Goal: Use online tool/utility: Utilize a website feature to perform a specific function

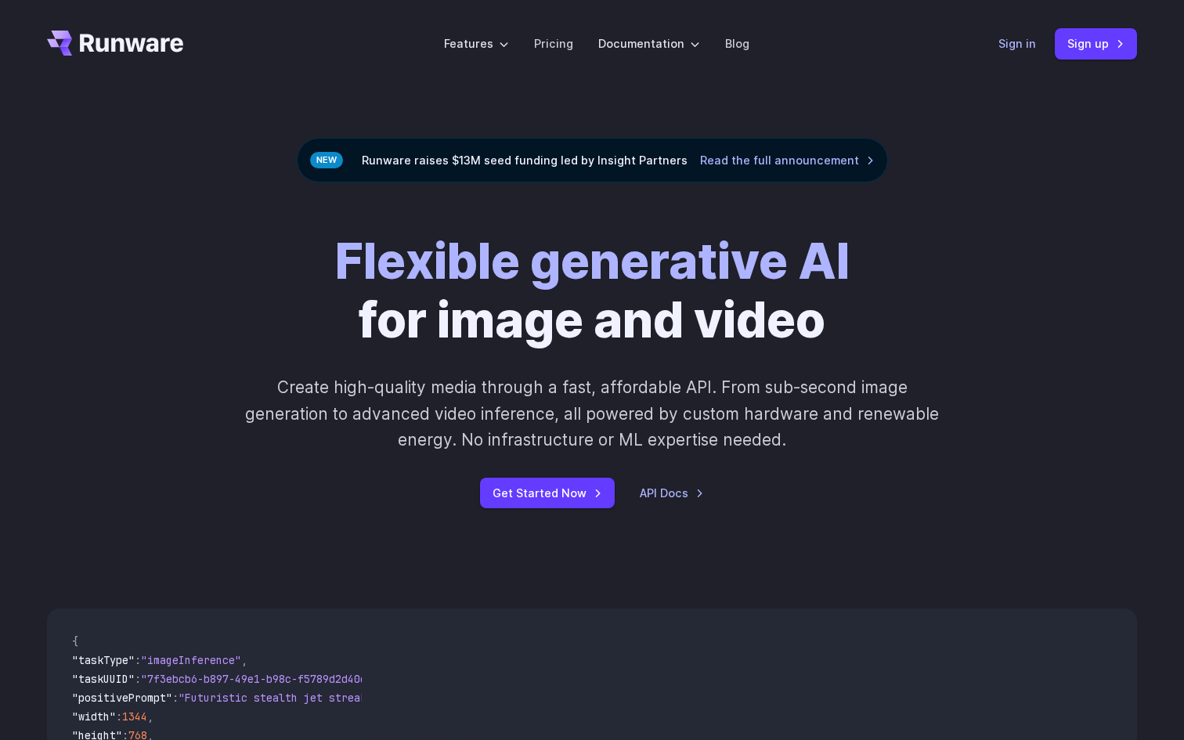
click at [1030, 45] on link "Sign in" at bounding box center [1018, 43] width 38 height 18
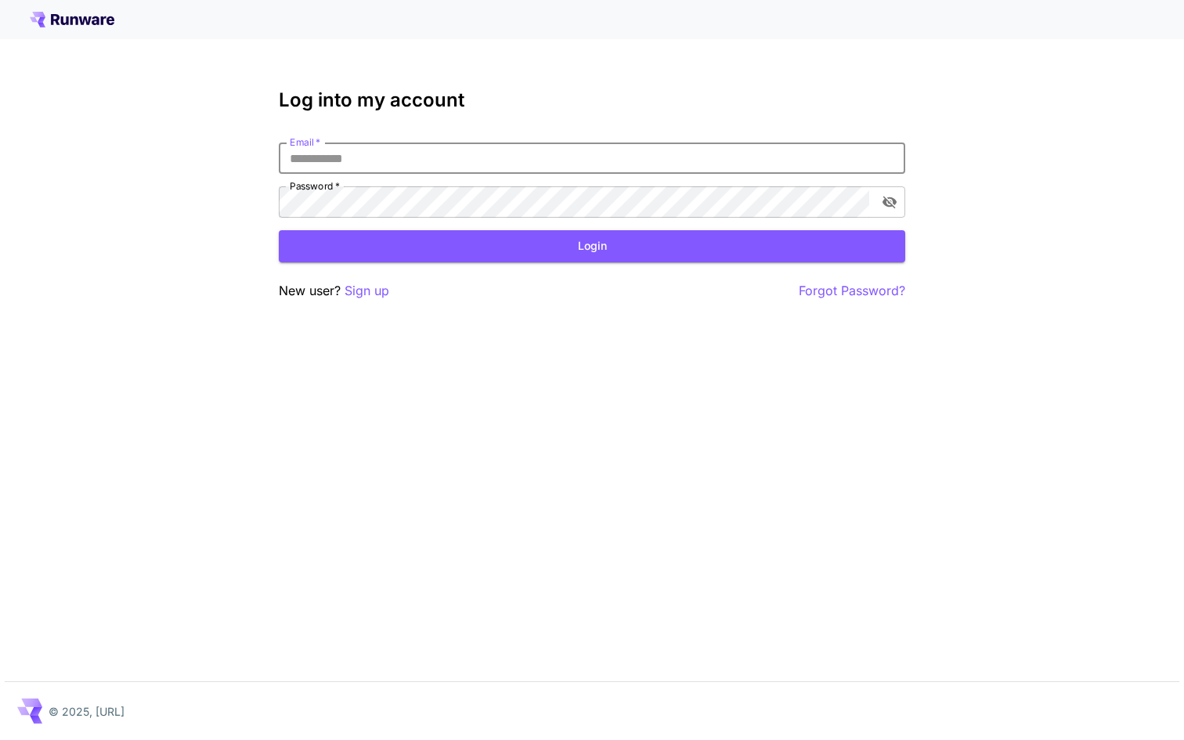
click at [502, 168] on input "Email   *" at bounding box center [592, 158] width 627 height 31
type input "**********"
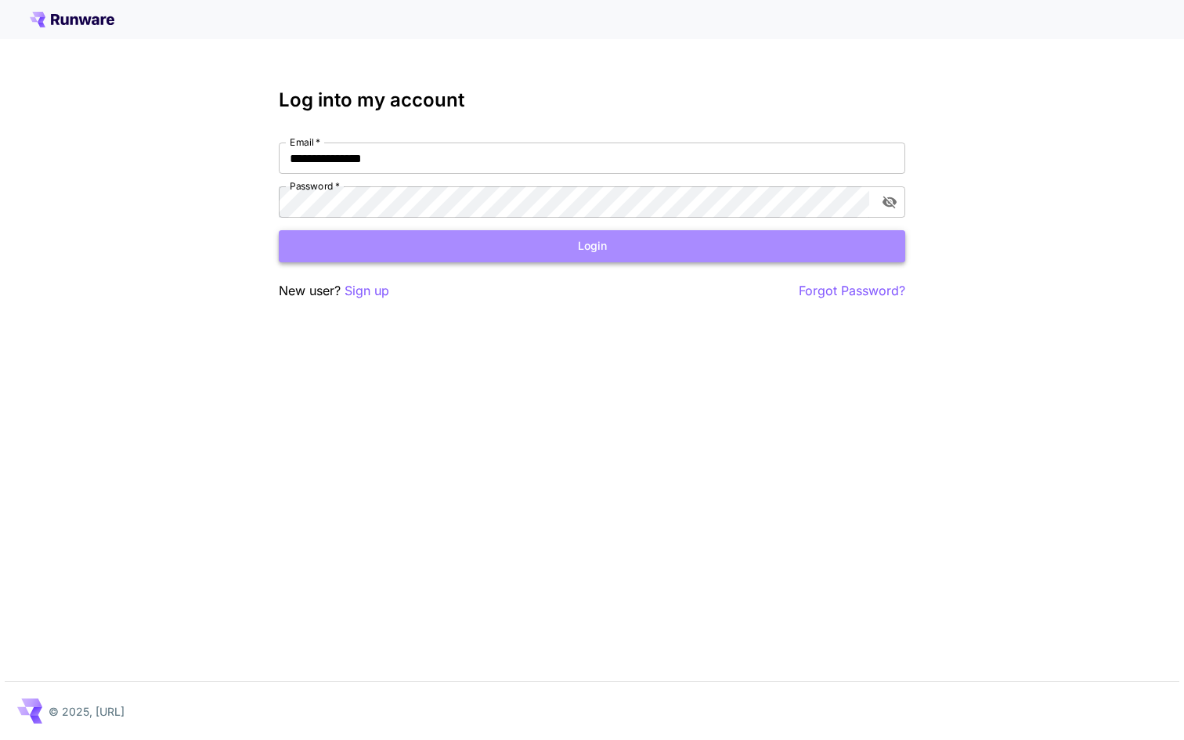
click at [558, 242] on button "Login" at bounding box center [592, 246] width 627 height 32
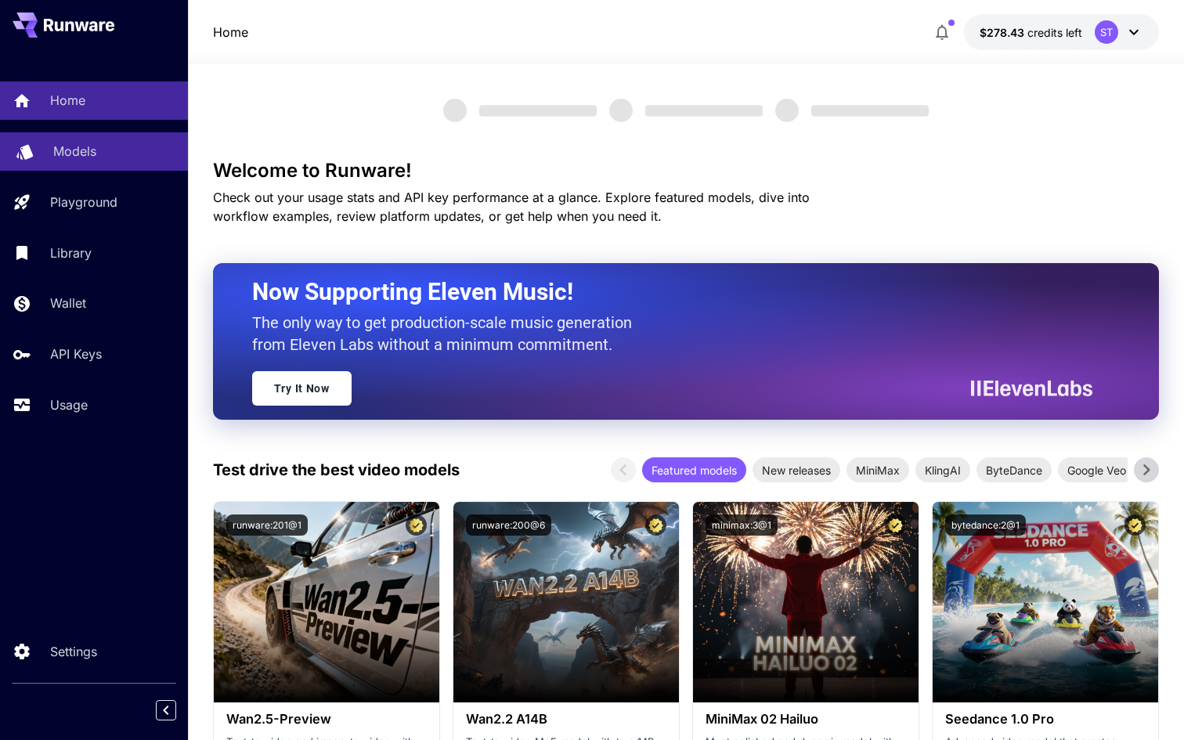
click at [85, 161] on link "Models" at bounding box center [94, 151] width 188 height 38
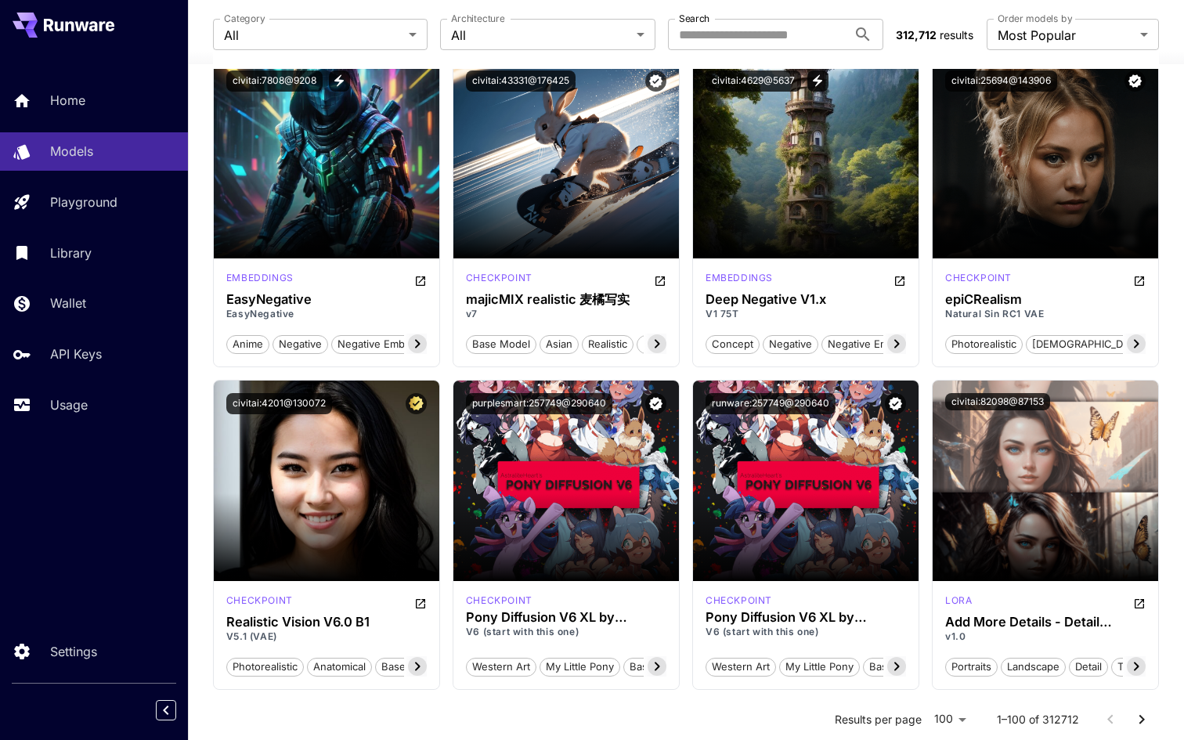
scroll to position [2053, 0]
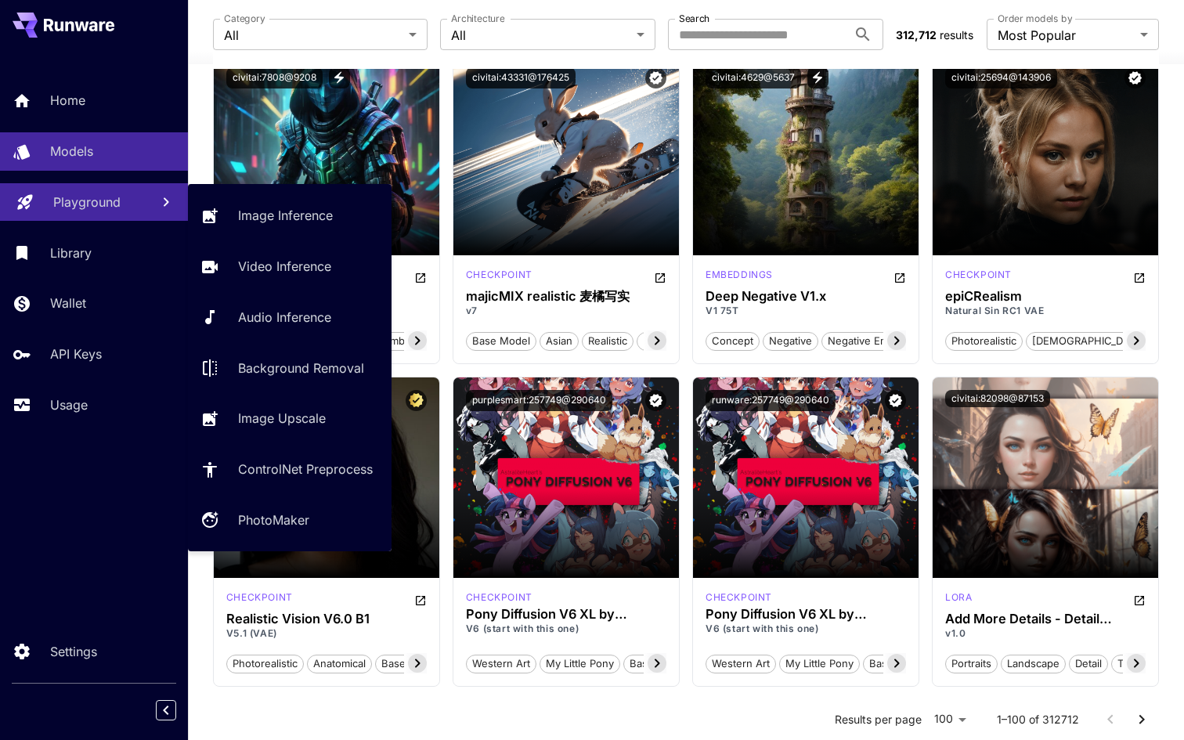
click at [127, 198] on div "Playground" at bounding box center [95, 202] width 85 height 19
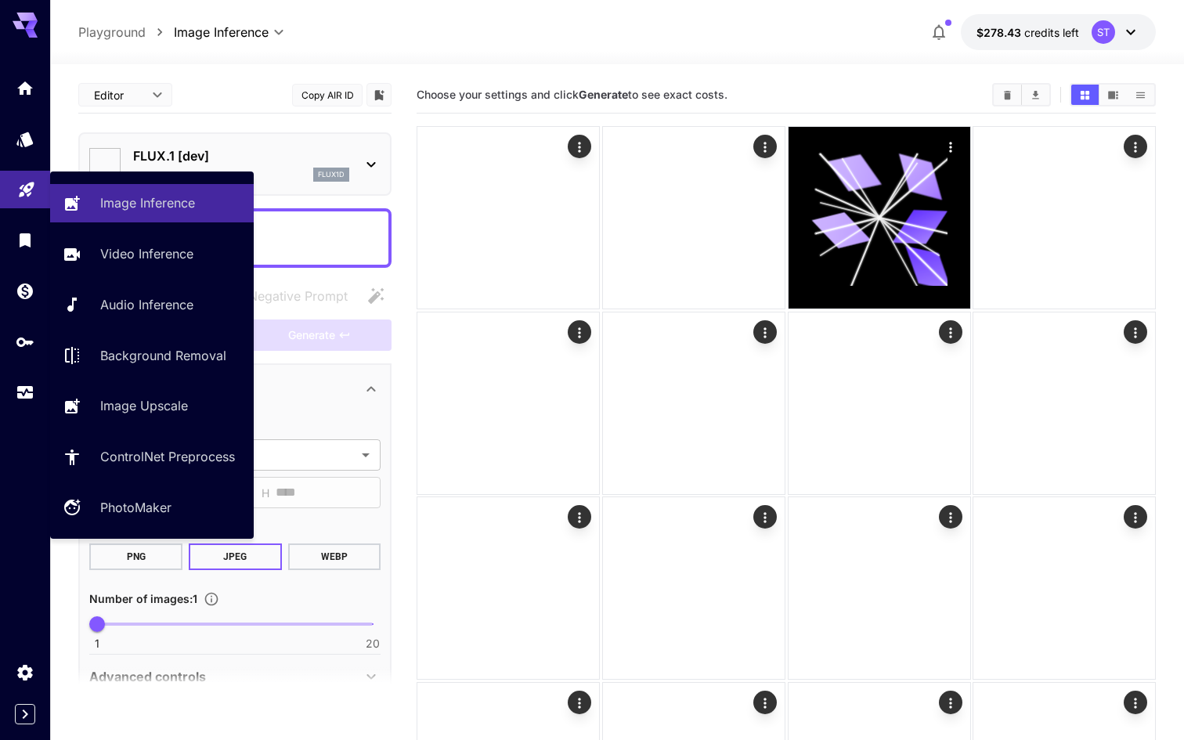
type input "**********"
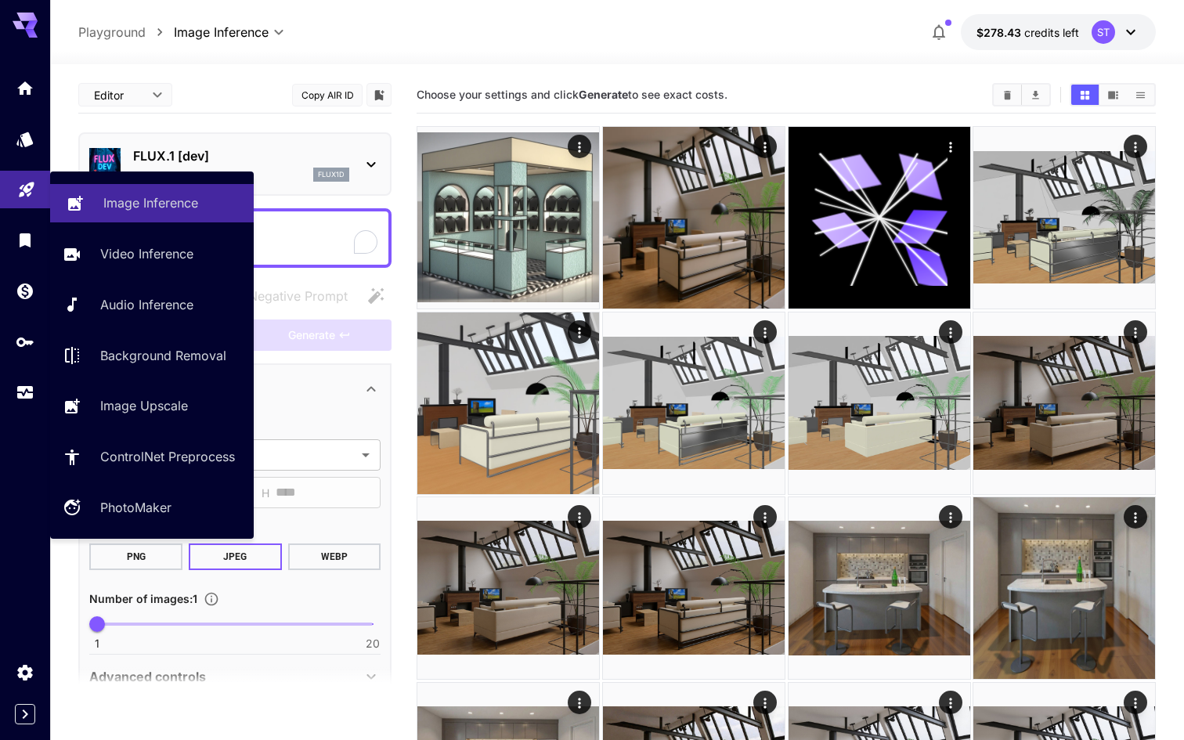
click at [170, 197] on p "Image Inference" at bounding box center [150, 202] width 95 height 19
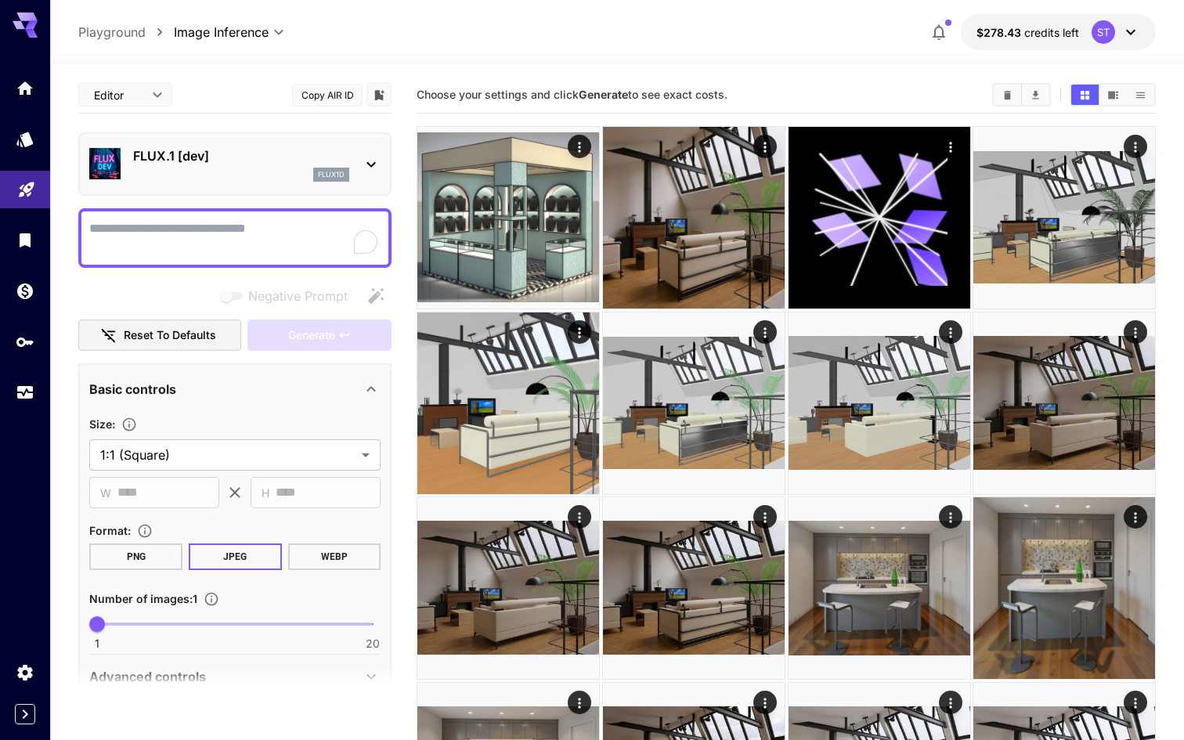
click at [253, 164] on p "FLUX.1 [dev]" at bounding box center [241, 155] width 216 height 19
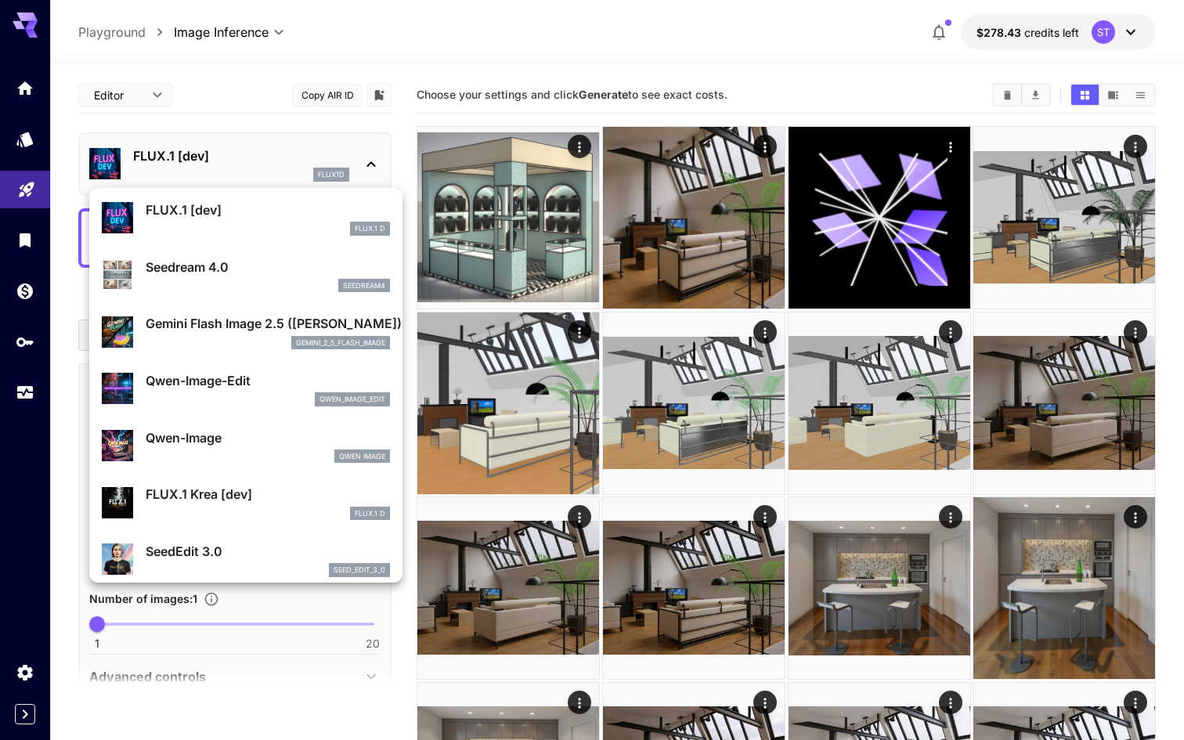
scroll to position [89, 0]
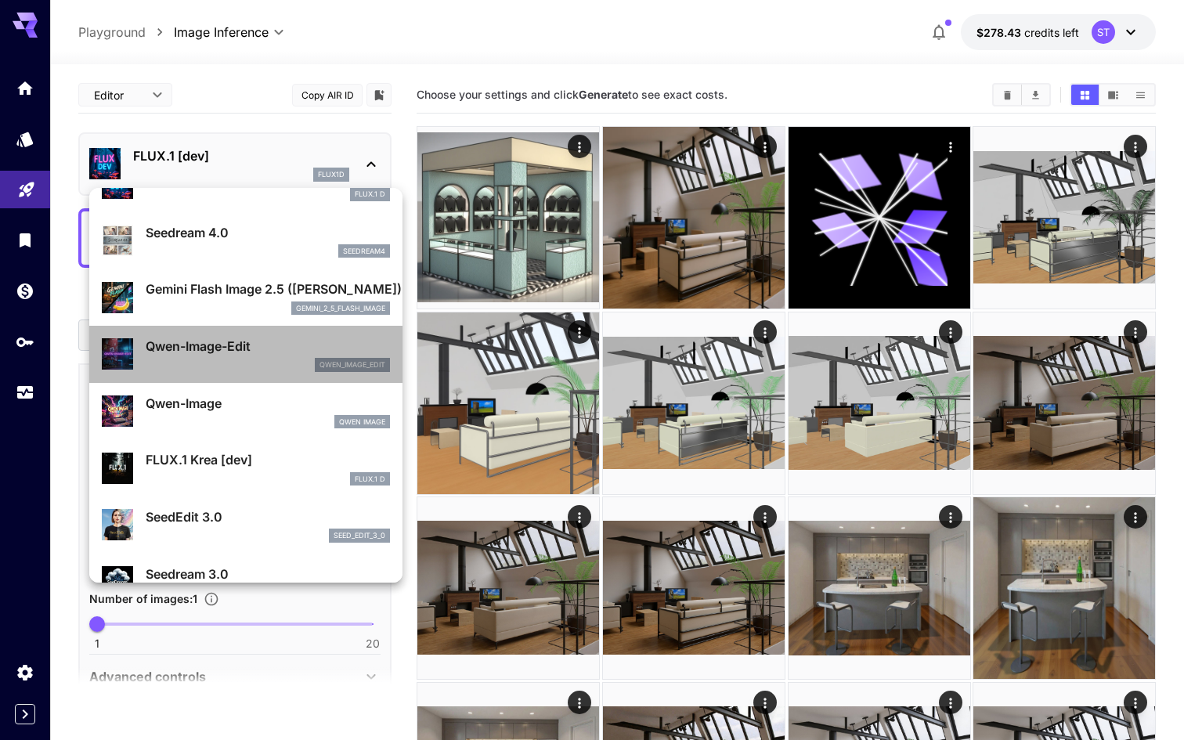
click at [291, 349] on p "Qwen-Image-Edit" at bounding box center [268, 346] width 244 height 19
type input "*"
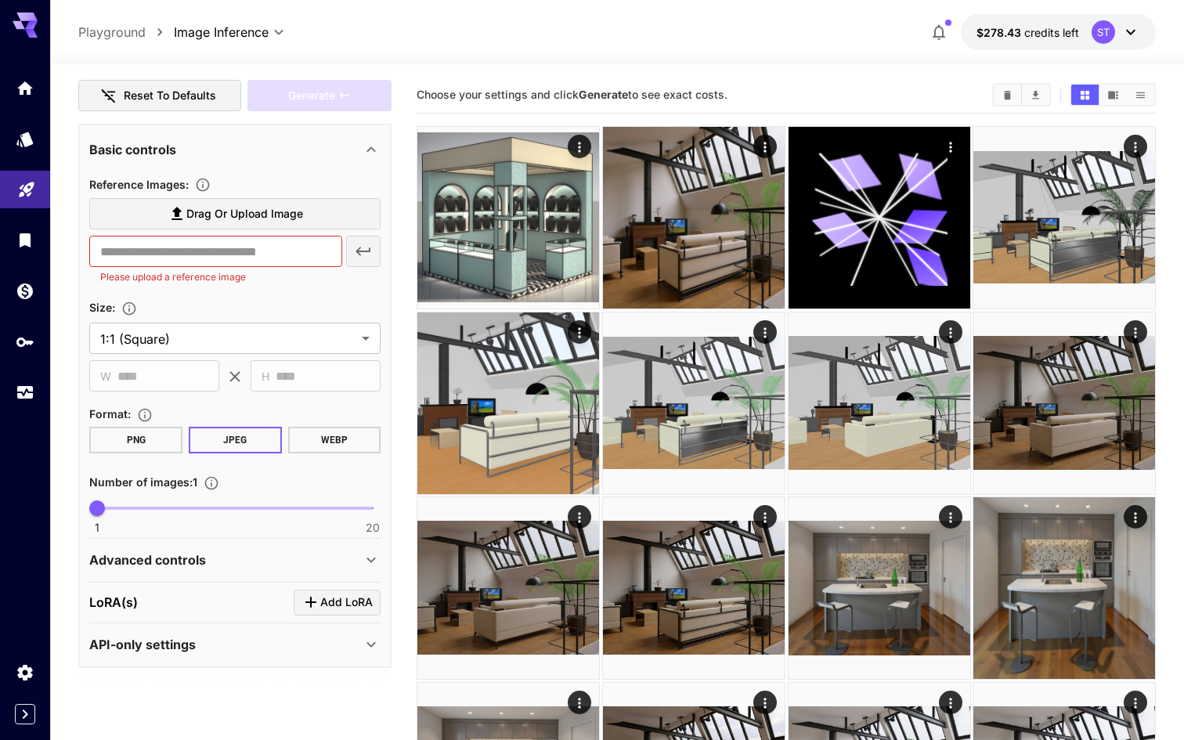
scroll to position [7, 0]
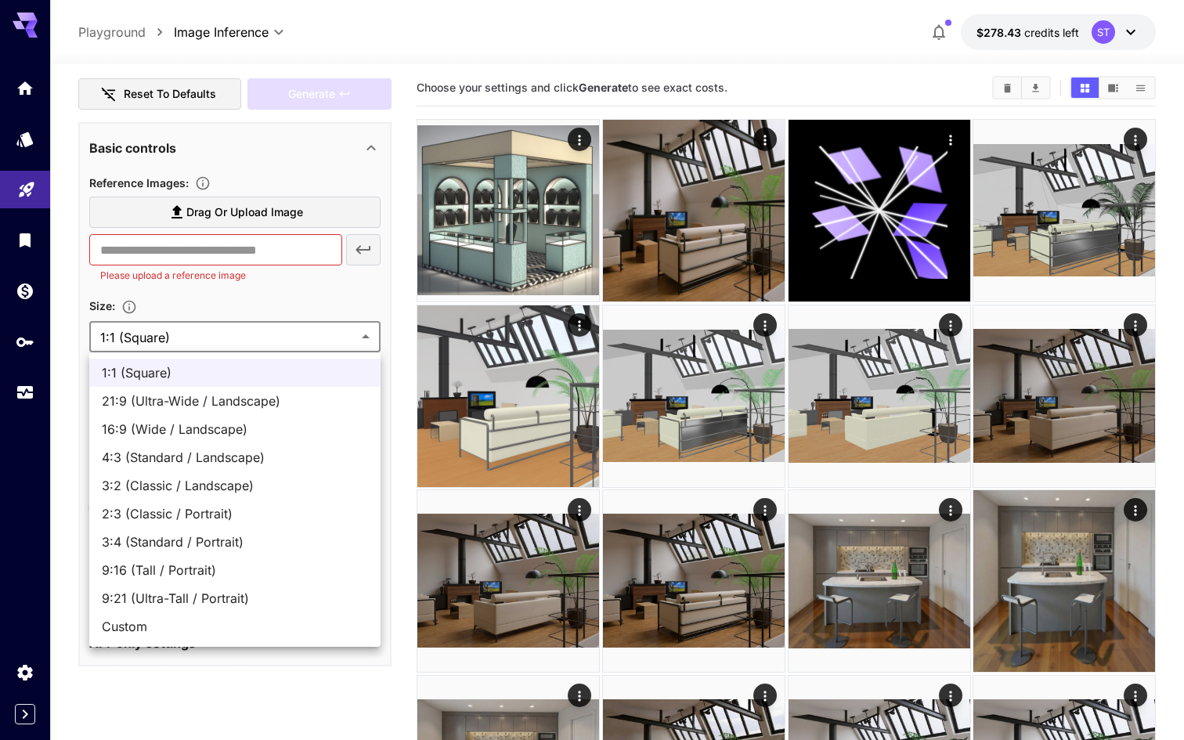
click at [268, 312] on div at bounding box center [592, 370] width 1184 height 740
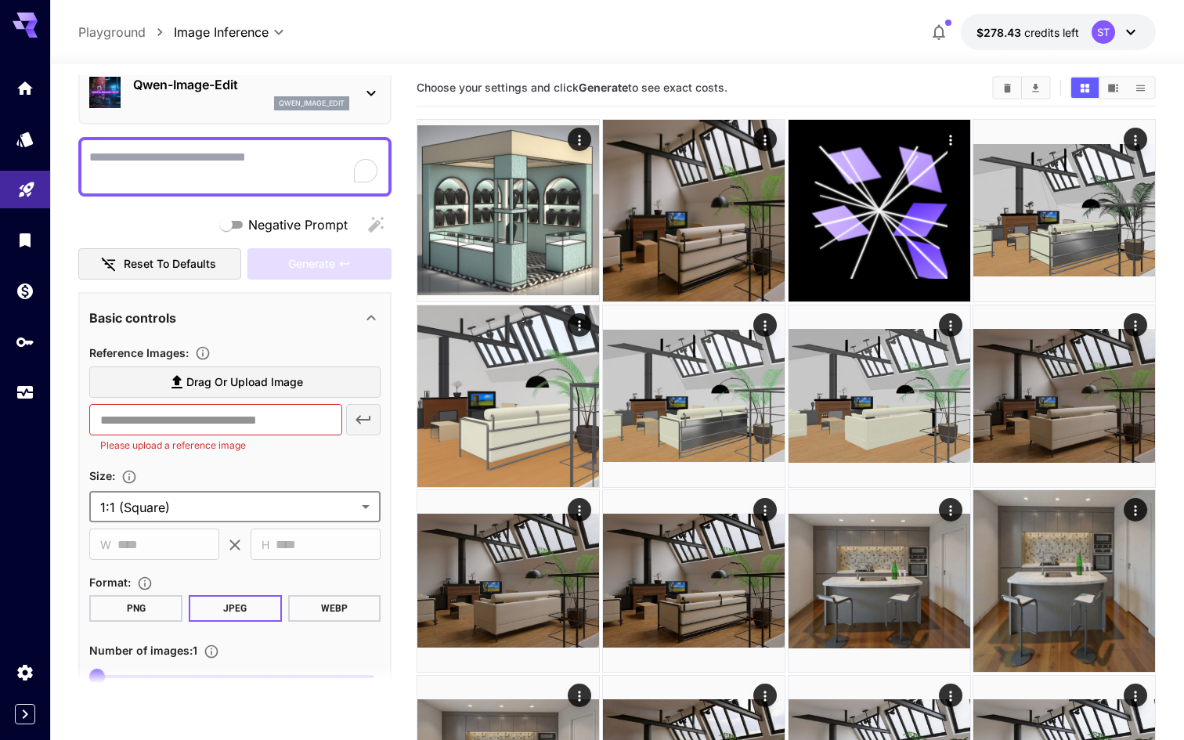
scroll to position [0, 0]
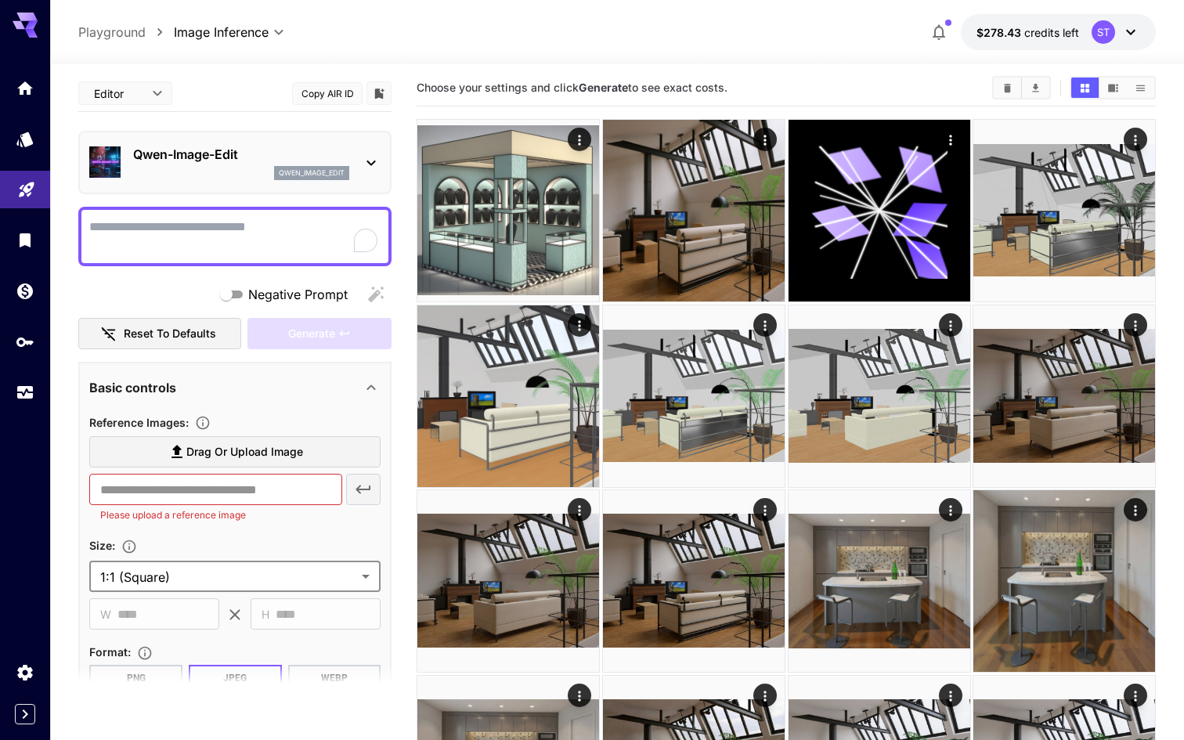
click at [219, 171] on div "qwen_image_edit" at bounding box center [241, 173] width 216 height 14
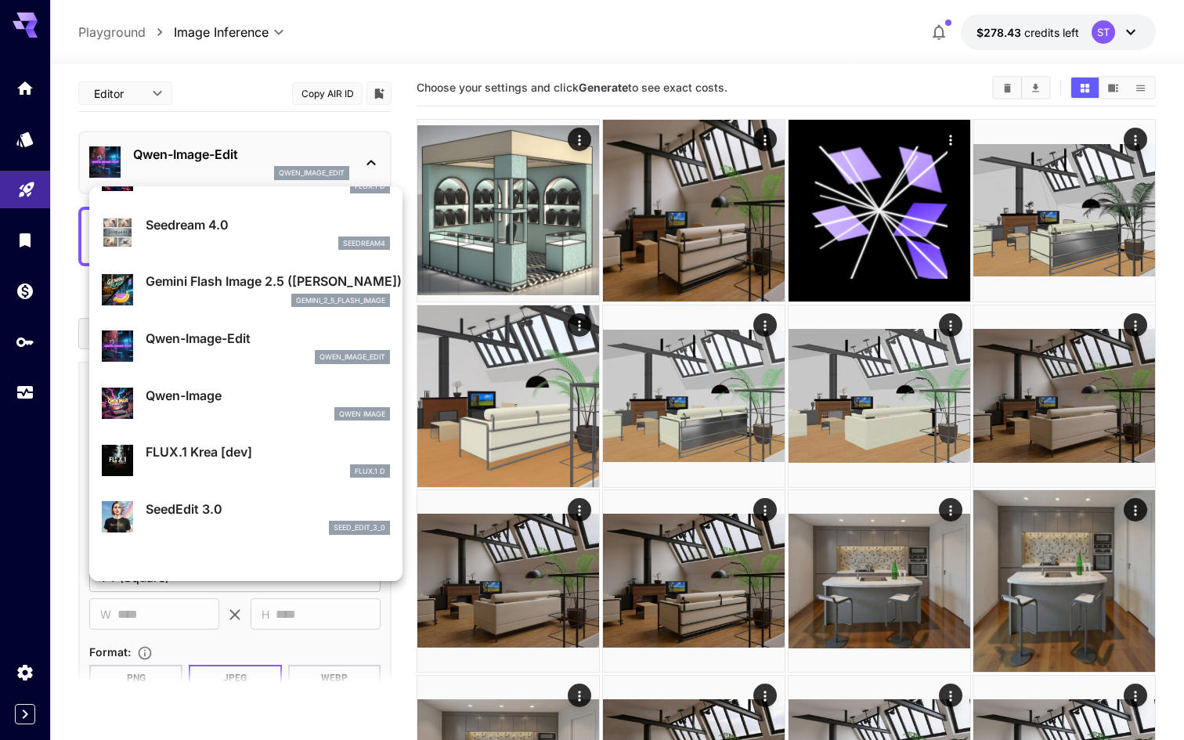
scroll to position [107, 0]
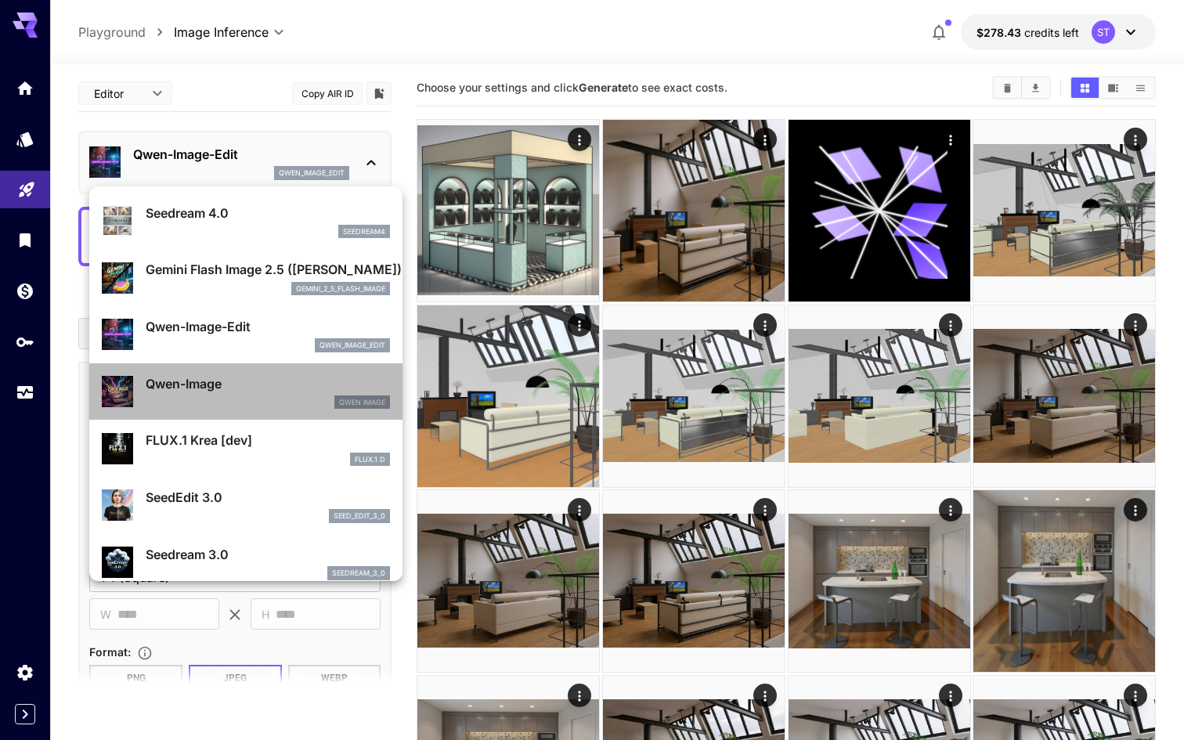
click at [218, 397] on div "Qwen Image" at bounding box center [268, 402] width 244 height 14
type input "**"
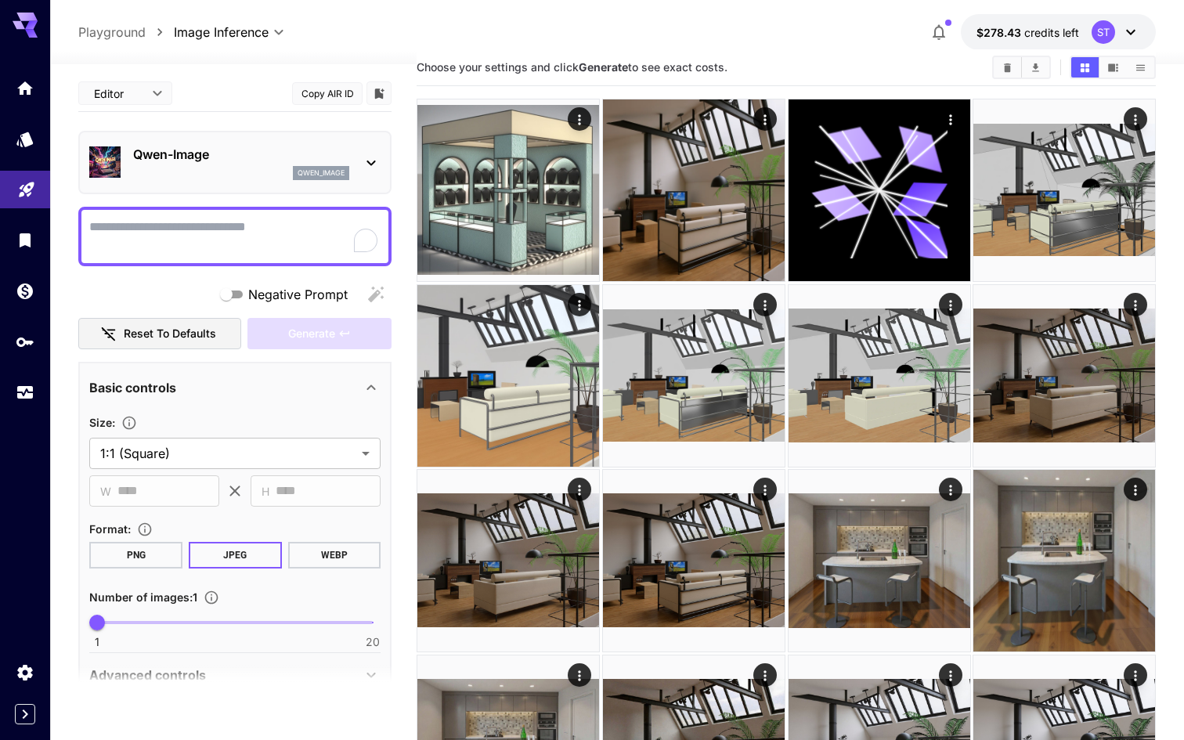
click at [247, 178] on div "qwen_image" at bounding box center [241, 173] width 216 height 14
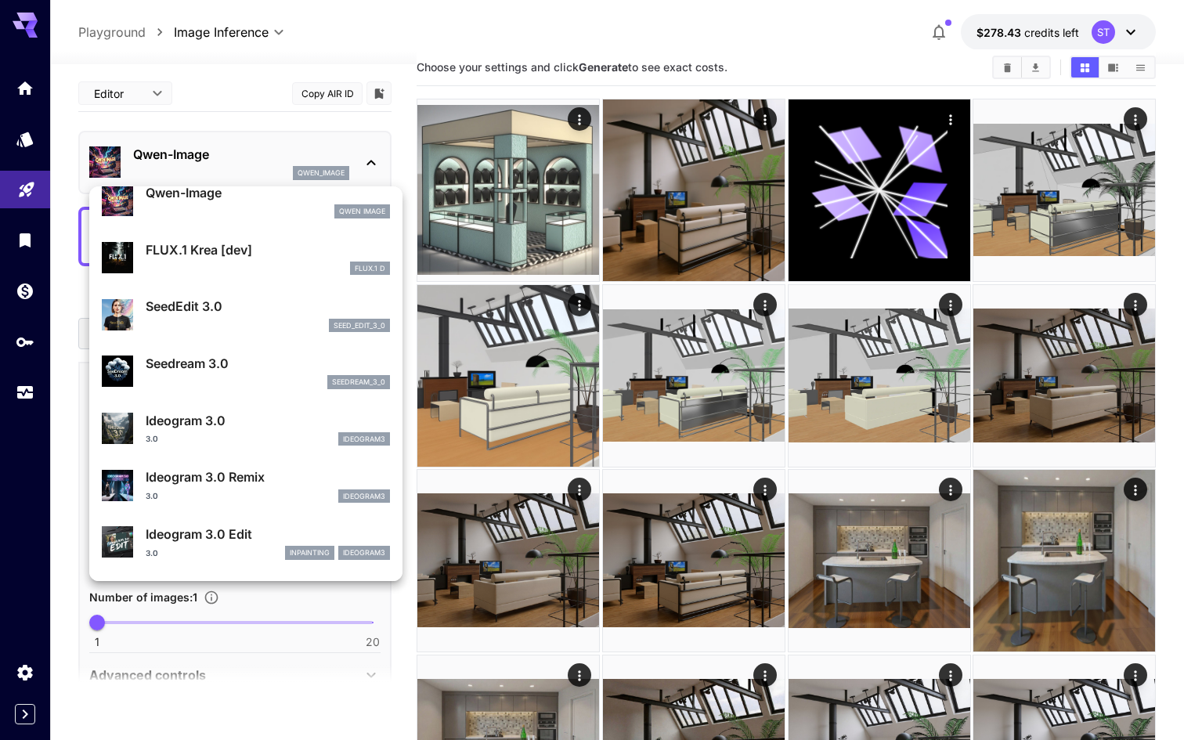
scroll to position [300, 0]
click at [265, 315] on p "SeedEdit 3.0" at bounding box center [268, 305] width 244 height 19
type input "***"
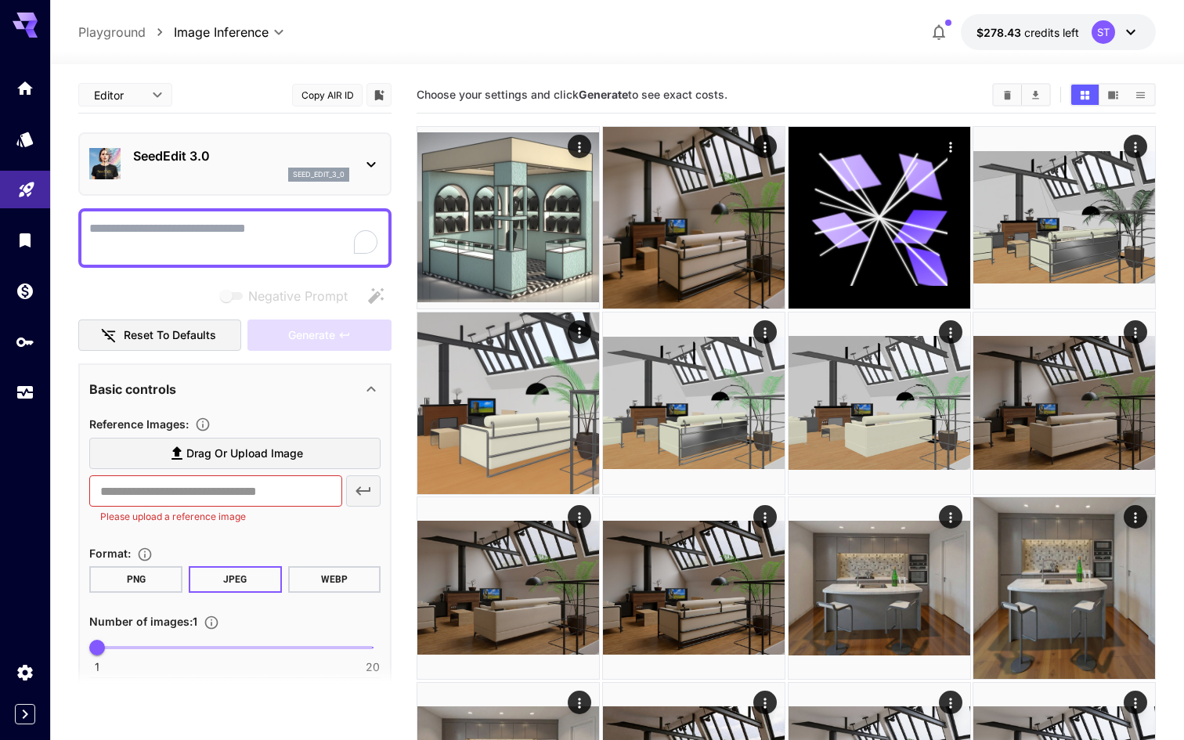
click at [284, 262] on div at bounding box center [234, 238] width 313 height 60
click at [271, 247] on textarea "Negative Prompt" at bounding box center [234, 238] width 291 height 38
paste textarea "**********"
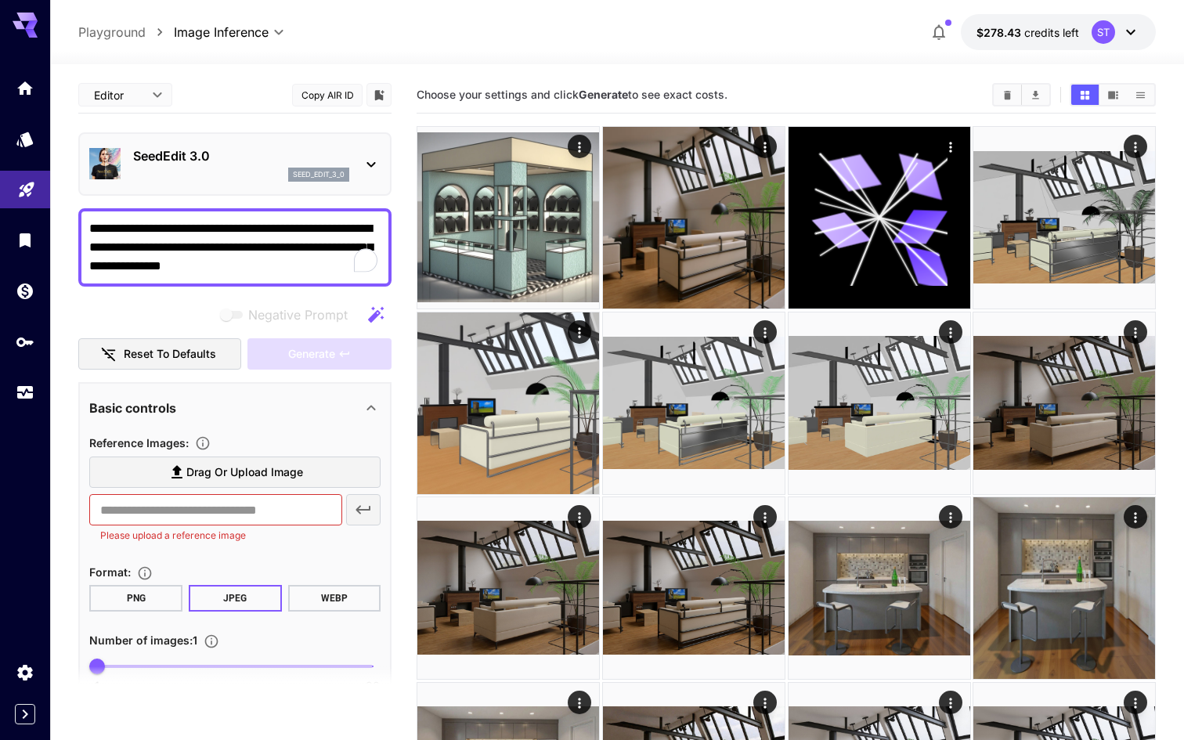
type textarea "**********"
click at [247, 480] on span "Drag or upload image" at bounding box center [244, 473] width 117 height 20
click at [0, 0] on input "Drag or upload image" at bounding box center [0, 0] width 0 height 0
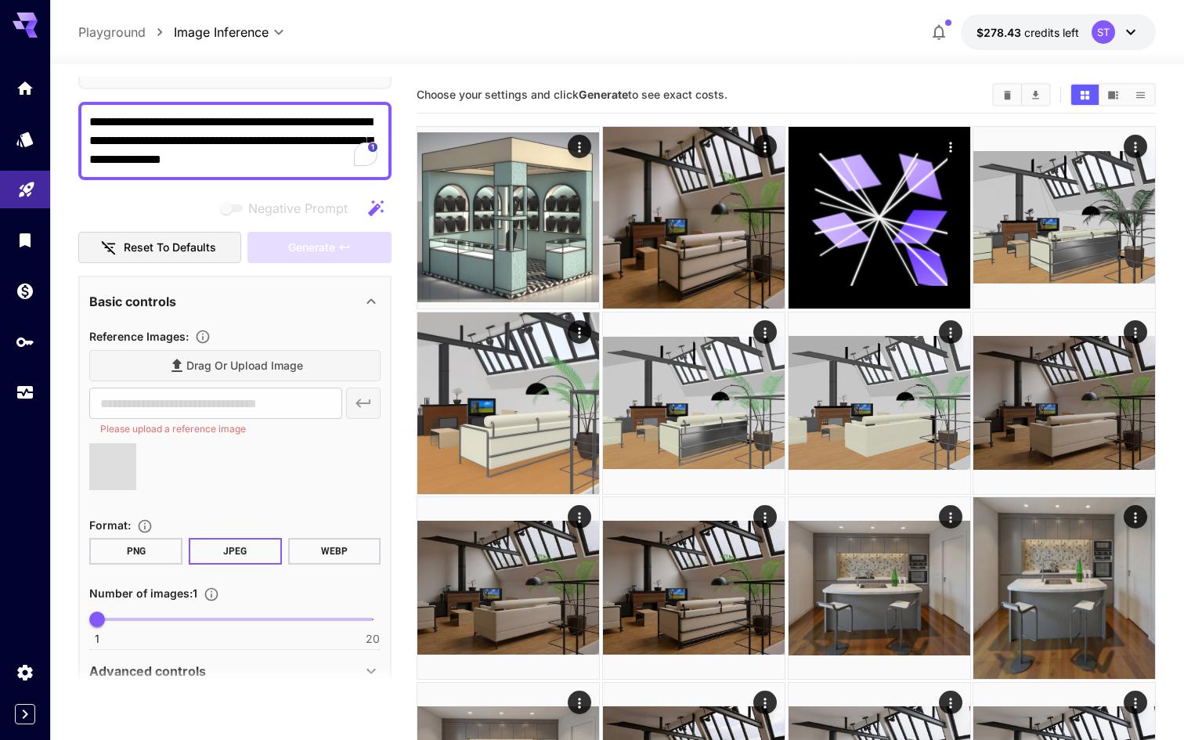
scroll to position [159, 0]
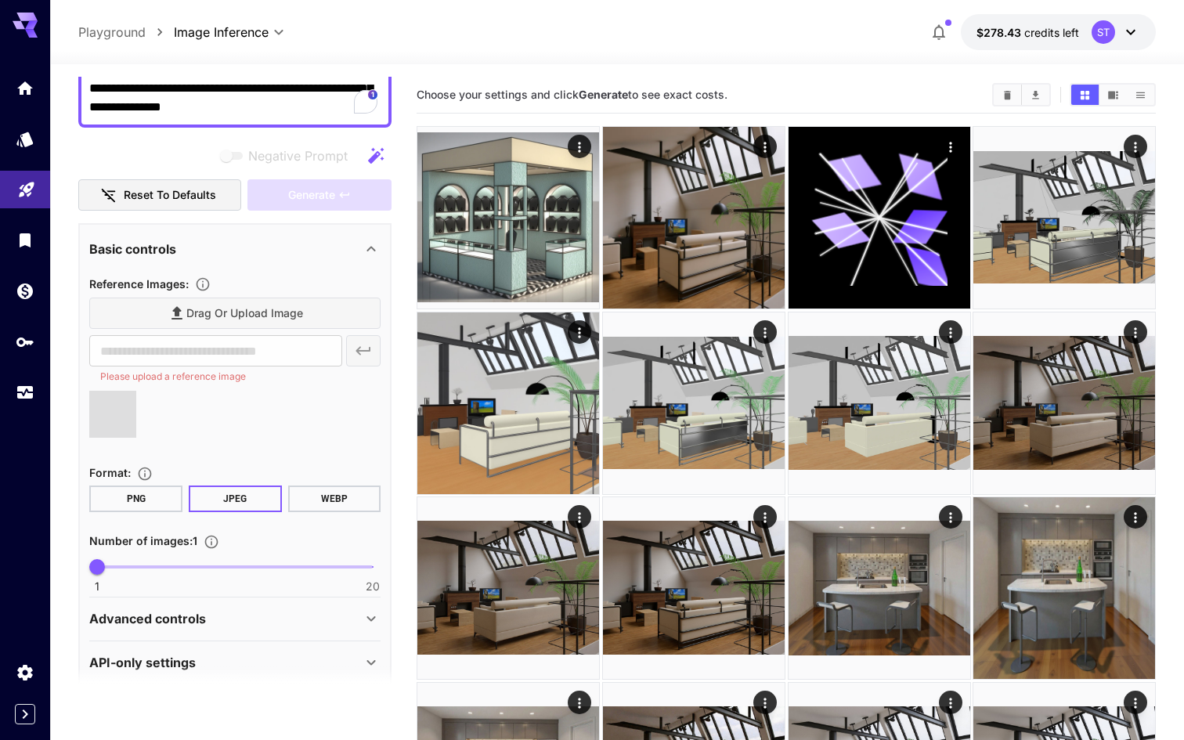
type input "**********"
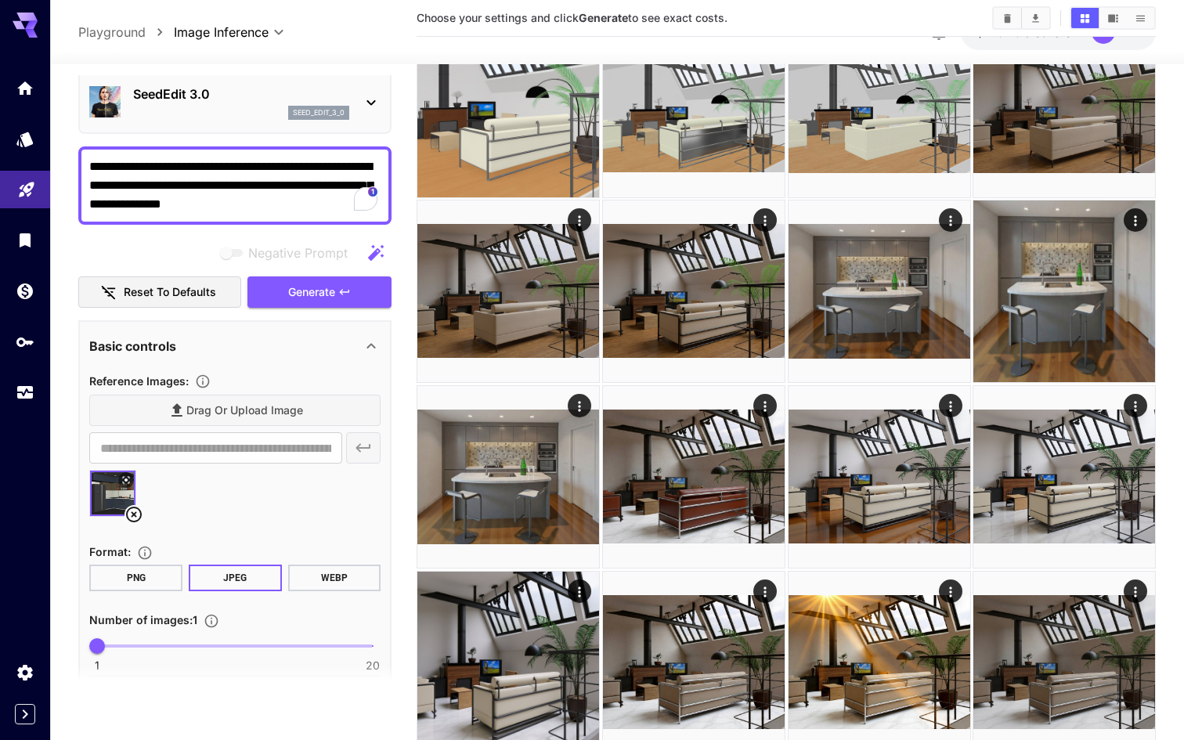
scroll to position [46, 0]
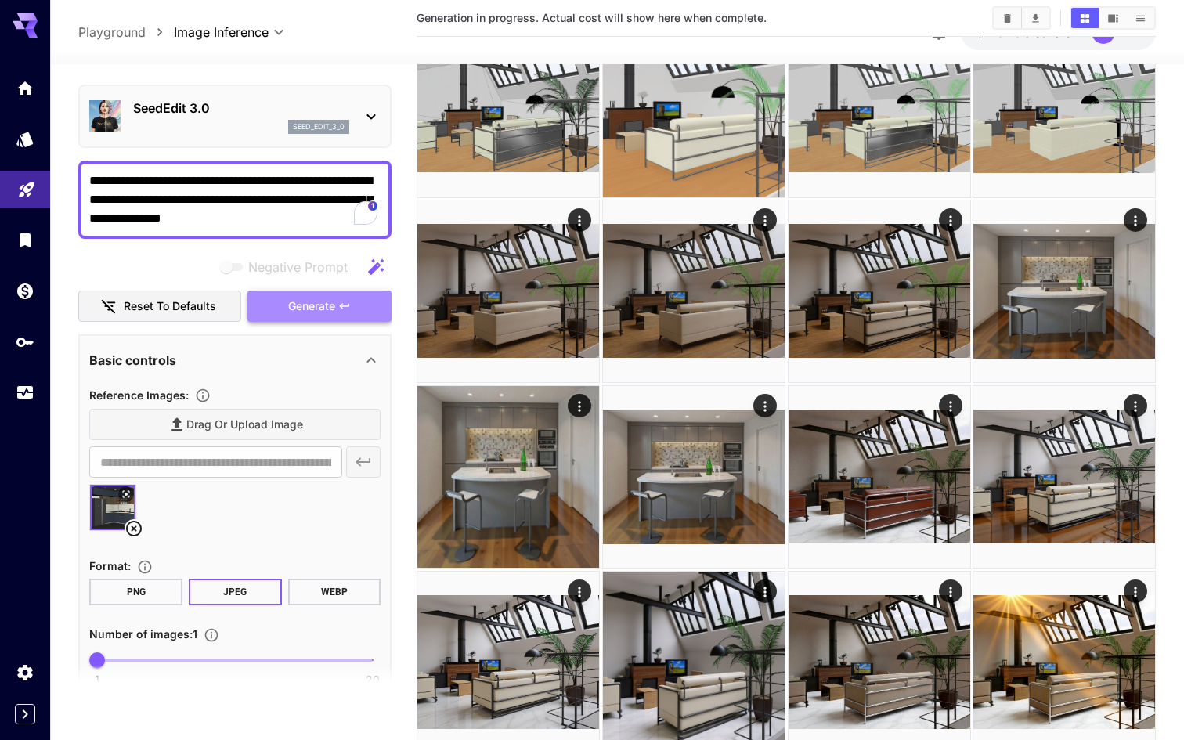
click at [284, 297] on button "Generate" at bounding box center [319, 307] width 144 height 32
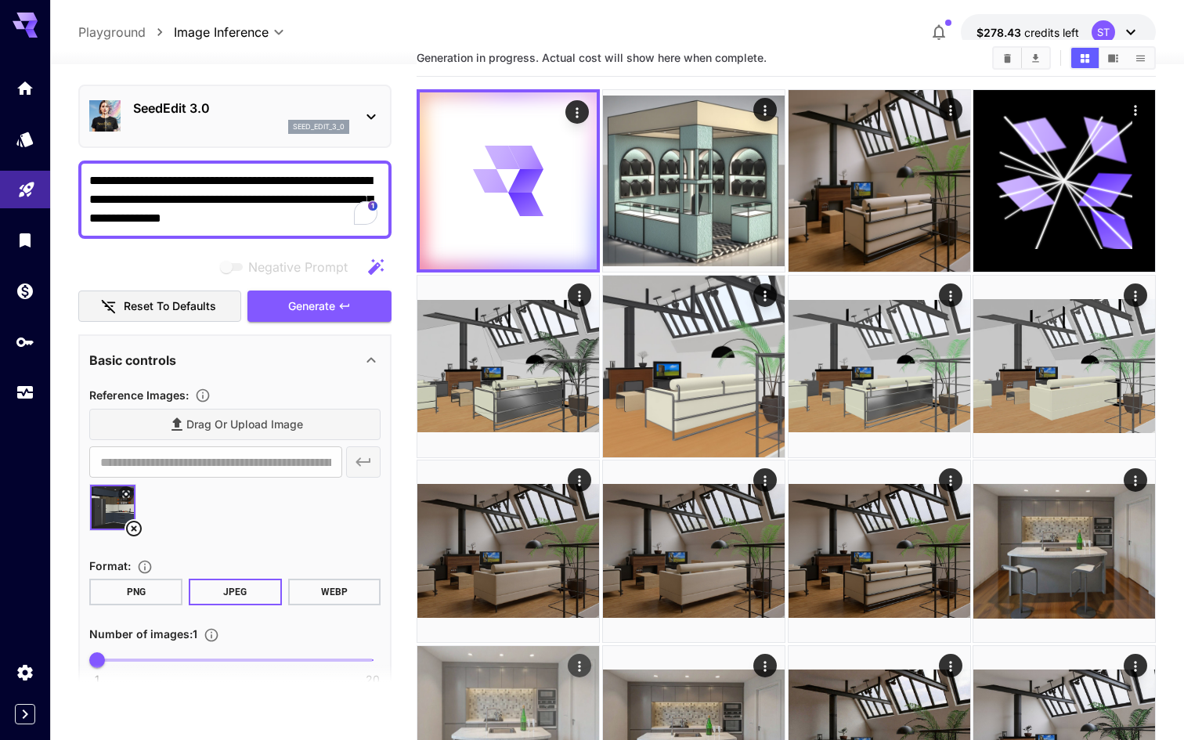
scroll to position [0, 0]
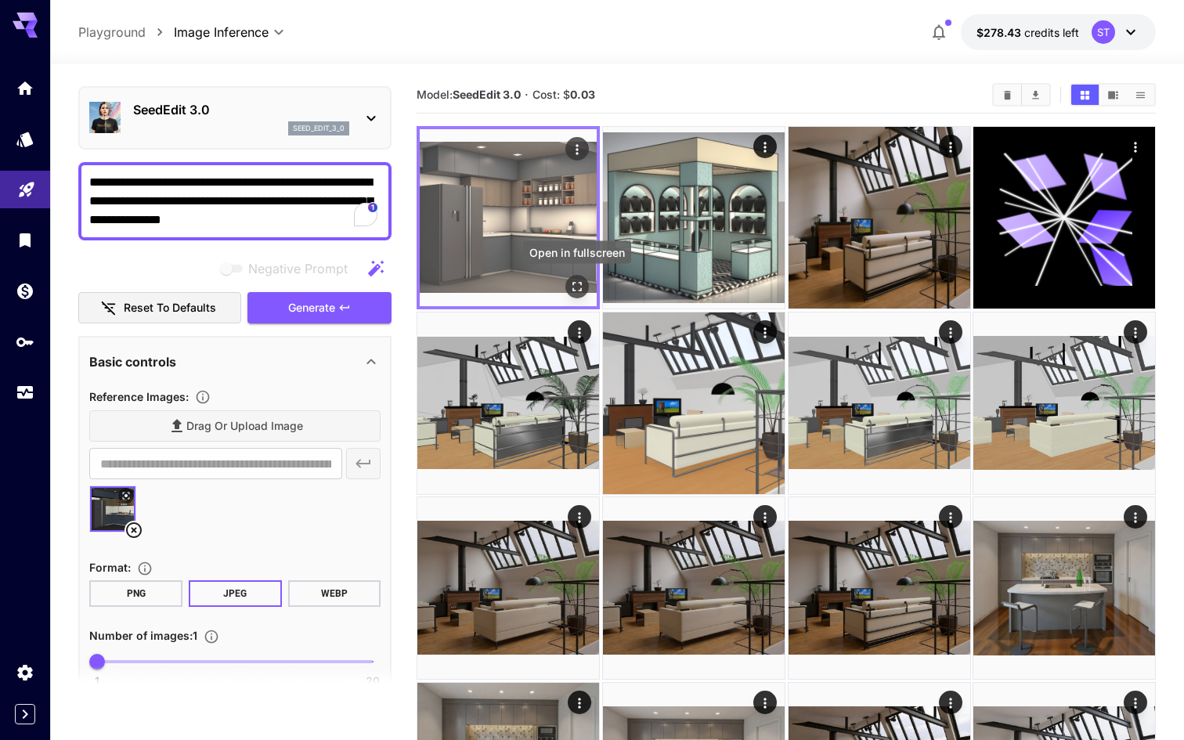
click at [577, 283] on icon "Open in fullscreen" at bounding box center [577, 287] width 16 height 16
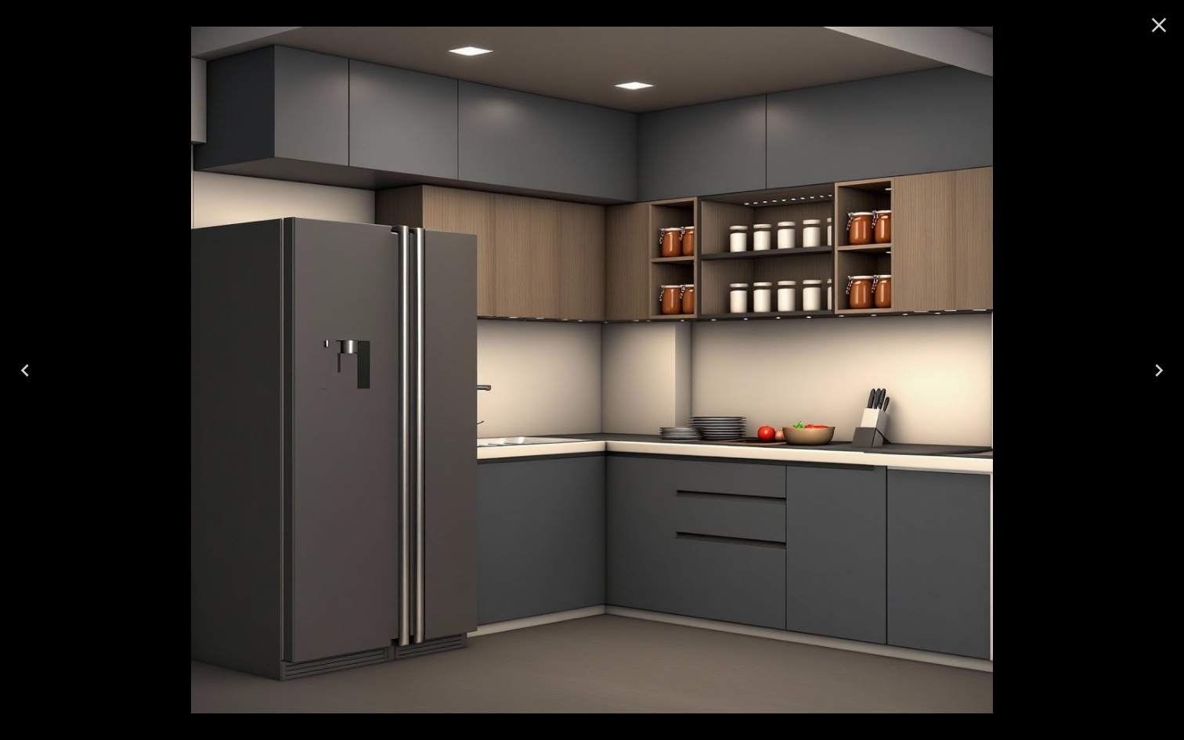
click at [1164, 28] on icon "Close" at bounding box center [1159, 25] width 15 height 15
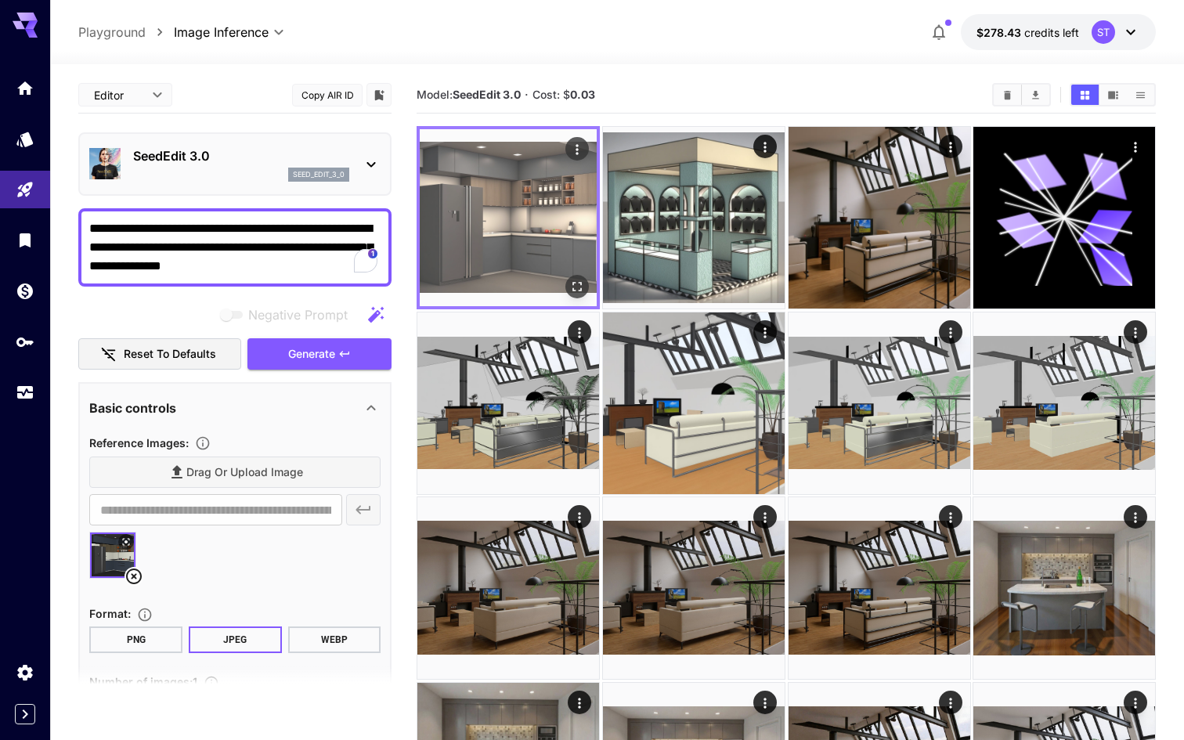
scroll to position [46, 0]
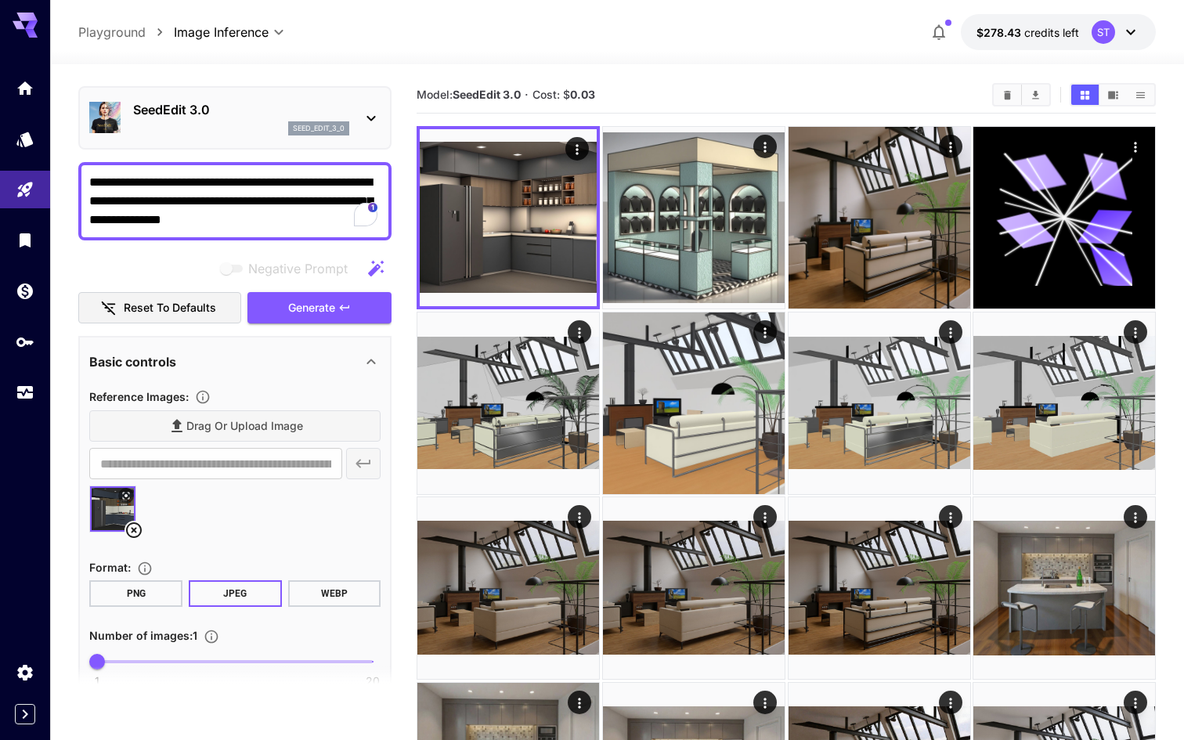
click at [249, 103] on p "SeedEdit 3.0" at bounding box center [241, 109] width 216 height 19
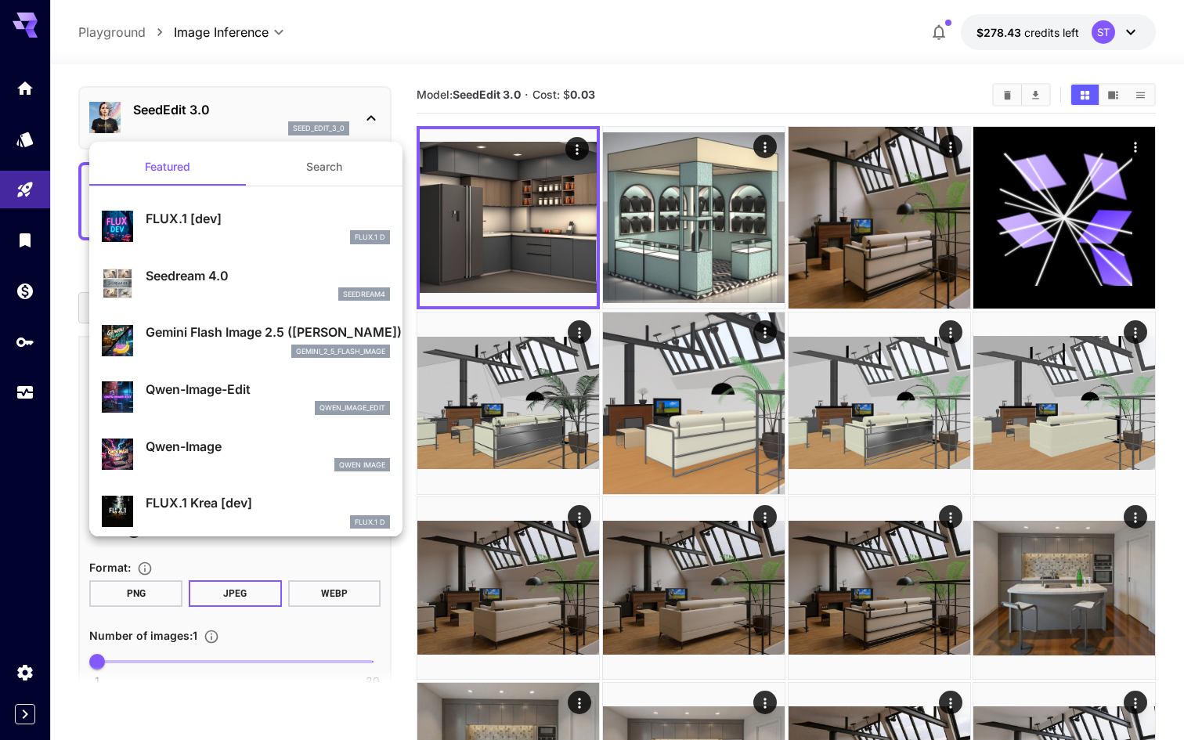
click at [265, 380] on p "Qwen-Image-Edit" at bounding box center [268, 389] width 244 height 19
type input "*"
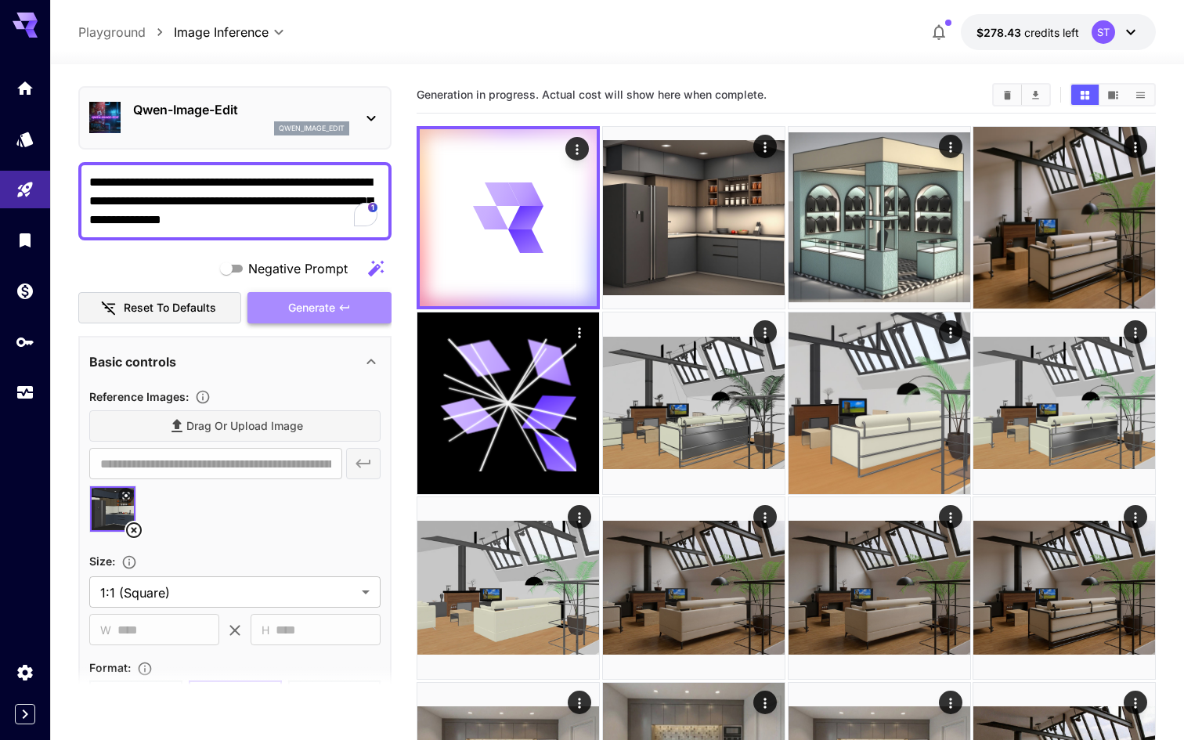
click at [331, 320] on button "Generate" at bounding box center [319, 308] width 144 height 32
click at [278, 119] on div "Qwen-Image-Edit qwen_image_edit" at bounding box center [241, 117] width 216 height 35
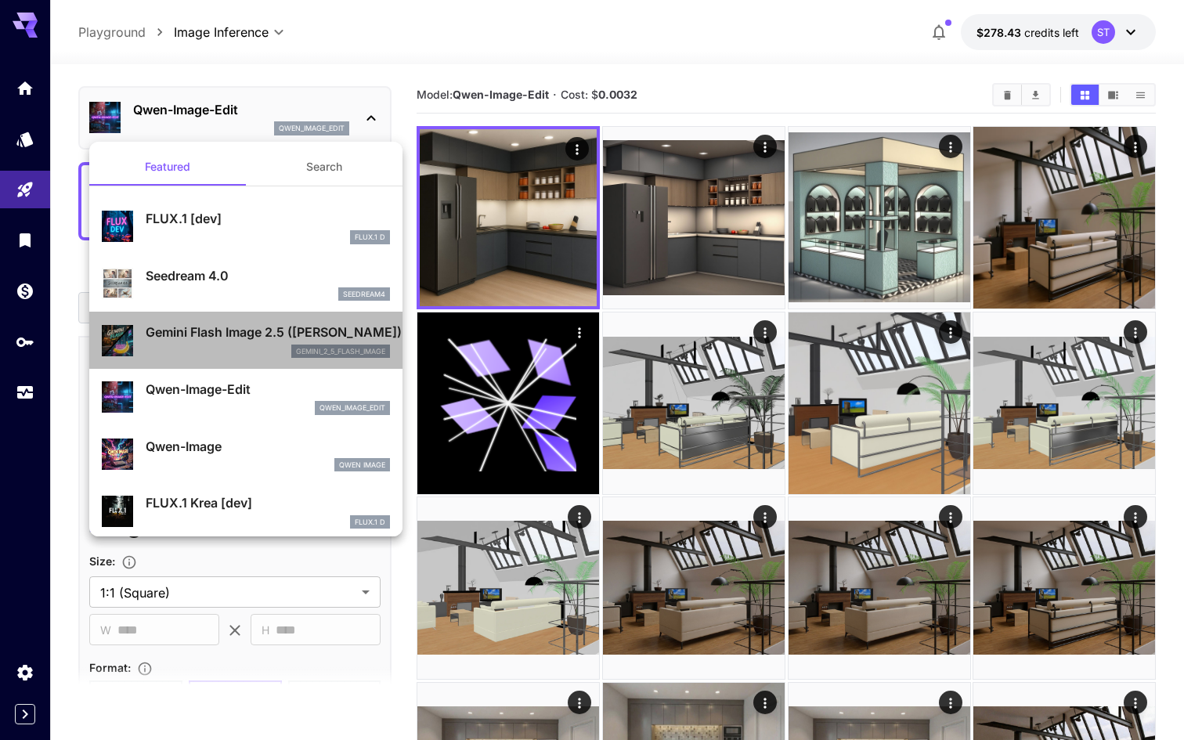
click at [269, 349] on div "gemini_2_5_flash_image" at bounding box center [268, 352] width 244 height 14
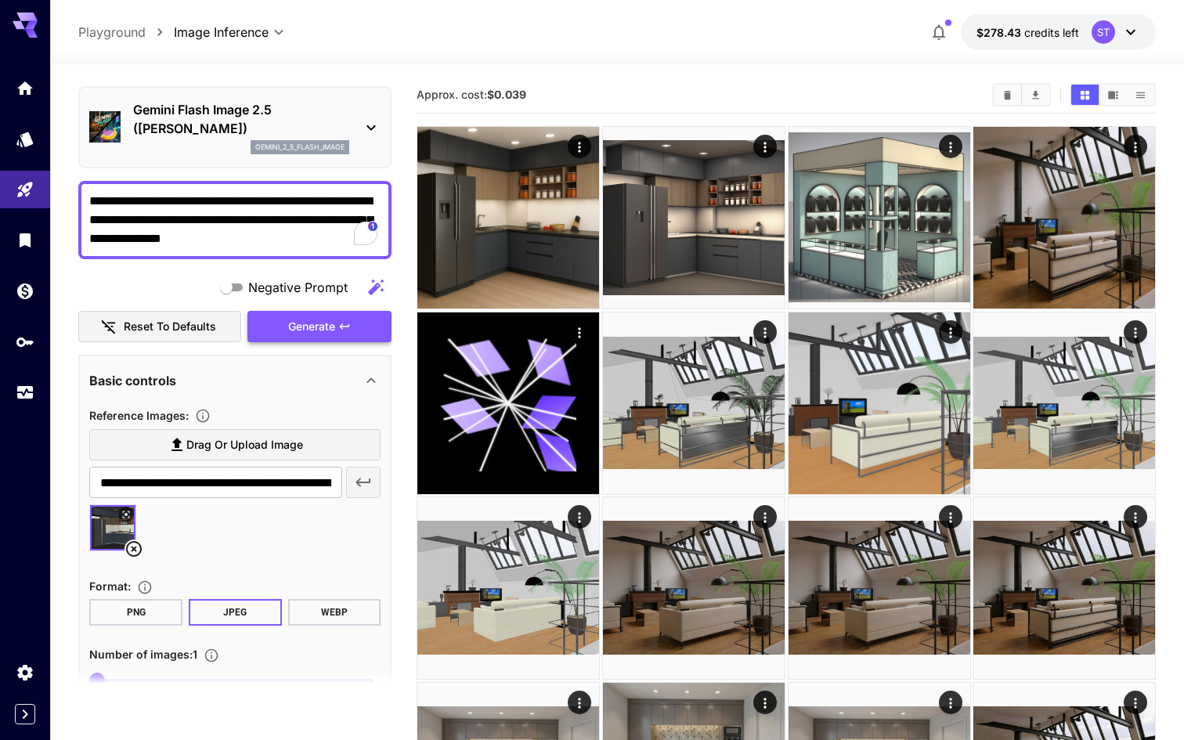
click at [316, 314] on button "Generate" at bounding box center [319, 327] width 144 height 32
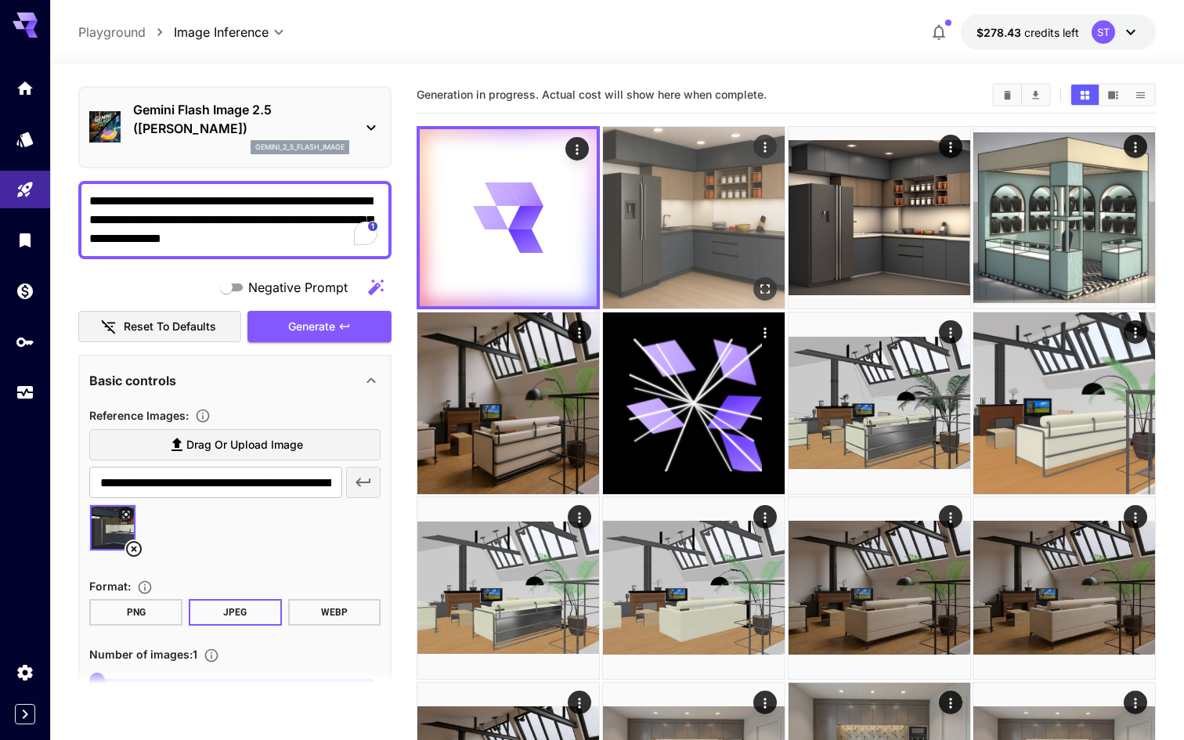
click at [659, 215] on img at bounding box center [694, 218] width 182 height 182
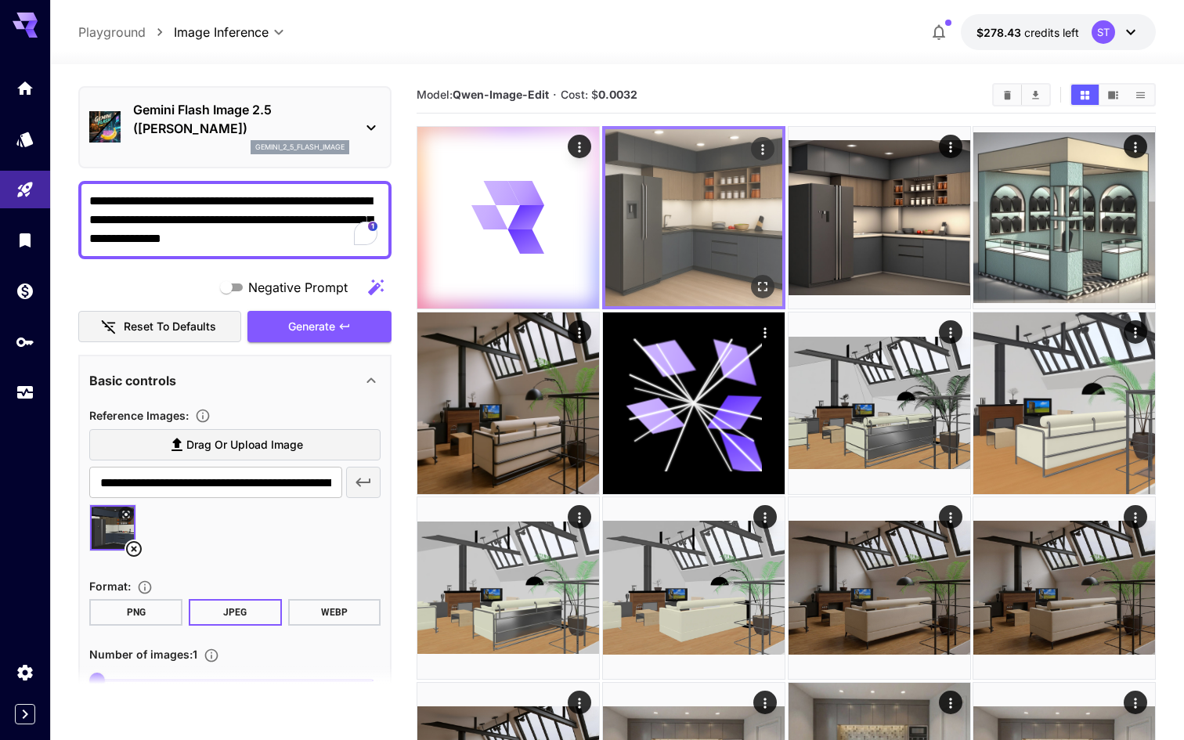
click at [764, 280] on icon "Open in fullscreen" at bounding box center [762, 287] width 16 height 16
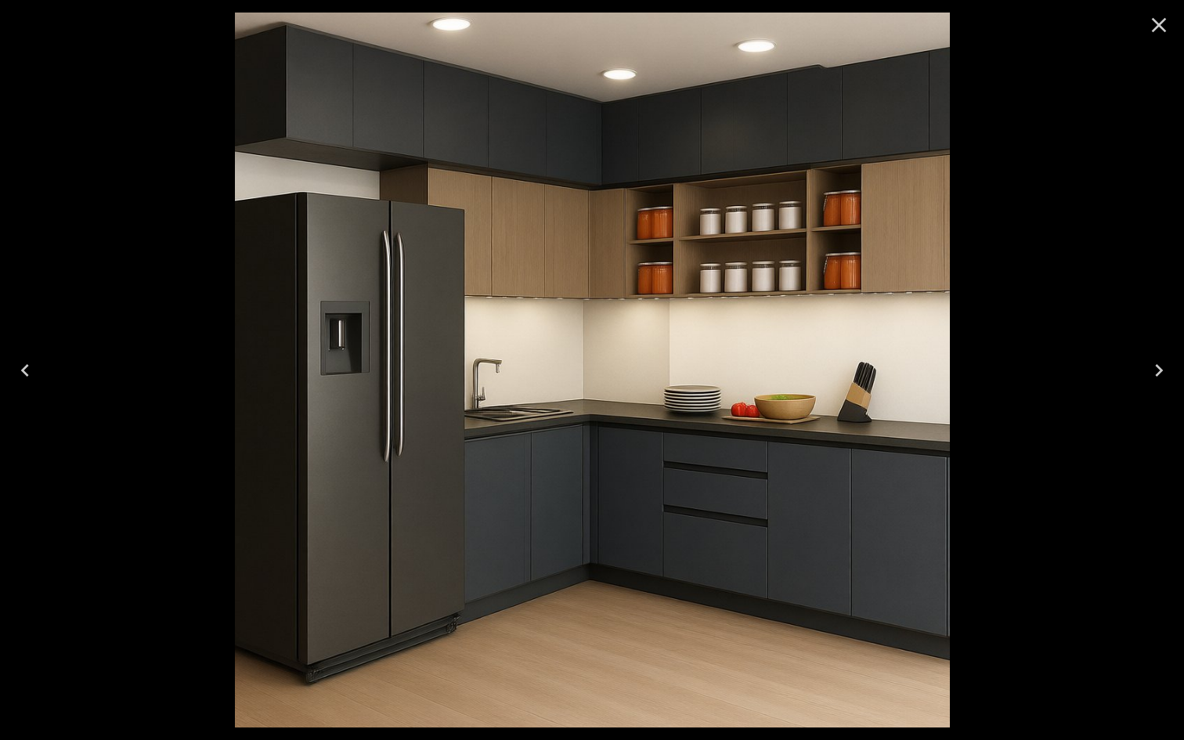
click at [1160, 25] on icon "Close" at bounding box center [1159, 25] width 15 height 15
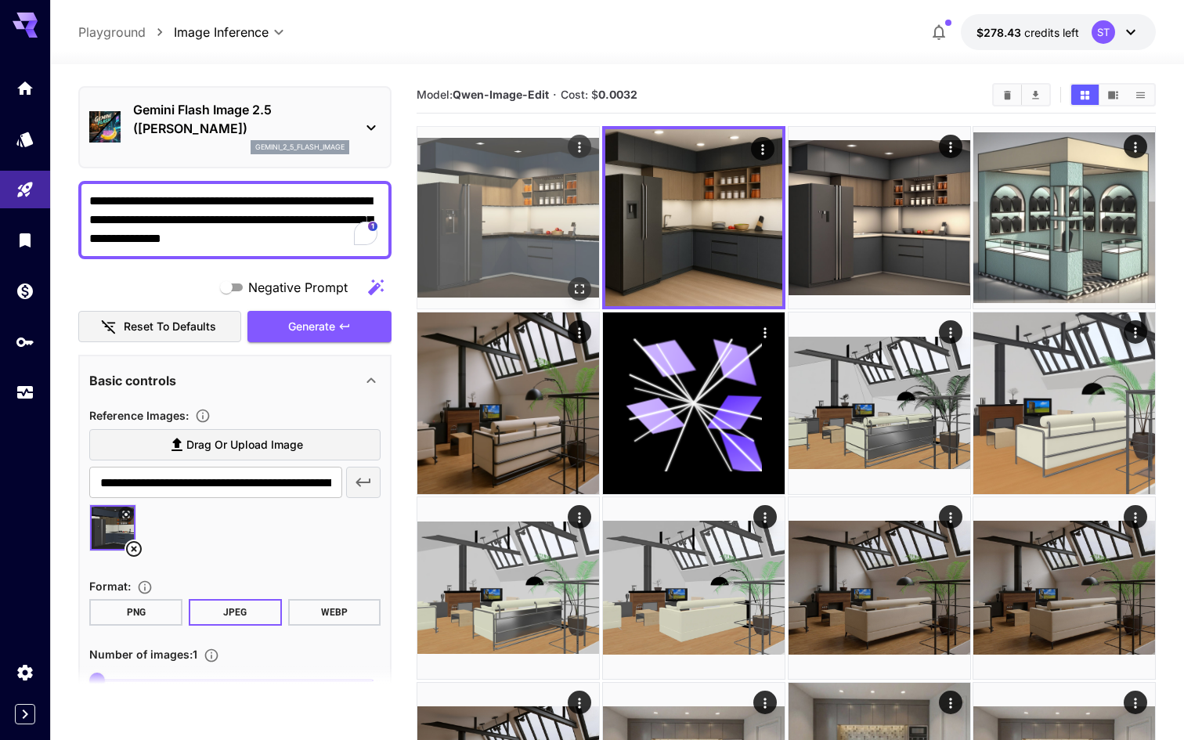
click at [477, 273] on img at bounding box center [508, 218] width 182 height 182
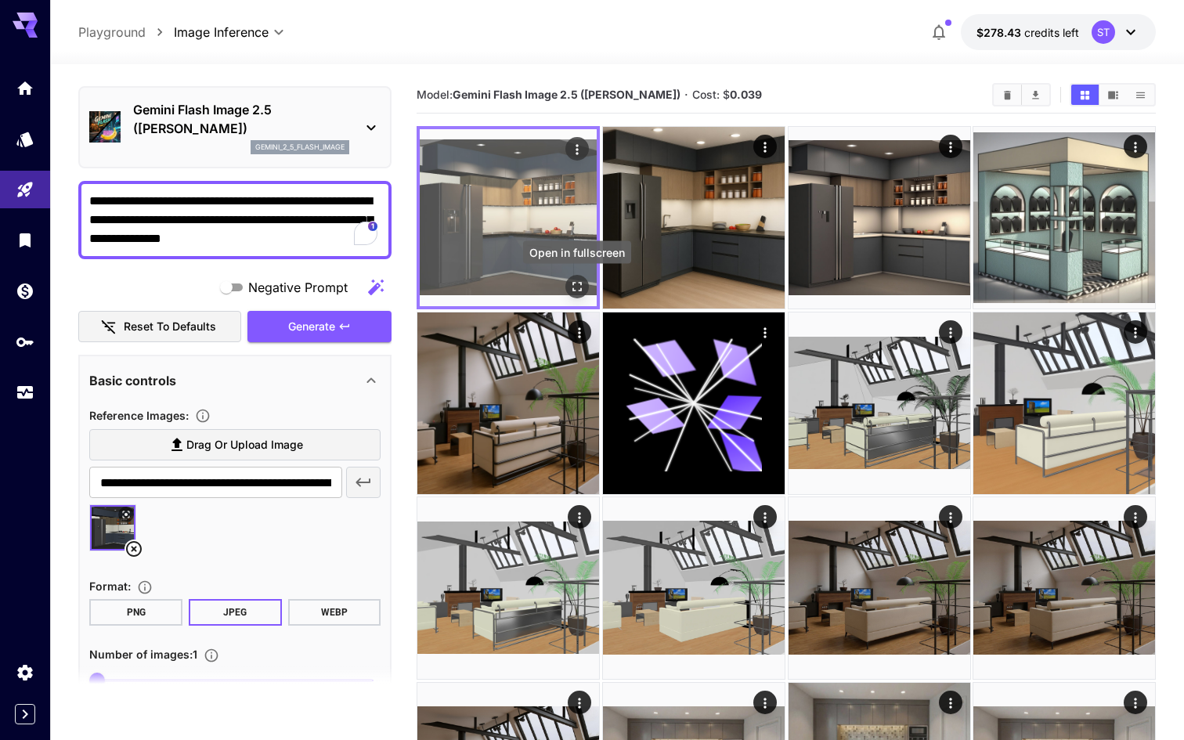
click at [577, 285] on icon "Open in fullscreen" at bounding box center [577, 287] width 16 height 16
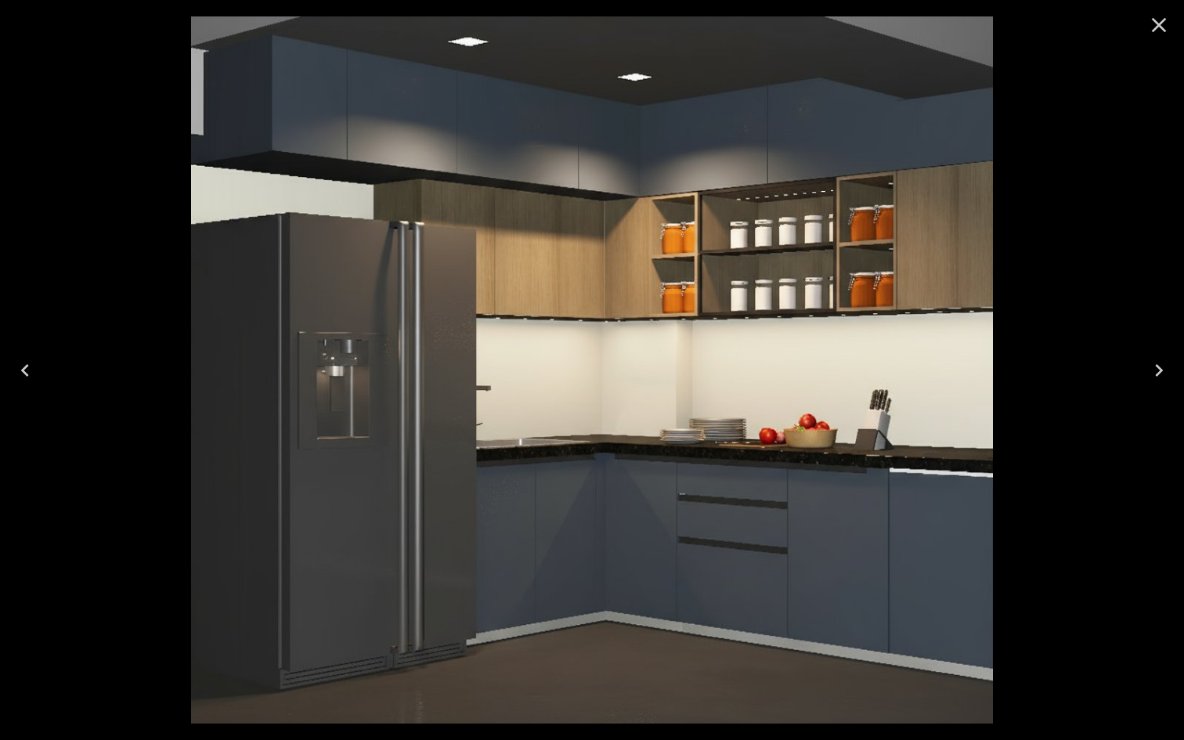
click at [1163, 33] on icon "Close" at bounding box center [1159, 25] width 25 height 25
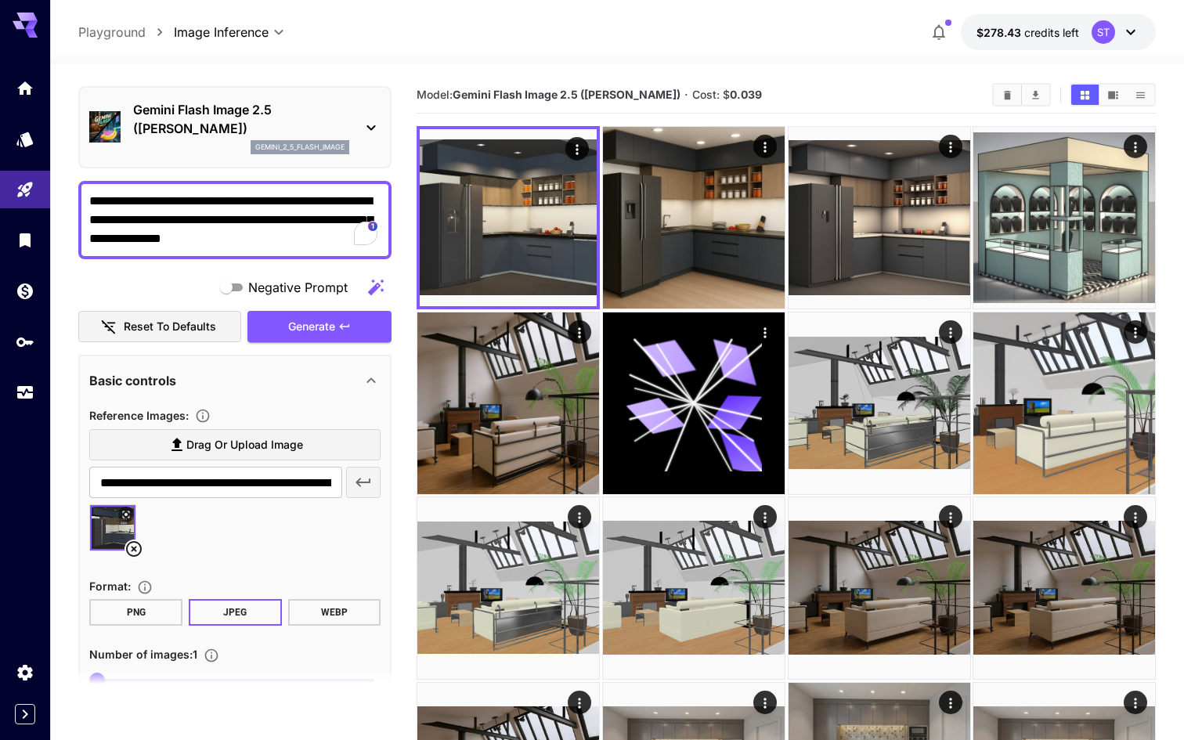
click at [236, 127] on p "Gemini Flash Image 2.5 (Nano Banana)" at bounding box center [241, 119] width 216 height 38
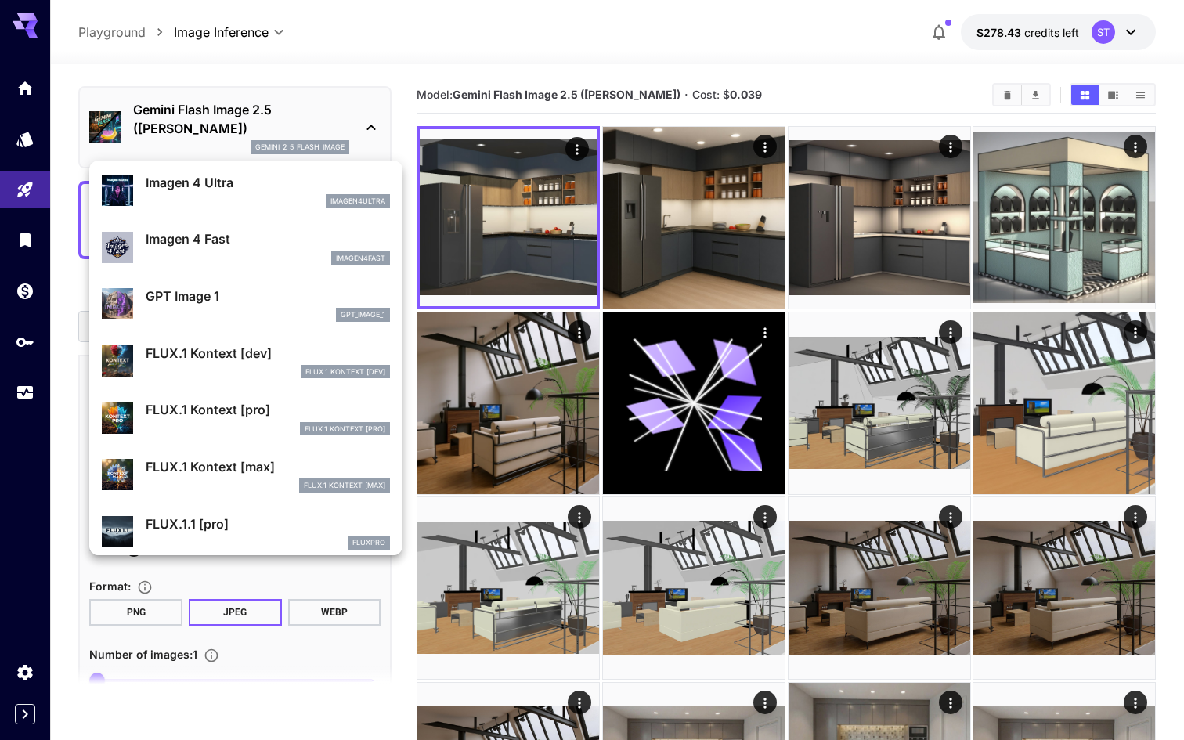
scroll to position [856, 0]
click at [248, 381] on div "FLUX.1 Kontext [dev] FLUX.1 Kontext [dev]" at bounding box center [246, 361] width 288 height 48
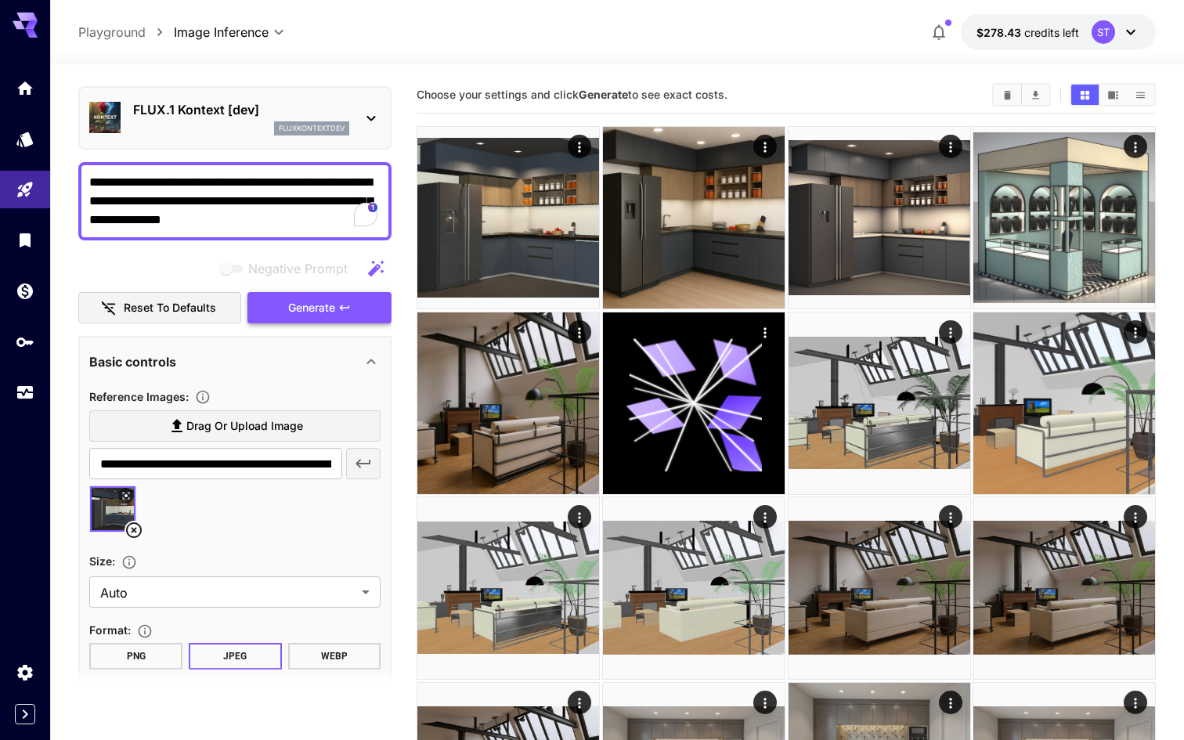
click at [334, 307] on span "Generate" at bounding box center [311, 308] width 47 height 20
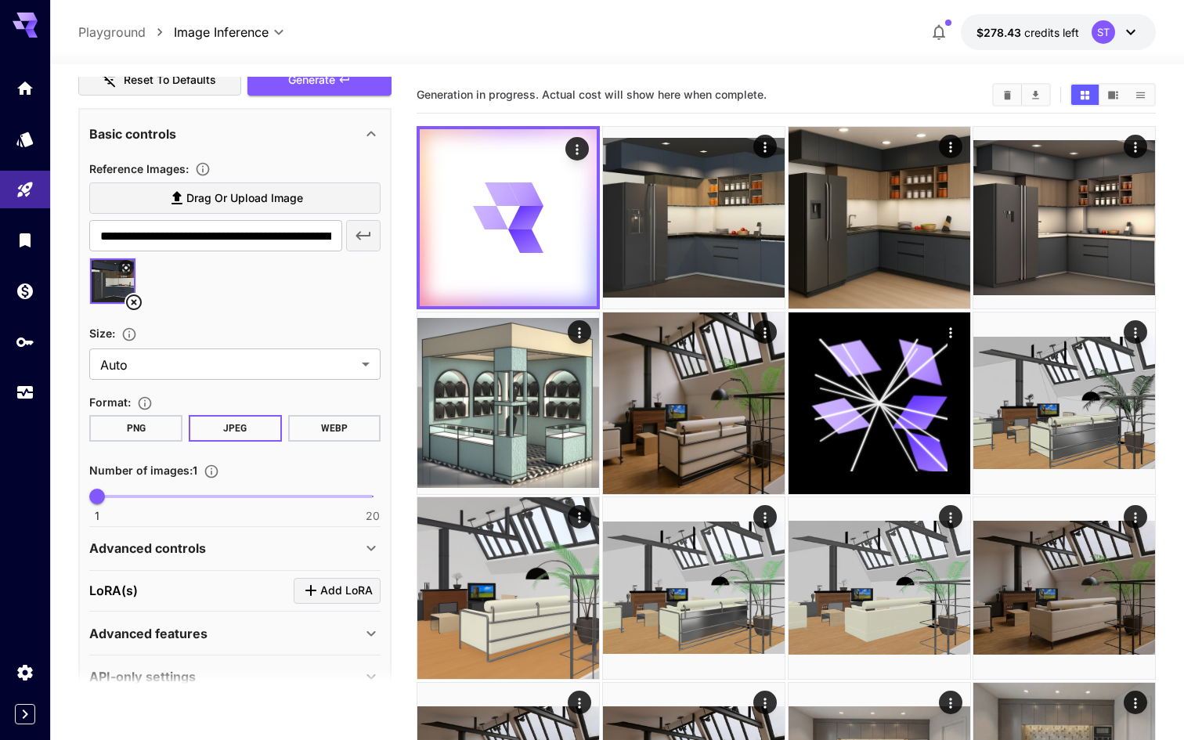
scroll to position [306, 0]
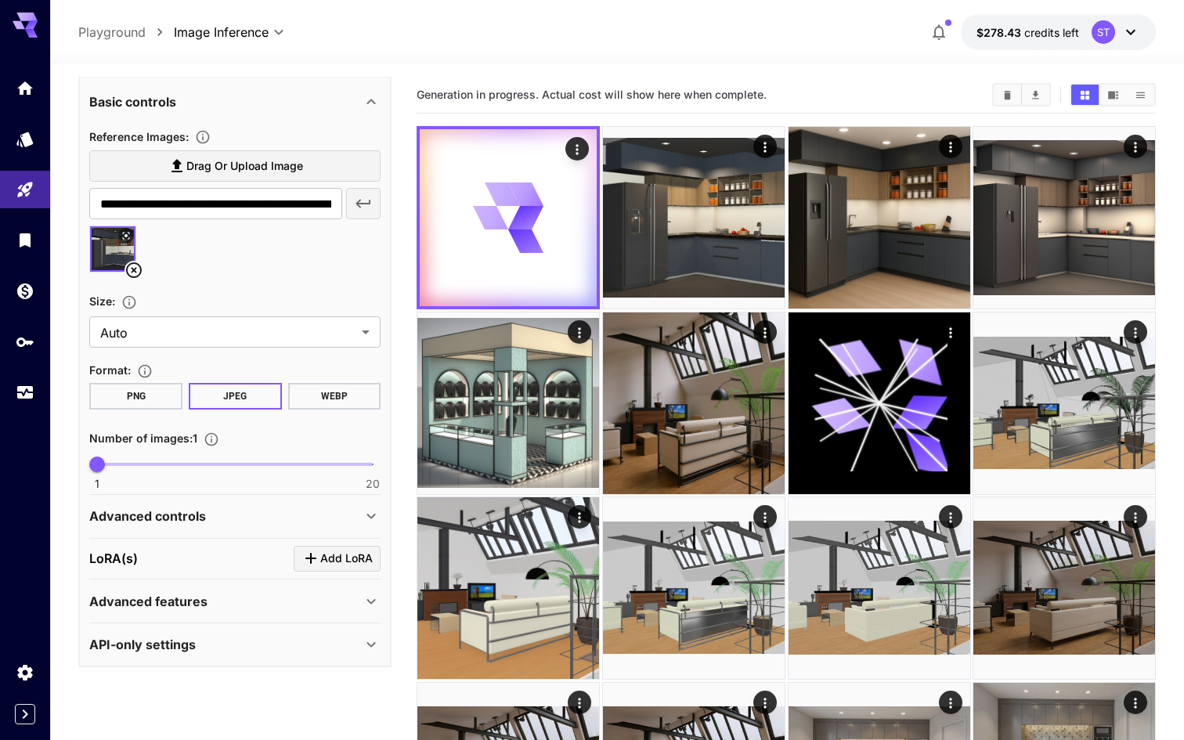
click at [363, 526] on div "Advanced controls" at bounding box center [234, 516] width 291 height 38
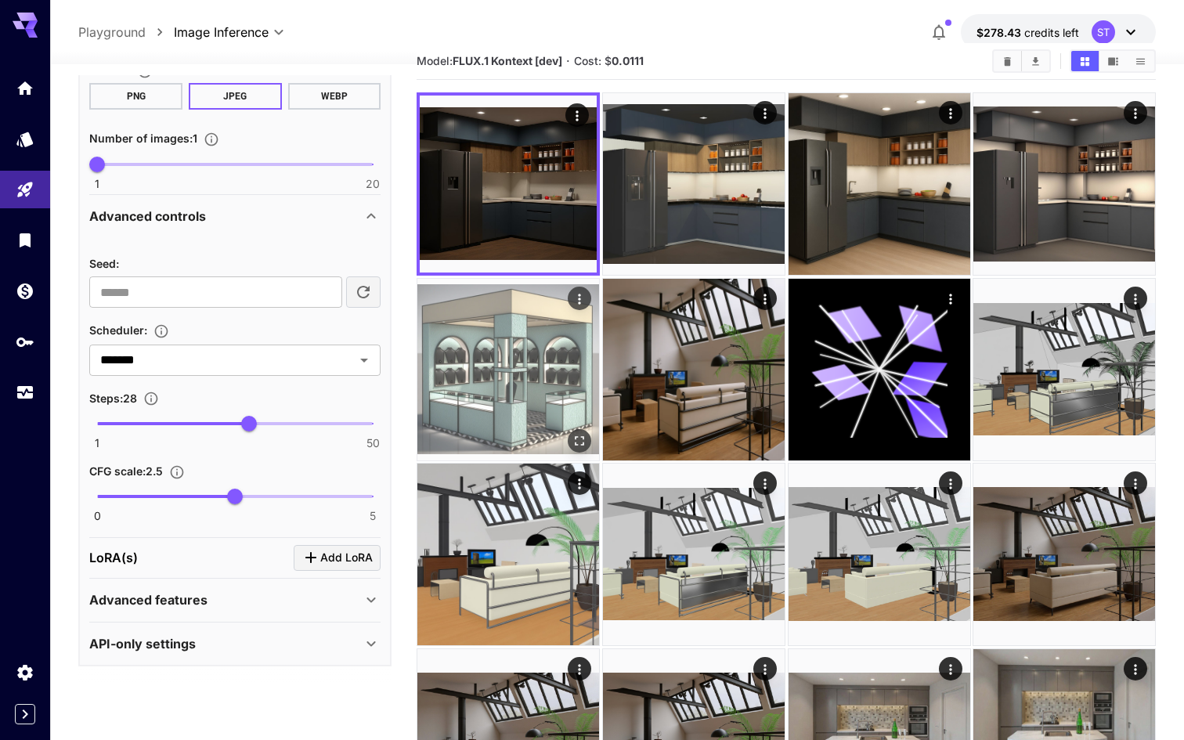
scroll to position [0, 0]
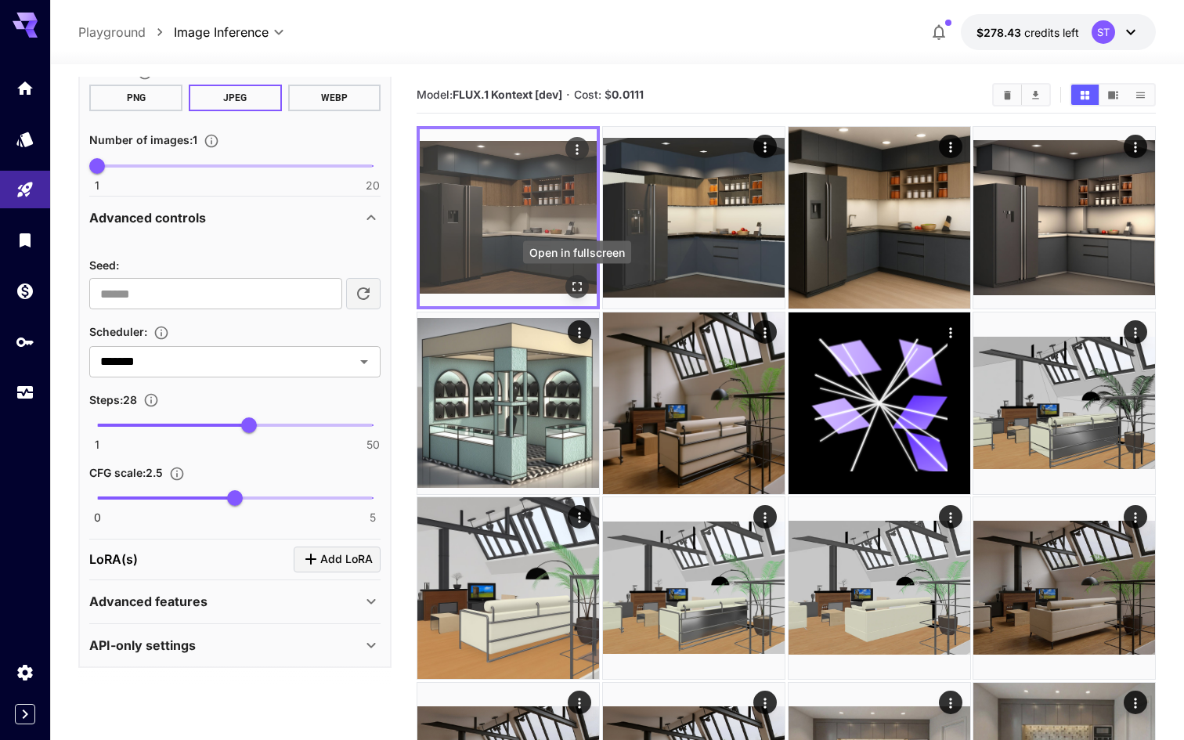
click at [576, 288] on icon "Open in fullscreen" at bounding box center [577, 287] width 16 height 16
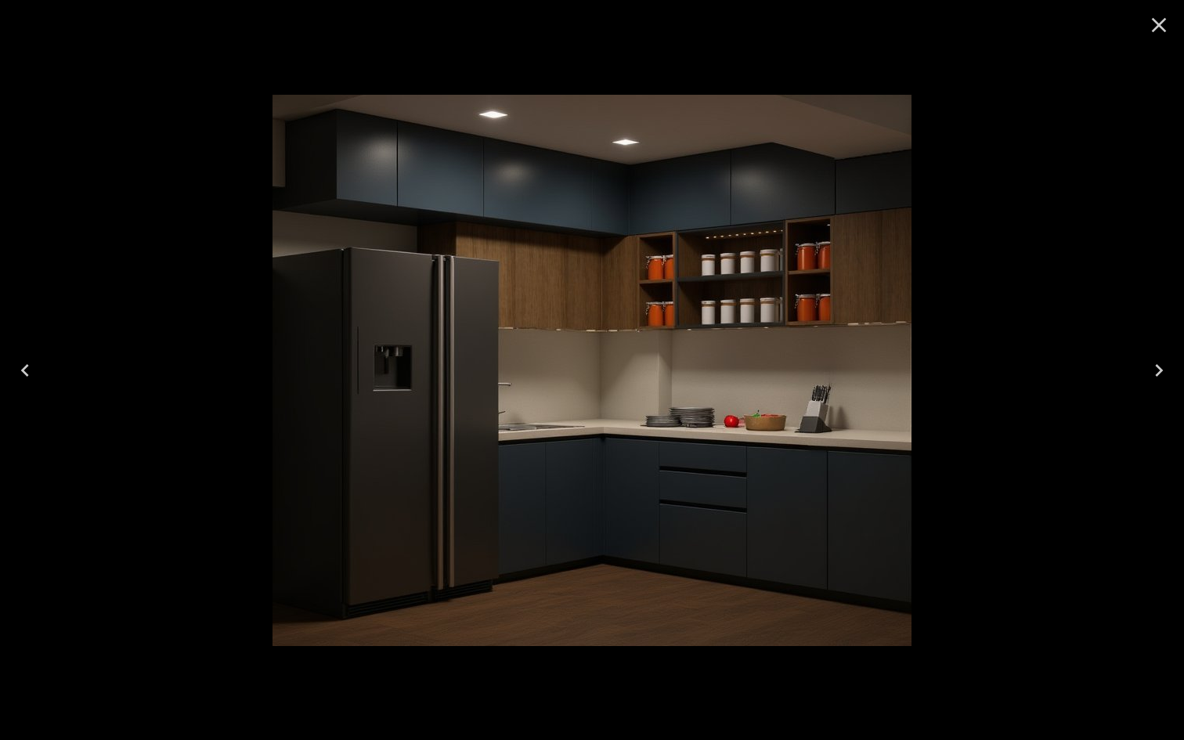
click at [1157, 29] on icon "Close" at bounding box center [1159, 25] width 25 height 25
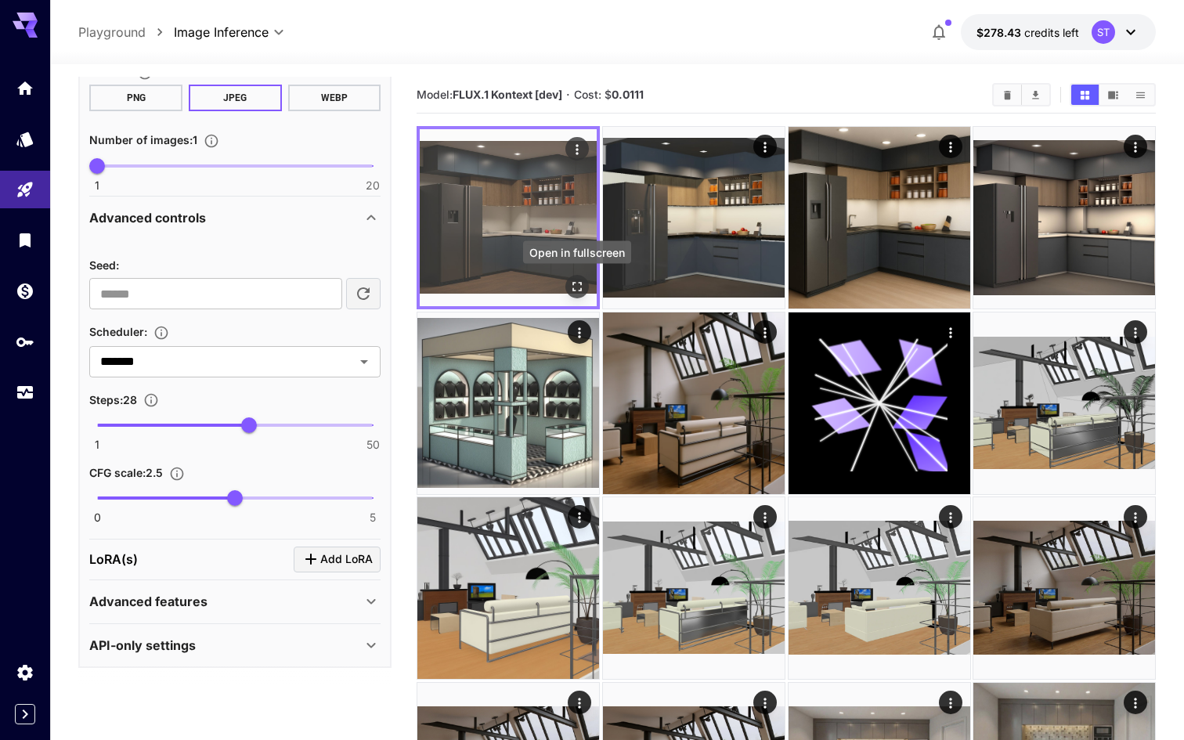
click at [580, 286] on icon "Open in fullscreen" at bounding box center [577, 287] width 16 height 16
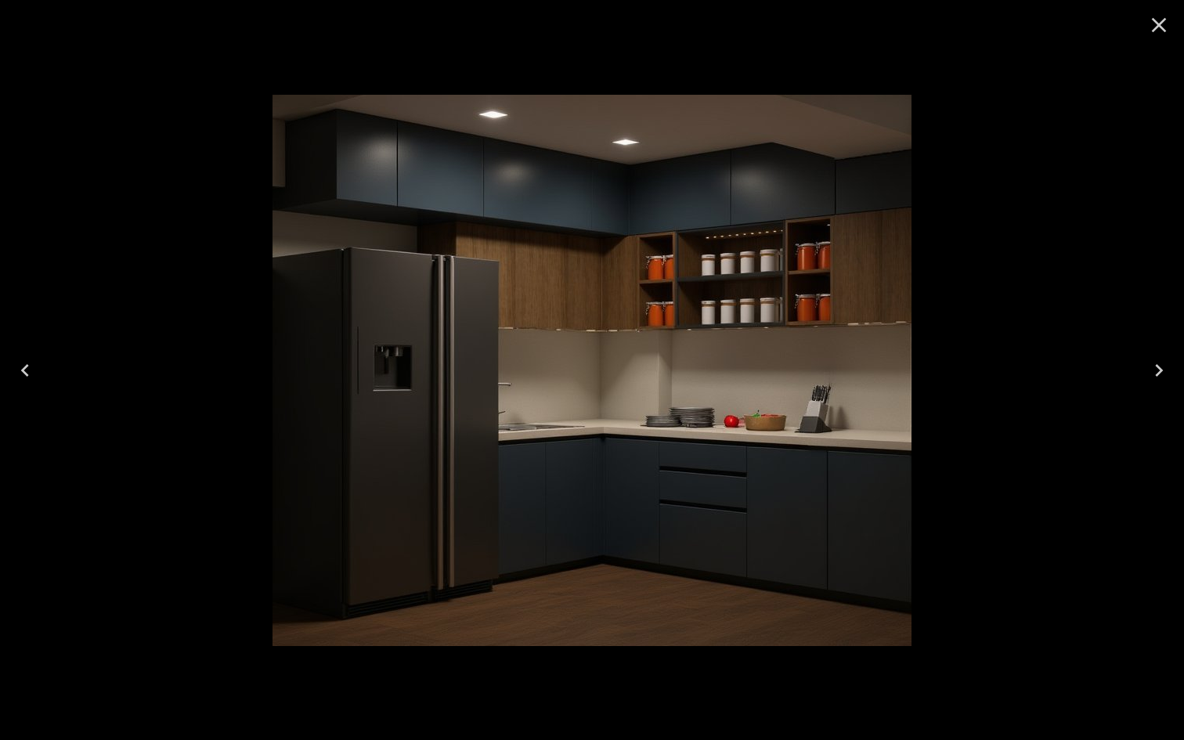
click at [1155, 27] on icon "Close" at bounding box center [1159, 25] width 15 height 15
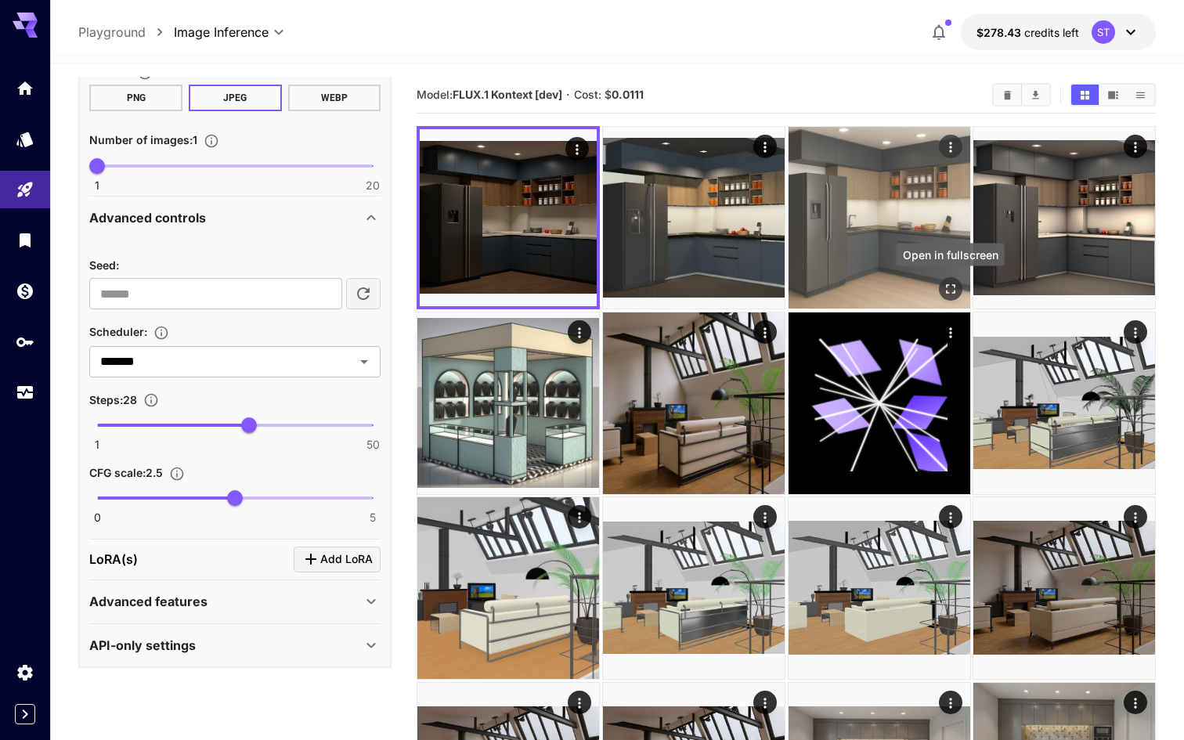
click at [951, 291] on icon "Open in fullscreen" at bounding box center [950, 289] width 16 height 16
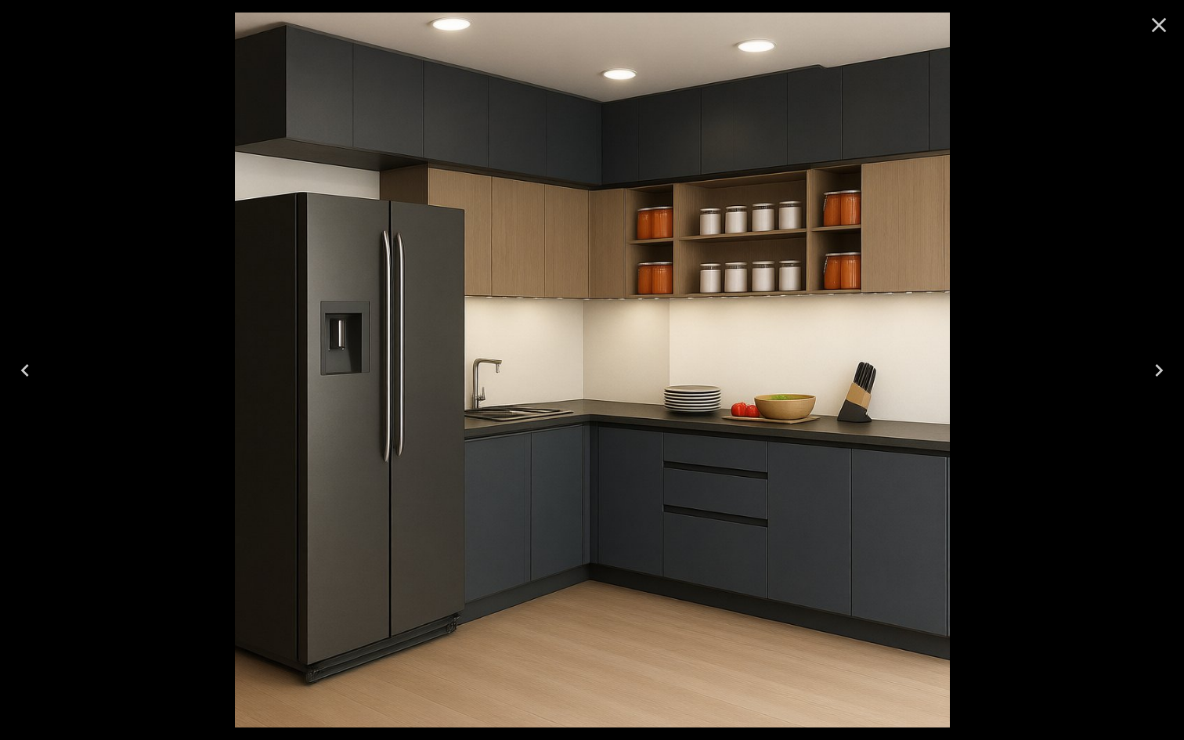
click at [1168, 21] on icon "Close" at bounding box center [1159, 25] width 25 height 25
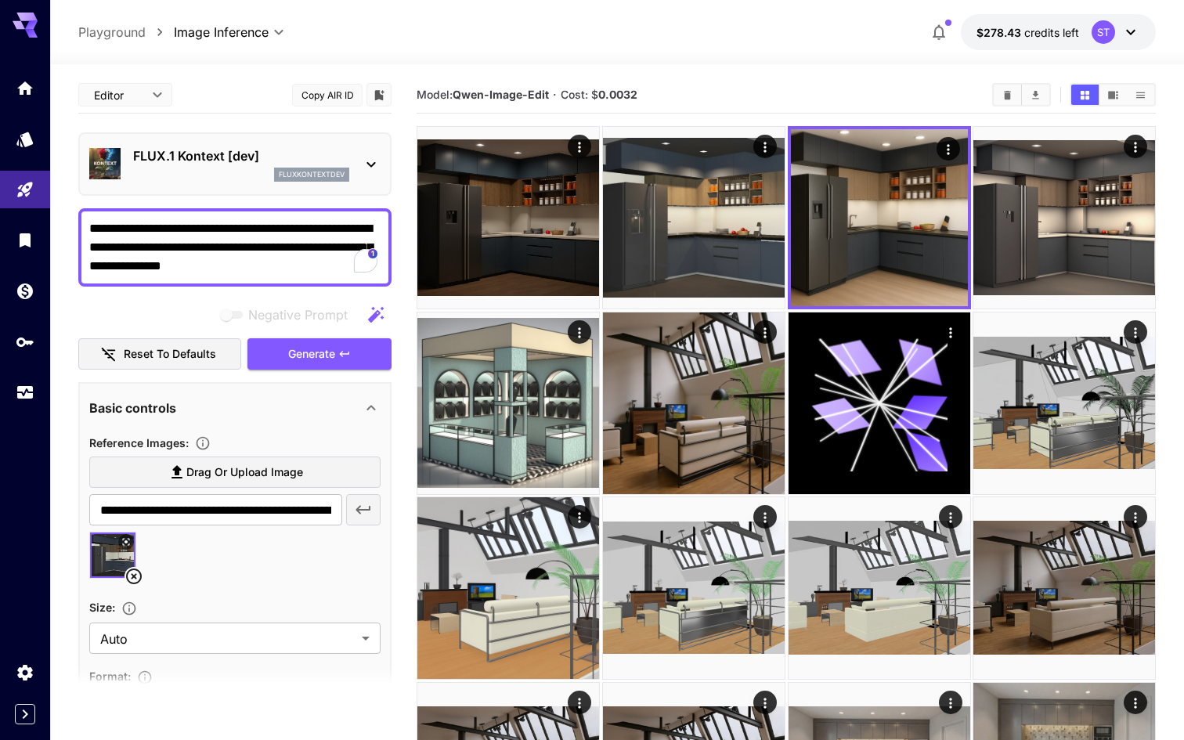
click at [358, 172] on div "FLUX.1 Kontext [dev] fluxkontextdev" at bounding box center [234, 164] width 291 height 48
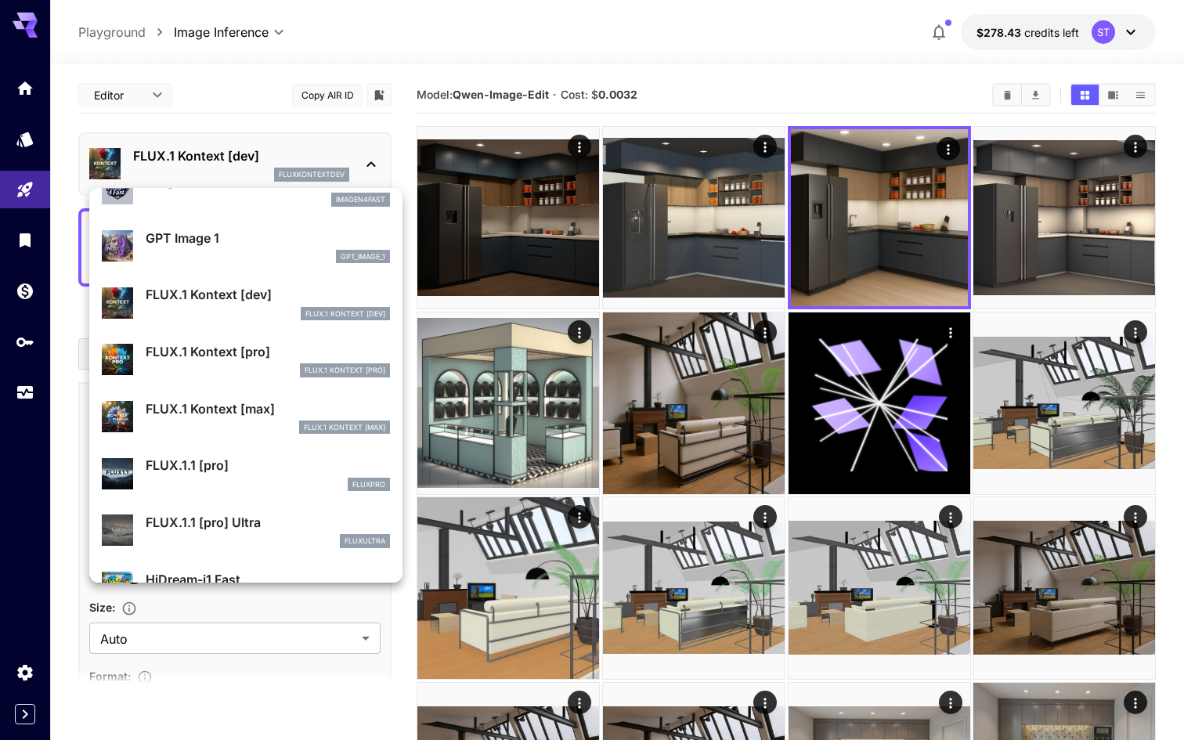
scroll to position [948, 0]
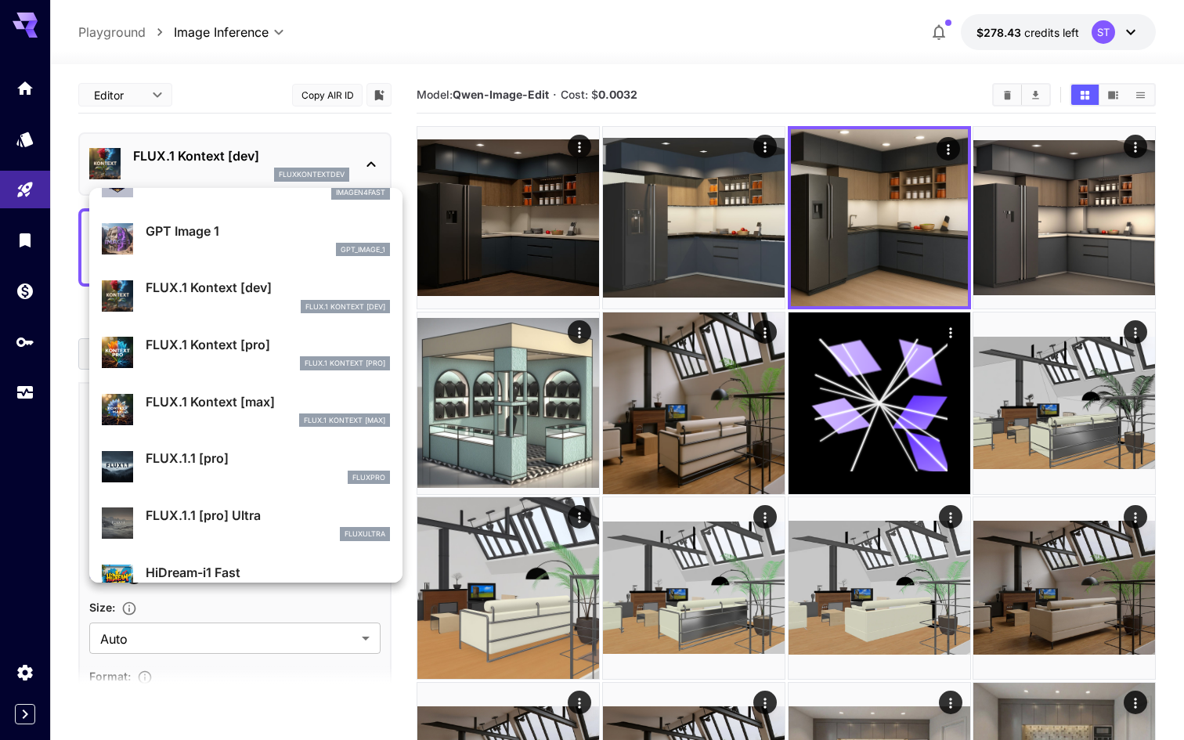
click at [309, 363] on p "FLUX.1 Kontext [pro]" at bounding box center [345, 363] width 81 height 11
type input "**********"
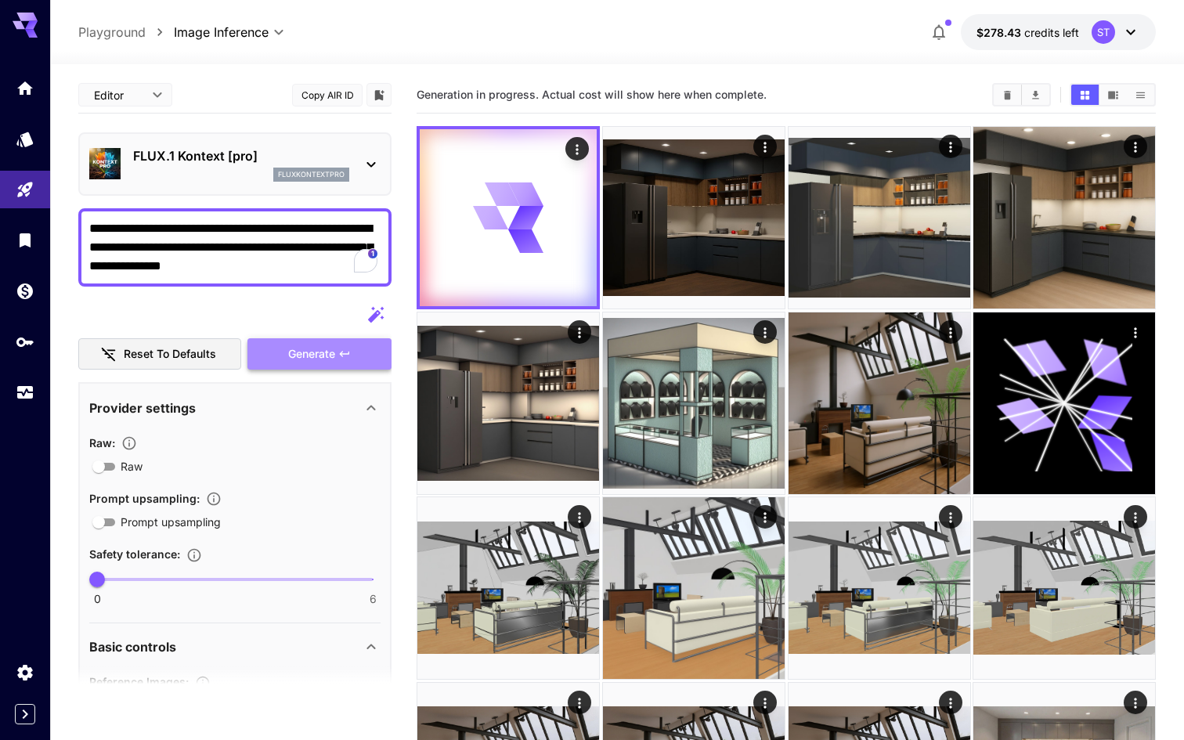
click at [346, 352] on icon "button" at bounding box center [344, 354] width 13 height 13
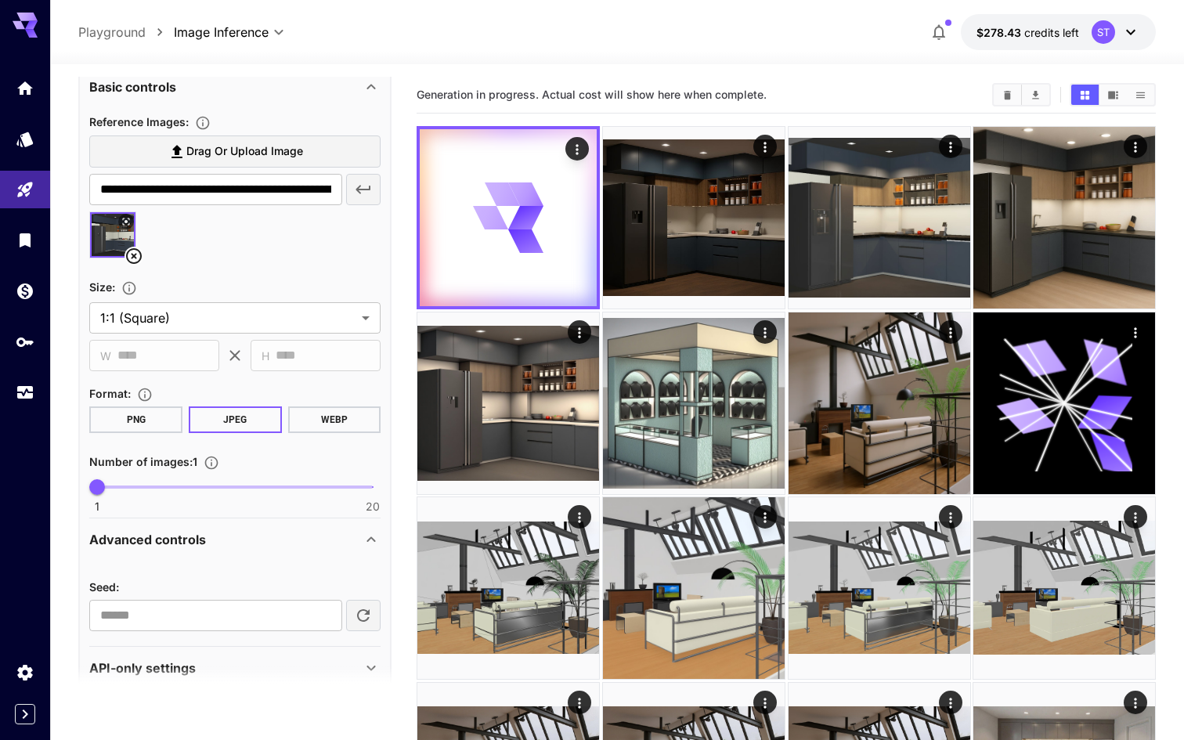
scroll to position [584, 0]
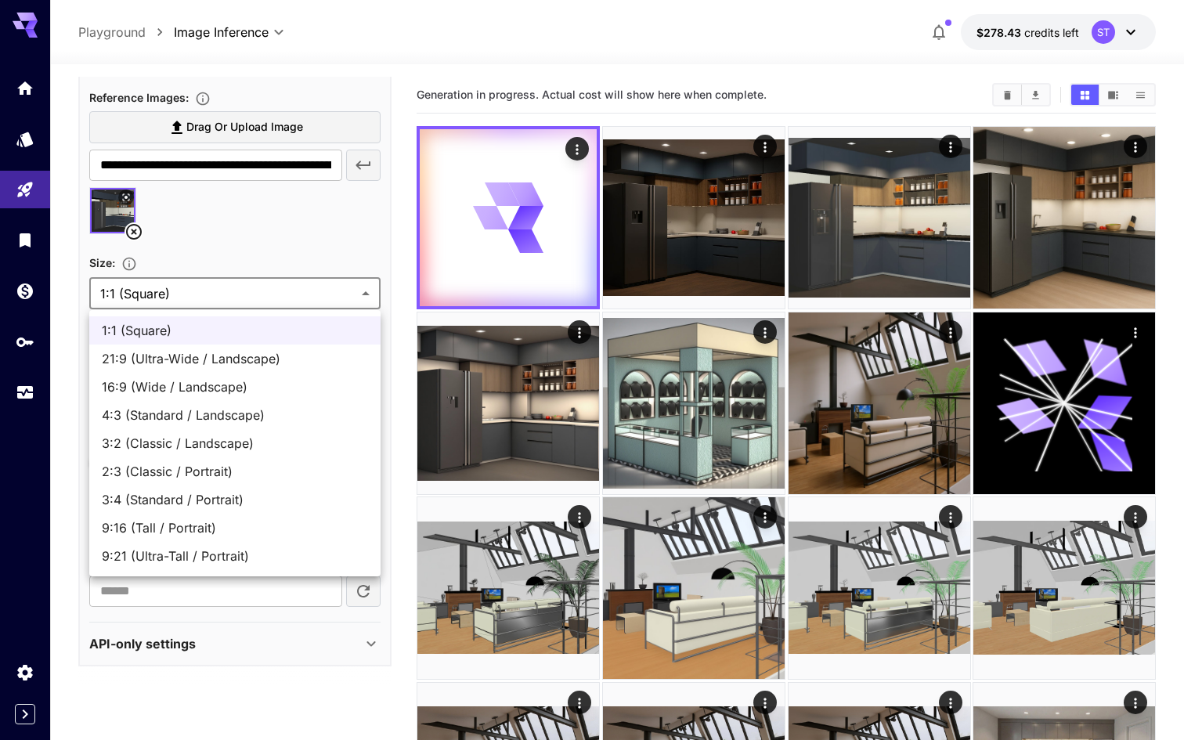
click at [308, 247] on div at bounding box center [592, 370] width 1184 height 740
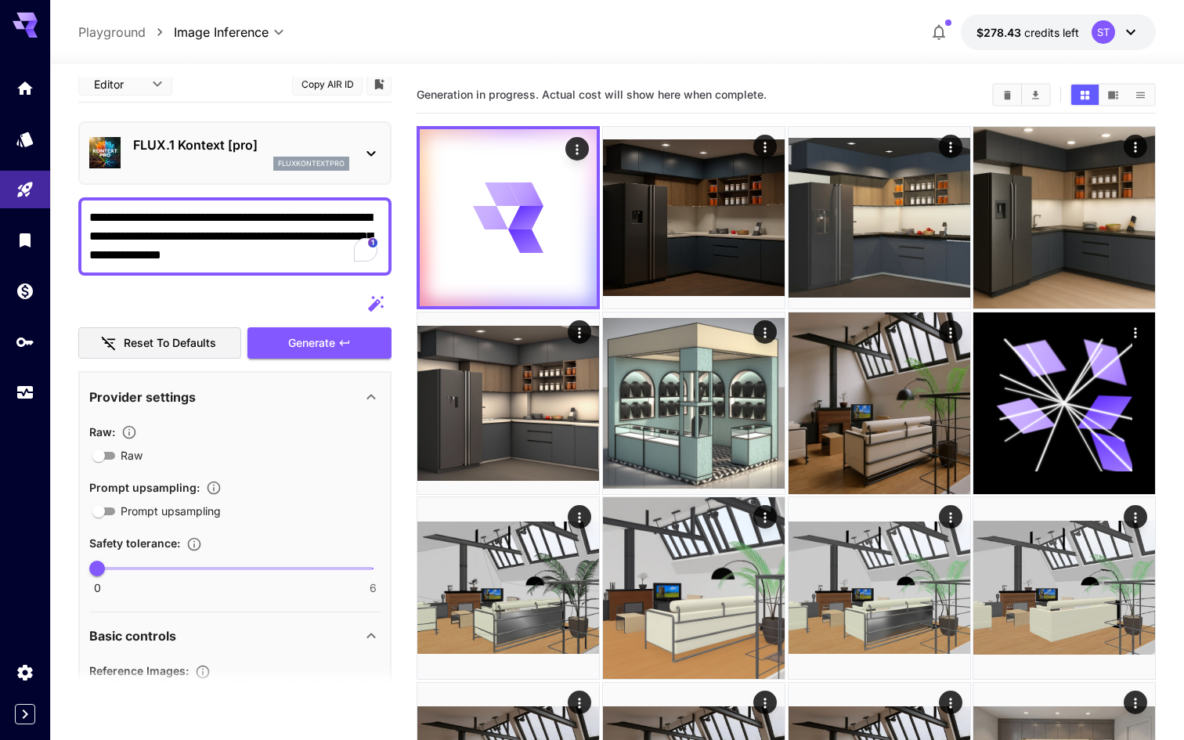
scroll to position [0, 0]
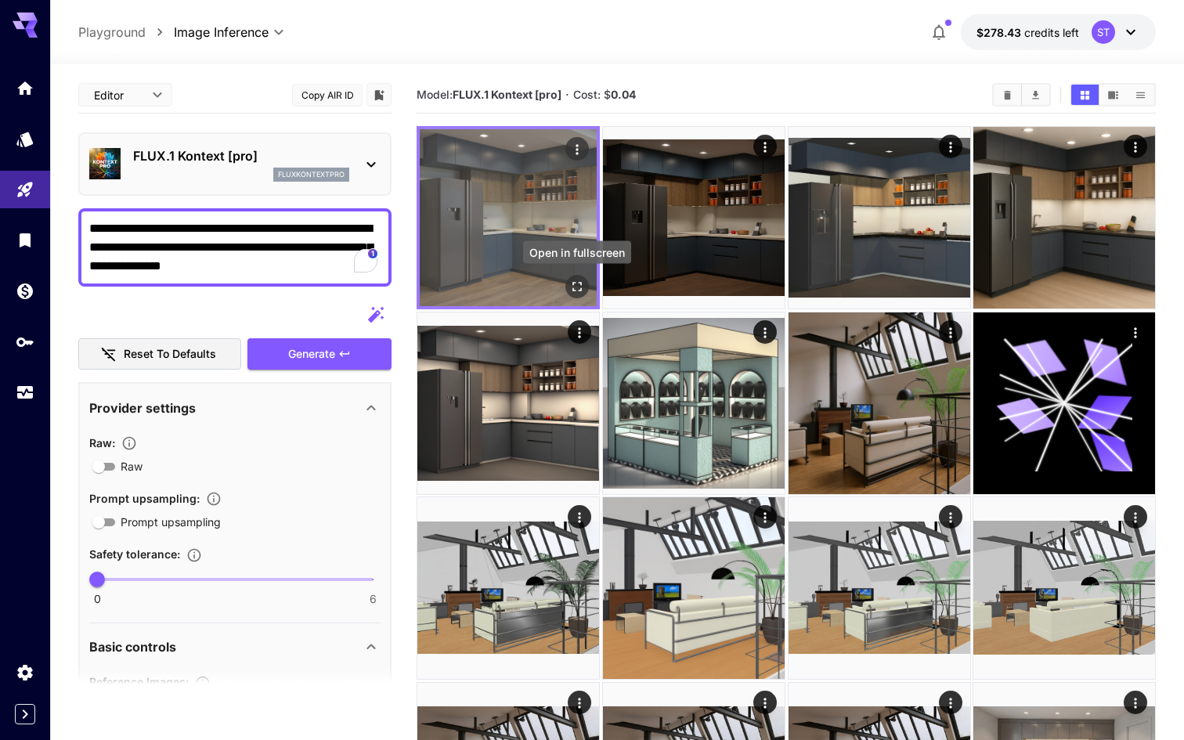
click at [576, 291] on icon "Open in fullscreen" at bounding box center [577, 287] width 16 height 16
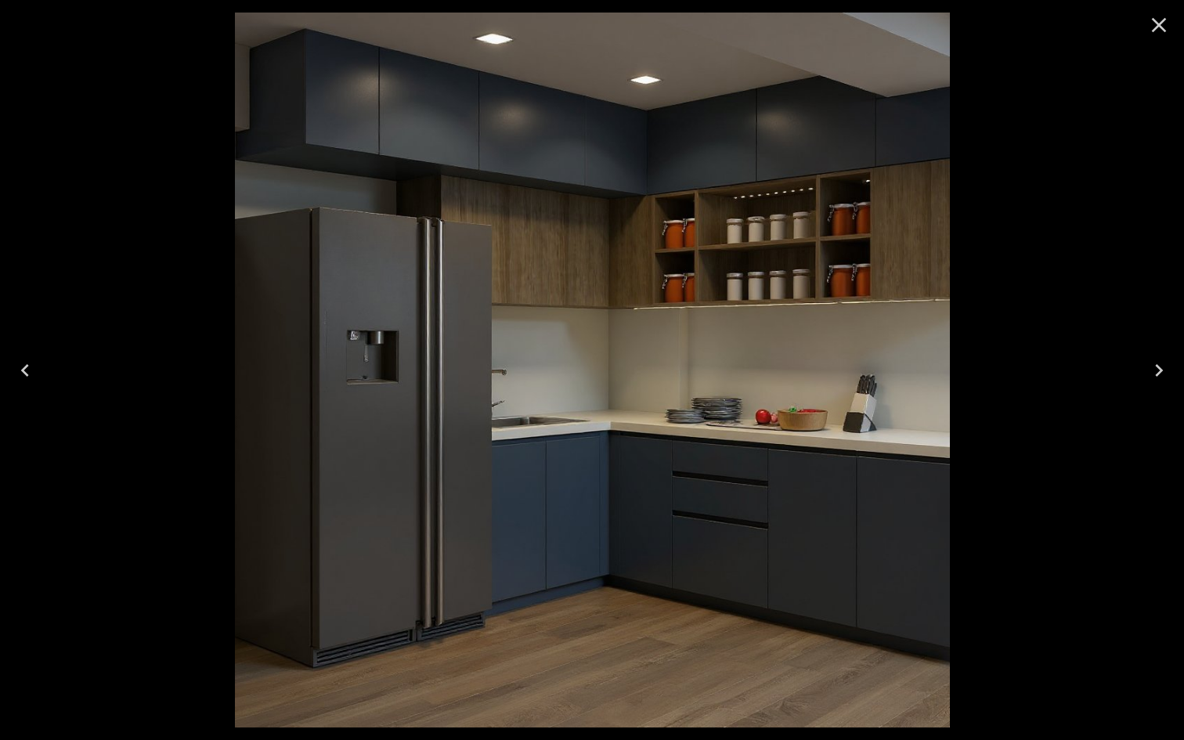
click at [1162, 18] on icon "Close" at bounding box center [1159, 25] width 25 height 25
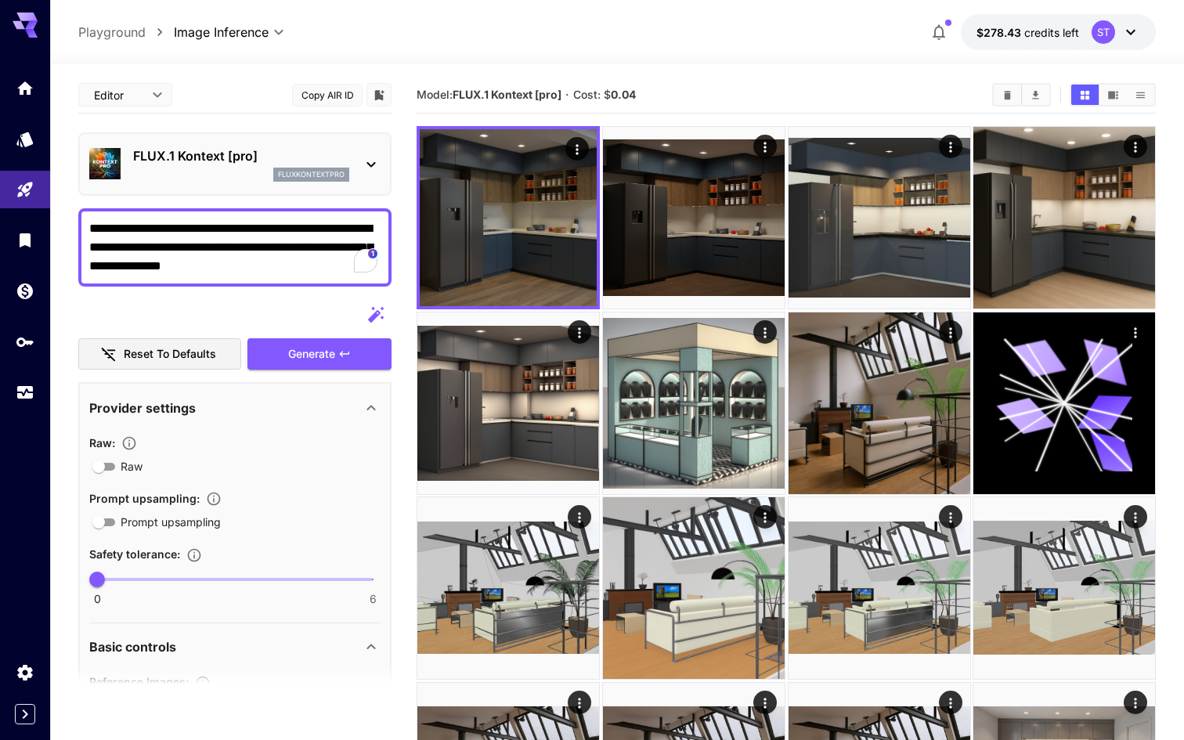
click at [361, 160] on div "FLUX.1 Kontext [pro] fluxkontextpro" at bounding box center [234, 164] width 291 height 48
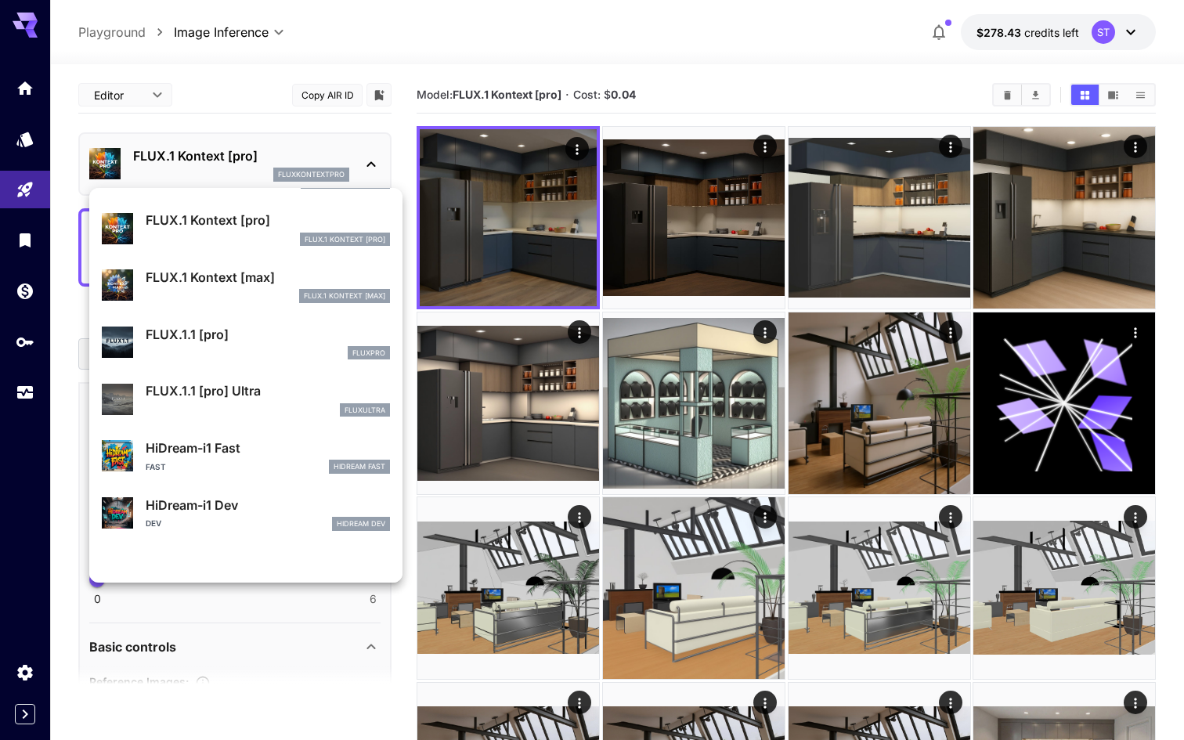
scroll to position [1085, 0]
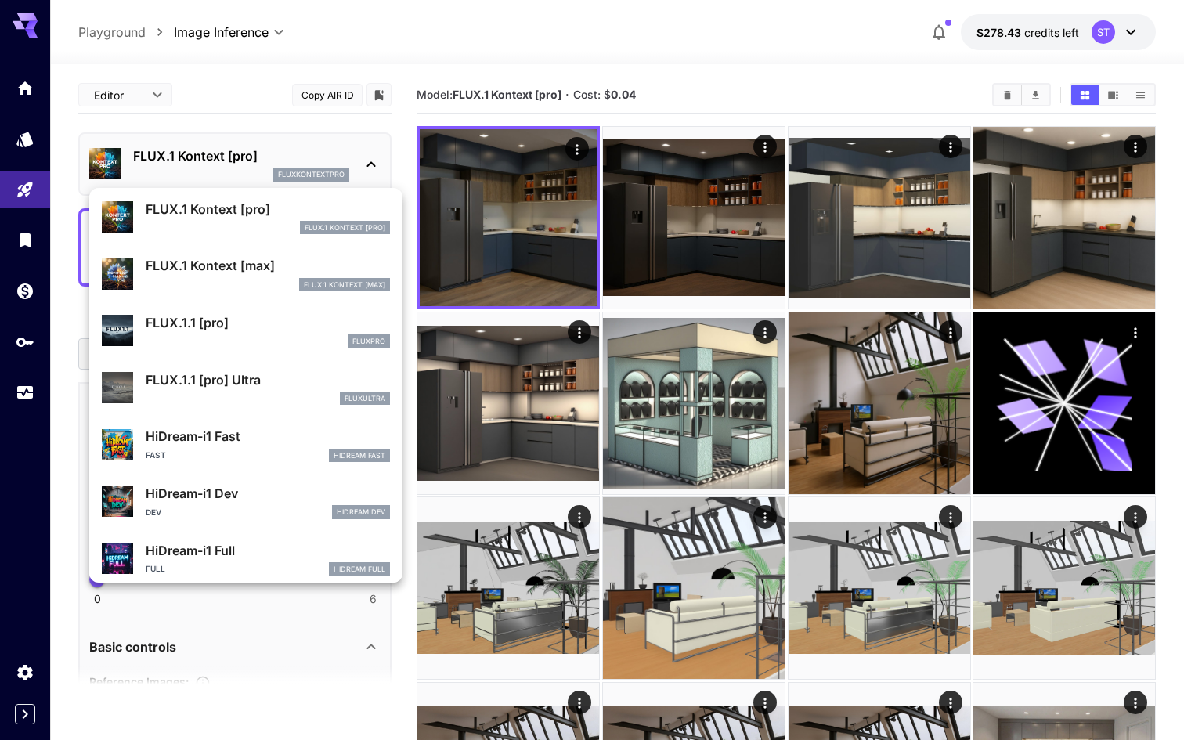
click at [288, 281] on div "FLUX.1 Kontext [max]" at bounding box center [268, 285] width 244 height 14
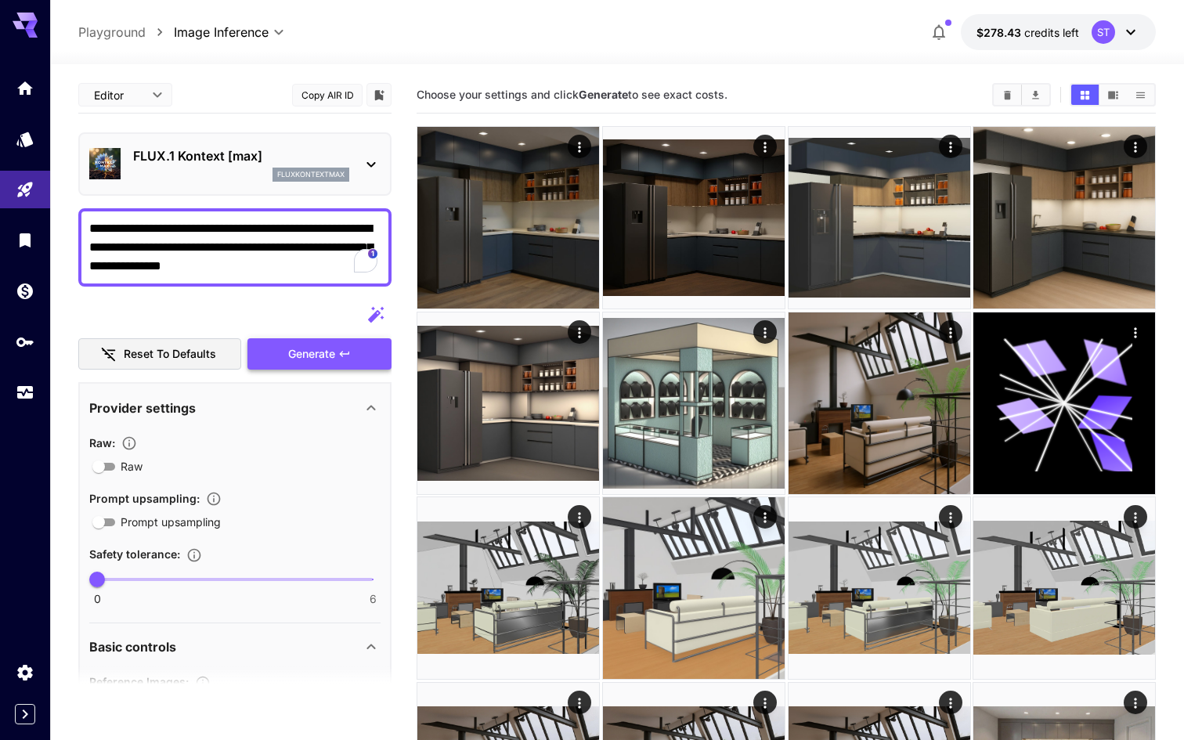
click at [337, 358] on button "Generate" at bounding box center [319, 354] width 144 height 32
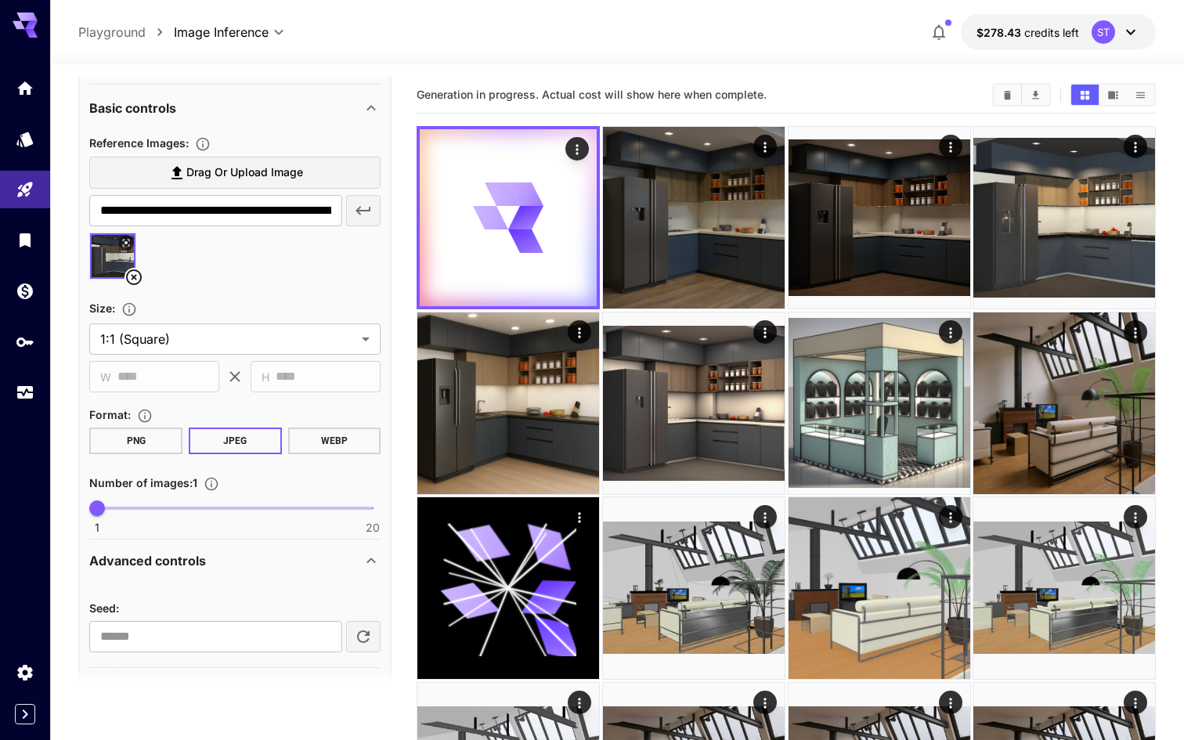
scroll to position [584, 0]
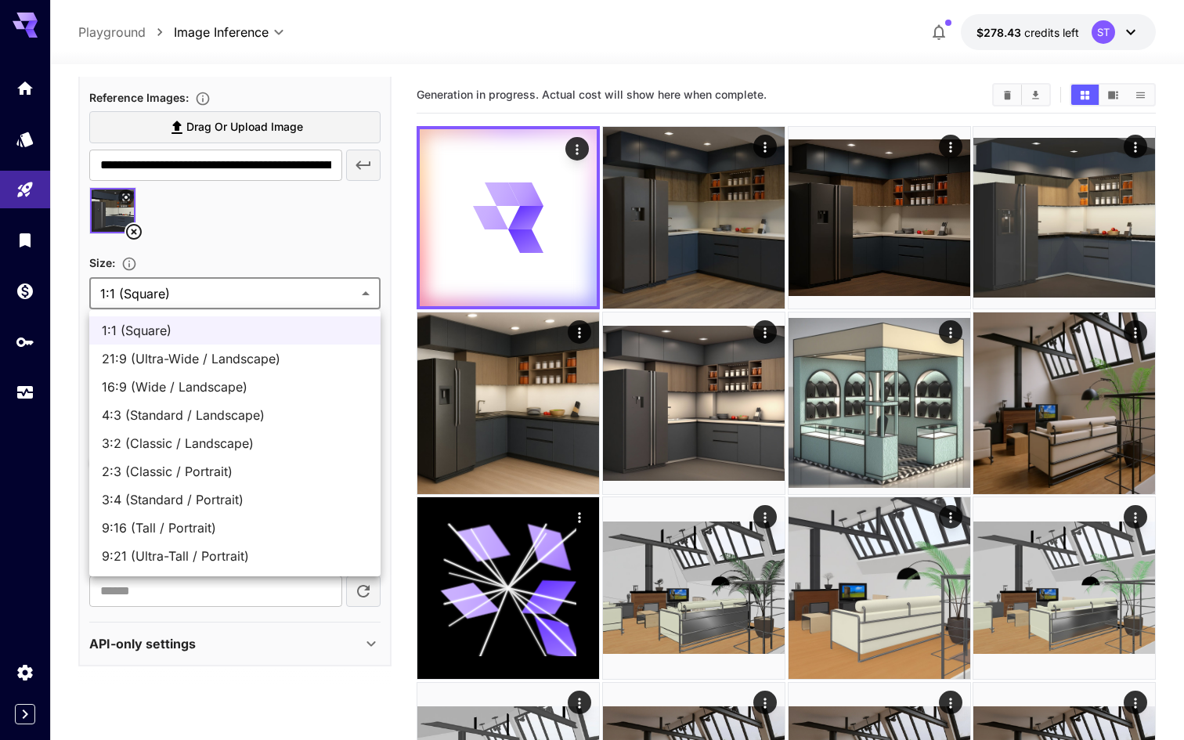
click at [316, 273] on div at bounding box center [592, 370] width 1184 height 740
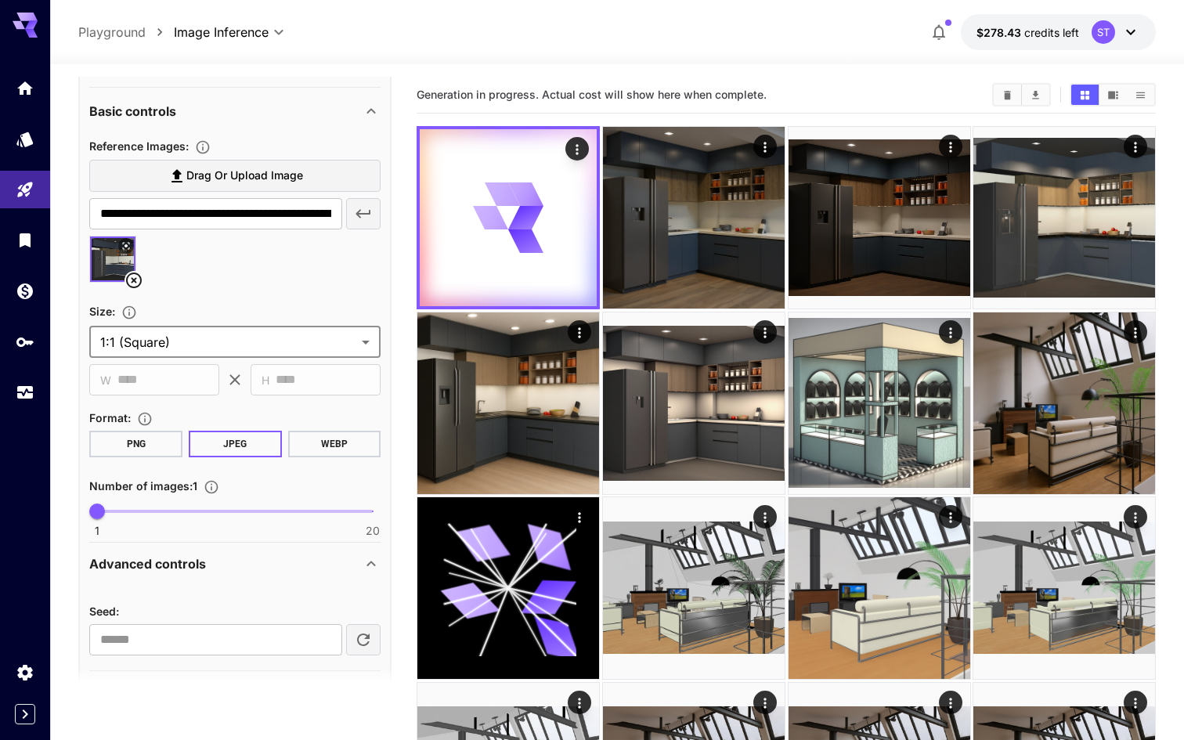
scroll to position [534, 0]
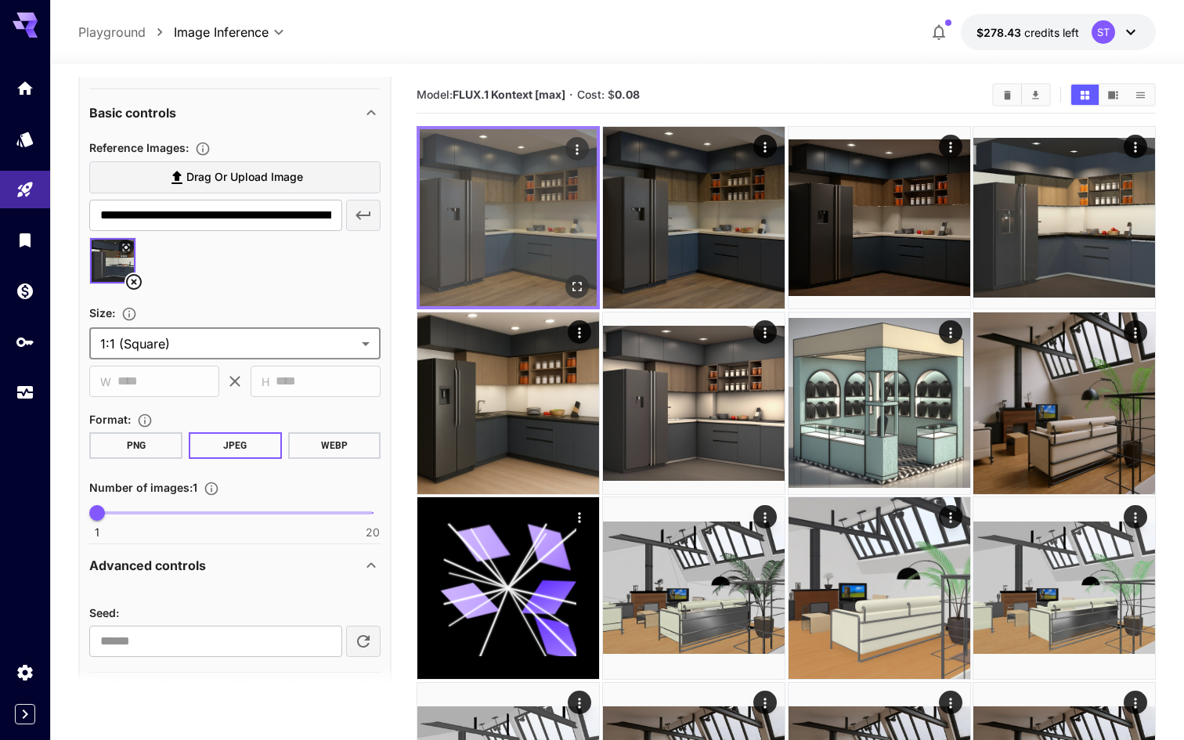
click at [582, 286] on icon "Open in fullscreen" at bounding box center [577, 287] width 16 height 16
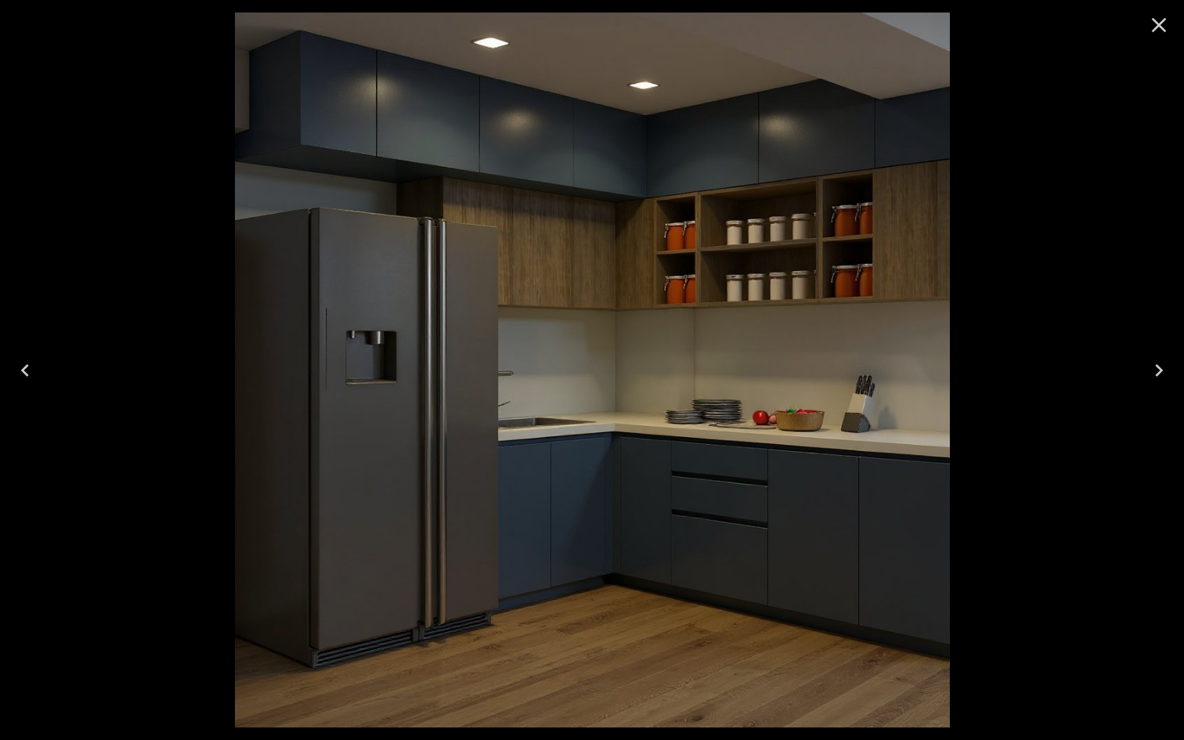
click at [1161, 25] on icon "Close" at bounding box center [1159, 25] width 25 height 25
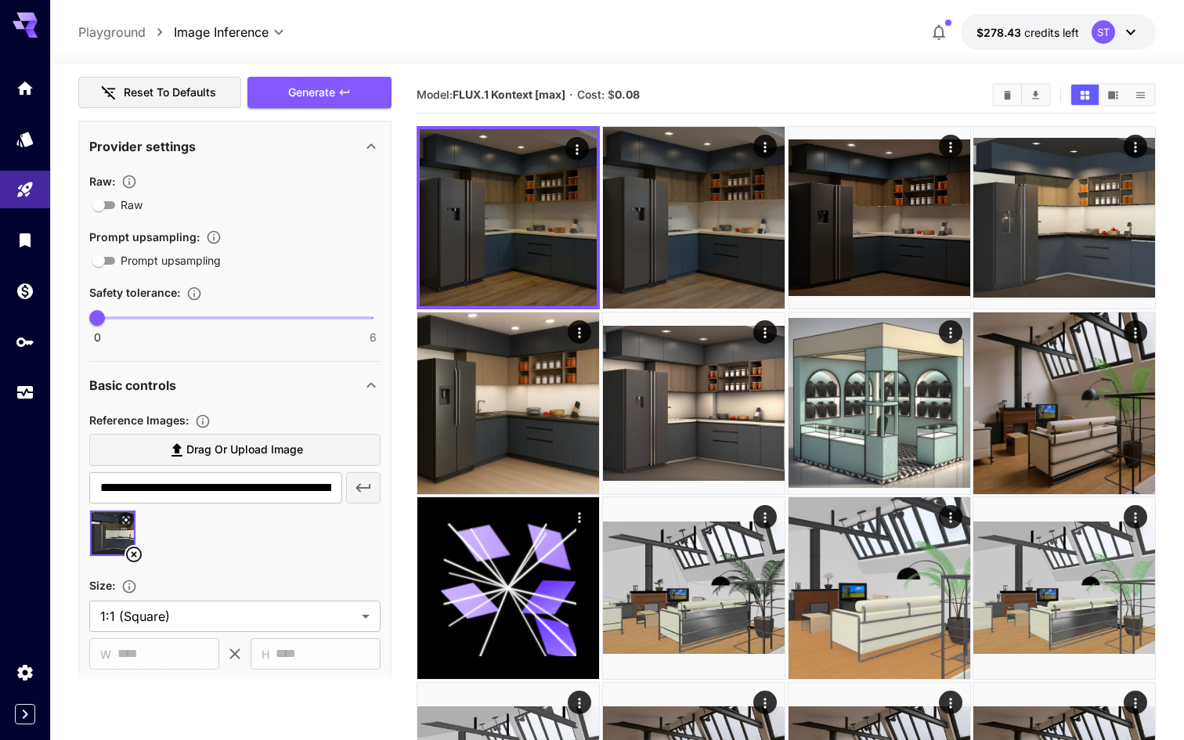
scroll to position [0, 0]
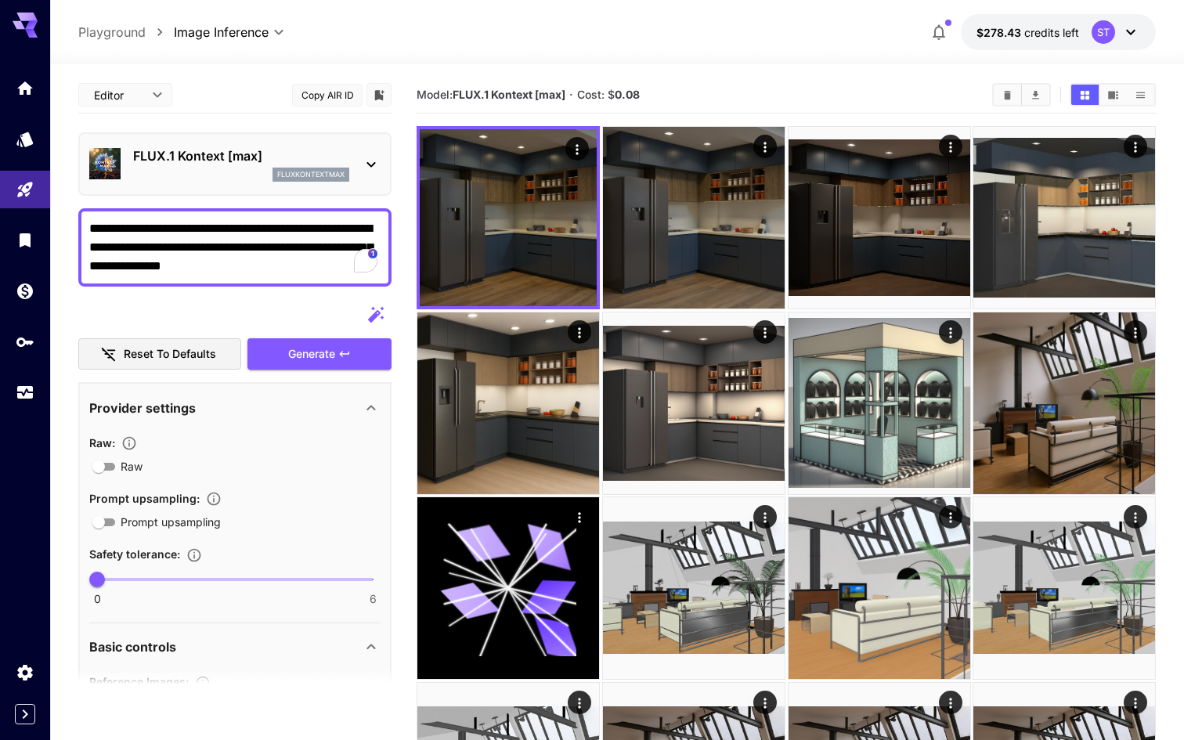
click at [356, 161] on div "FLUX.1 Kontext [max] fluxkontextmax" at bounding box center [234, 164] width 291 height 48
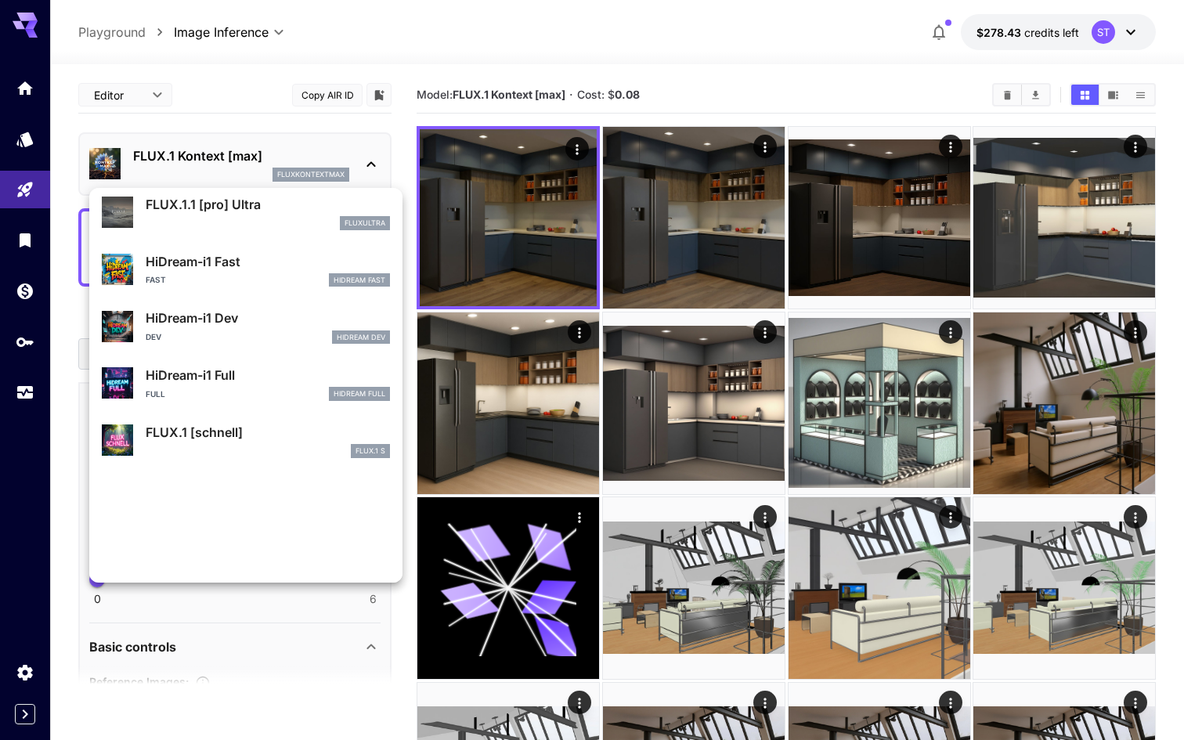
scroll to position [1267, 0]
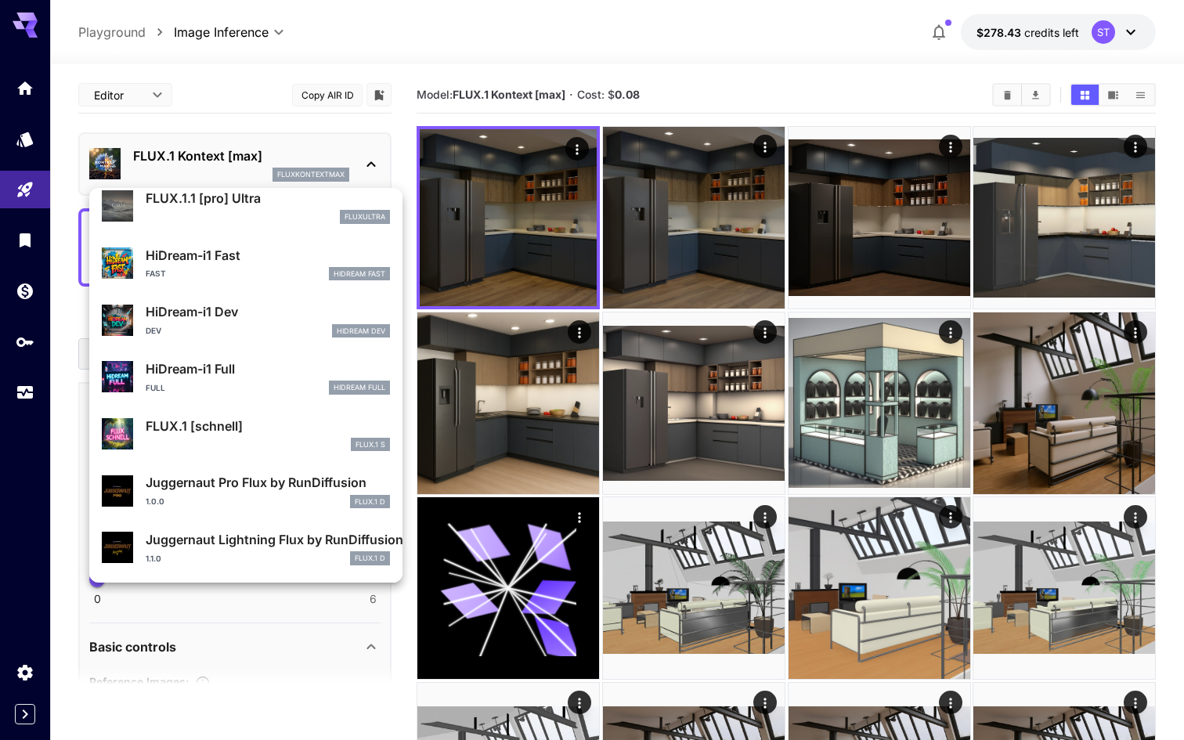
click at [273, 474] on p "Juggernaut Pro Flux by RunDiffusion" at bounding box center [268, 482] width 244 height 19
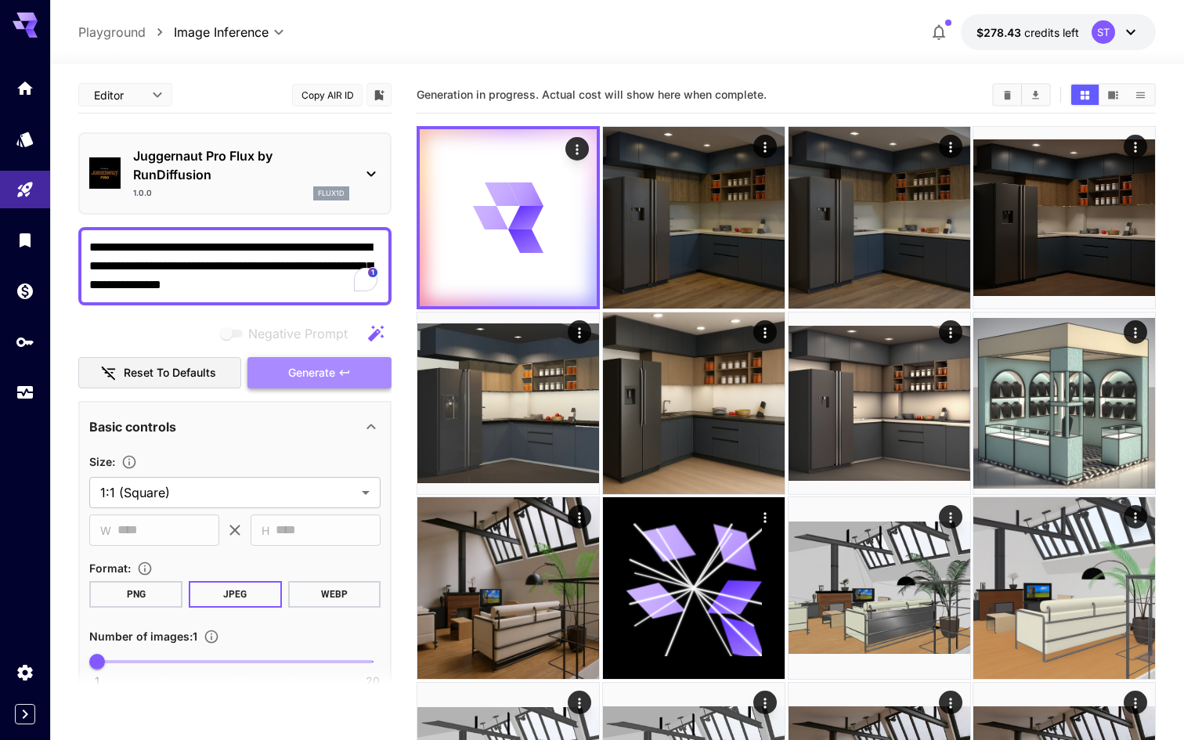
click at [316, 367] on span "Generate" at bounding box center [311, 373] width 47 height 20
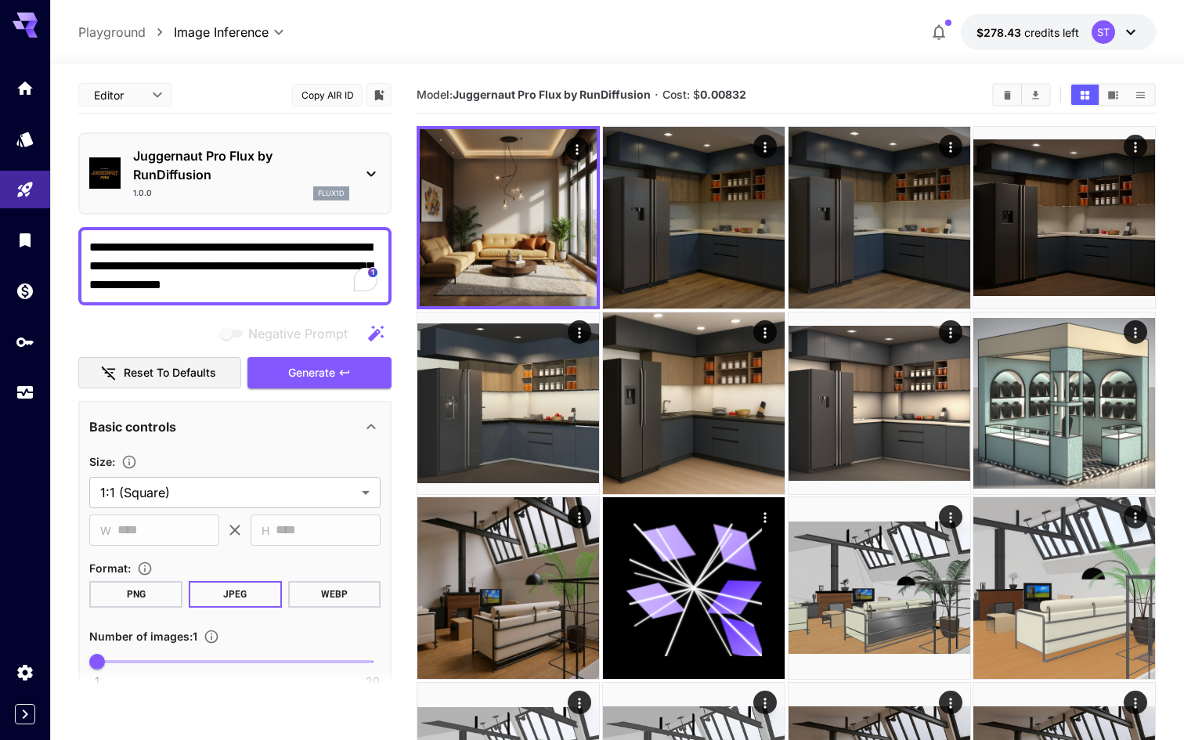
click at [333, 175] on p "Juggernaut Pro Flux by RunDiffusion" at bounding box center [241, 165] width 216 height 38
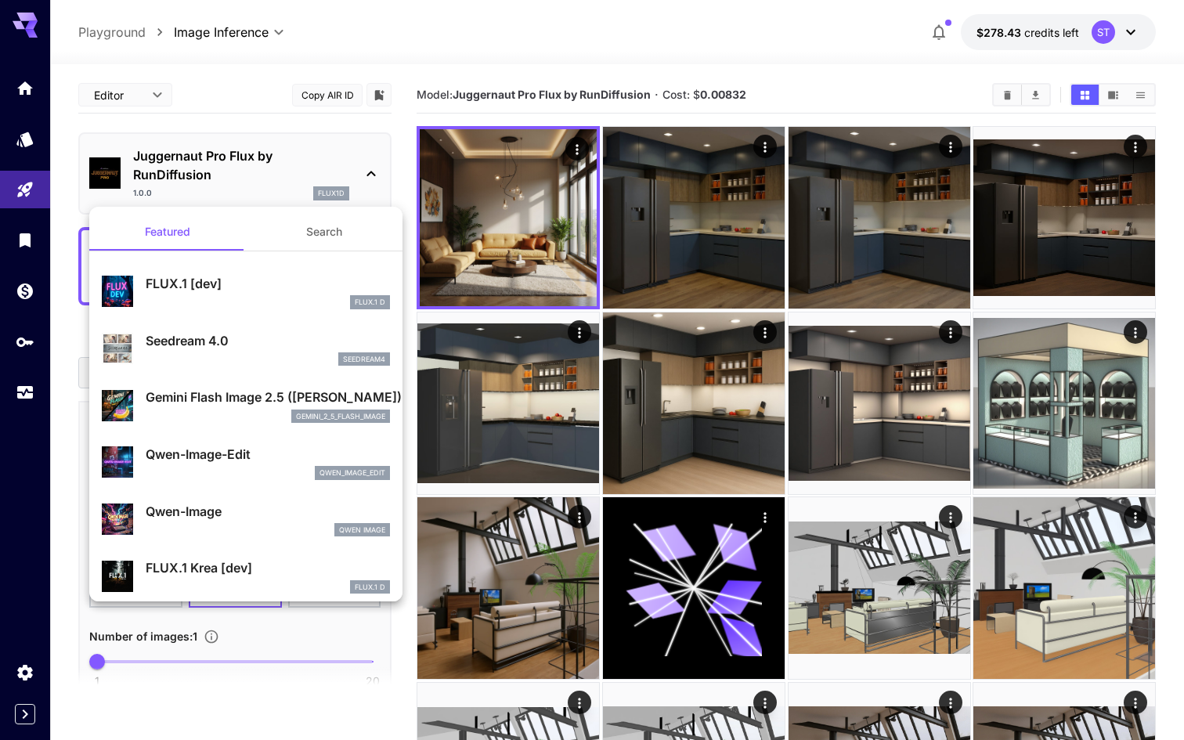
click at [355, 230] on button "Search" at bounding box center [324, 232] width 157 height 38
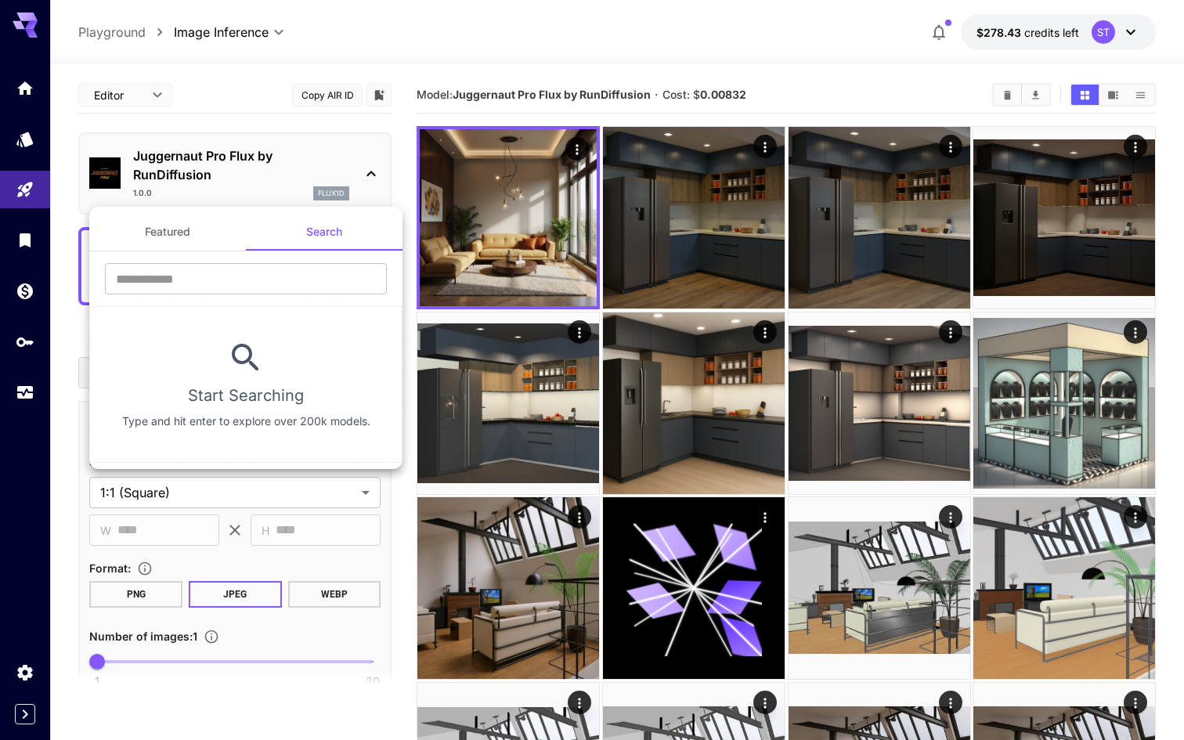
click at [200, 223] on button "Featured" at bounding box center [167, 232] width 157 height 38
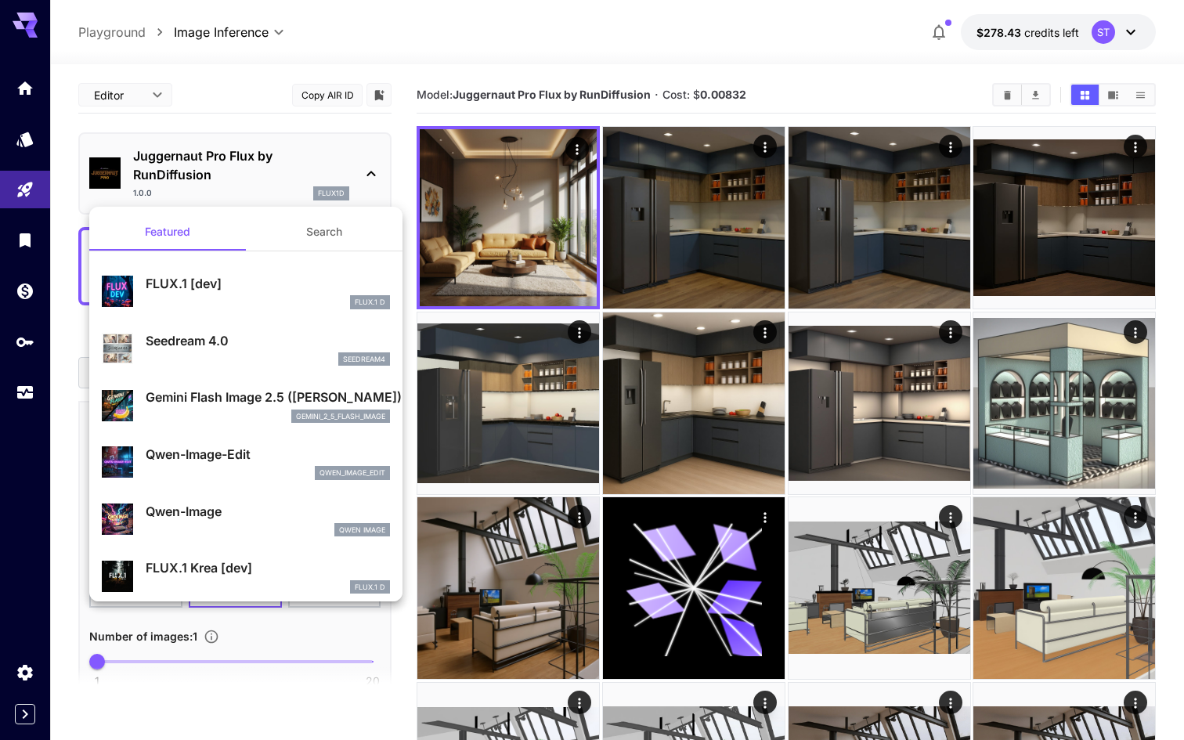
click at [323, 230] on button "Search" at bounding box center [324, 232] width 157 height 38
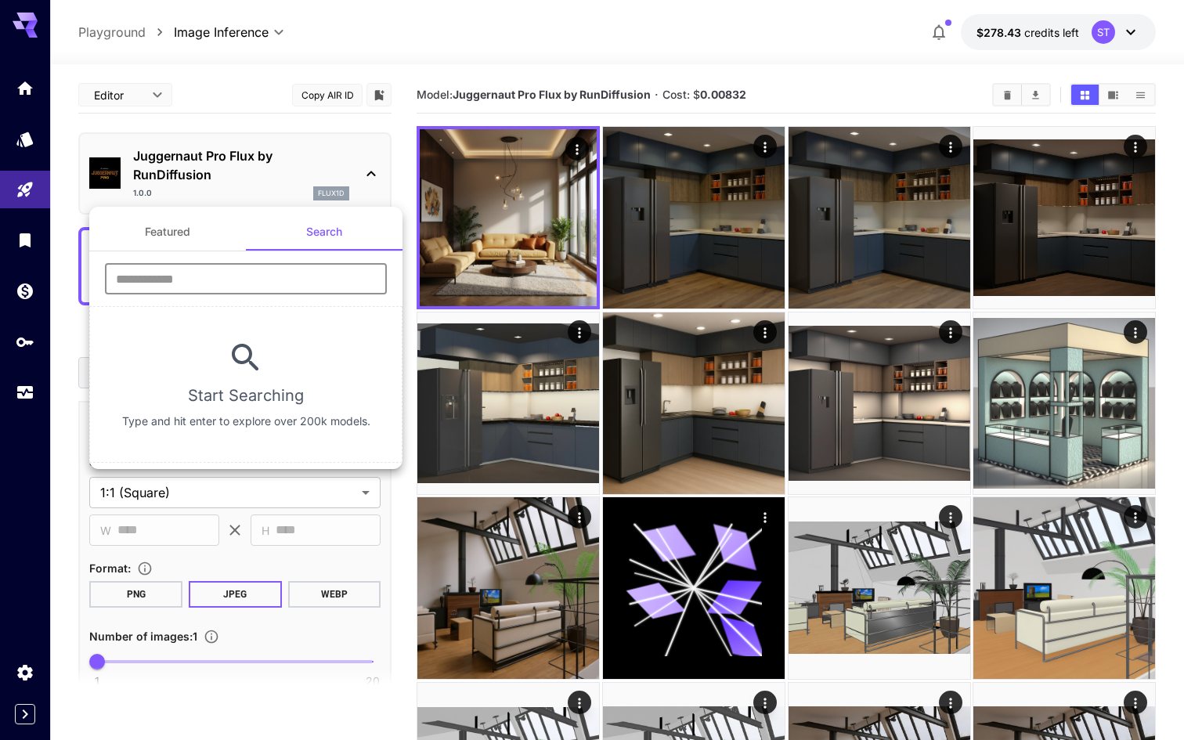
click at [275, 272] on input "text" at bounding box center [246, 278] width 282 height 31
type input "*"
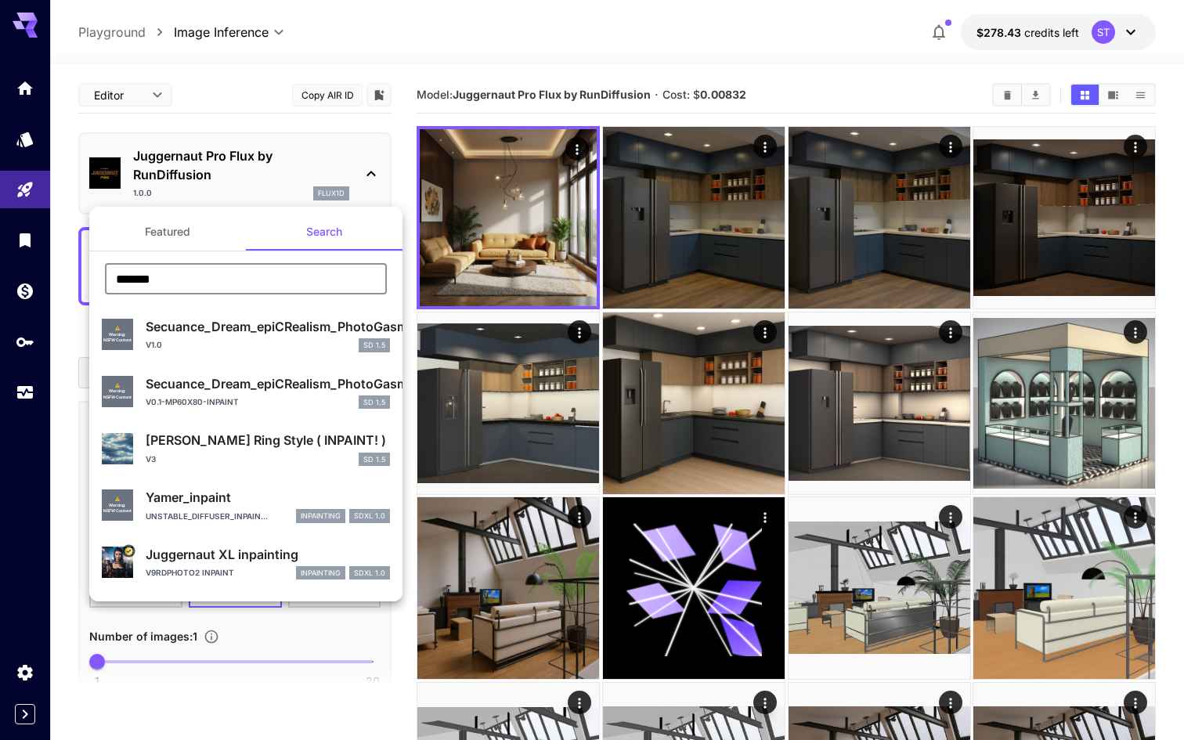
click at [113, 279] on input "*******" at bounding box center [246, 278] width 282 height 31
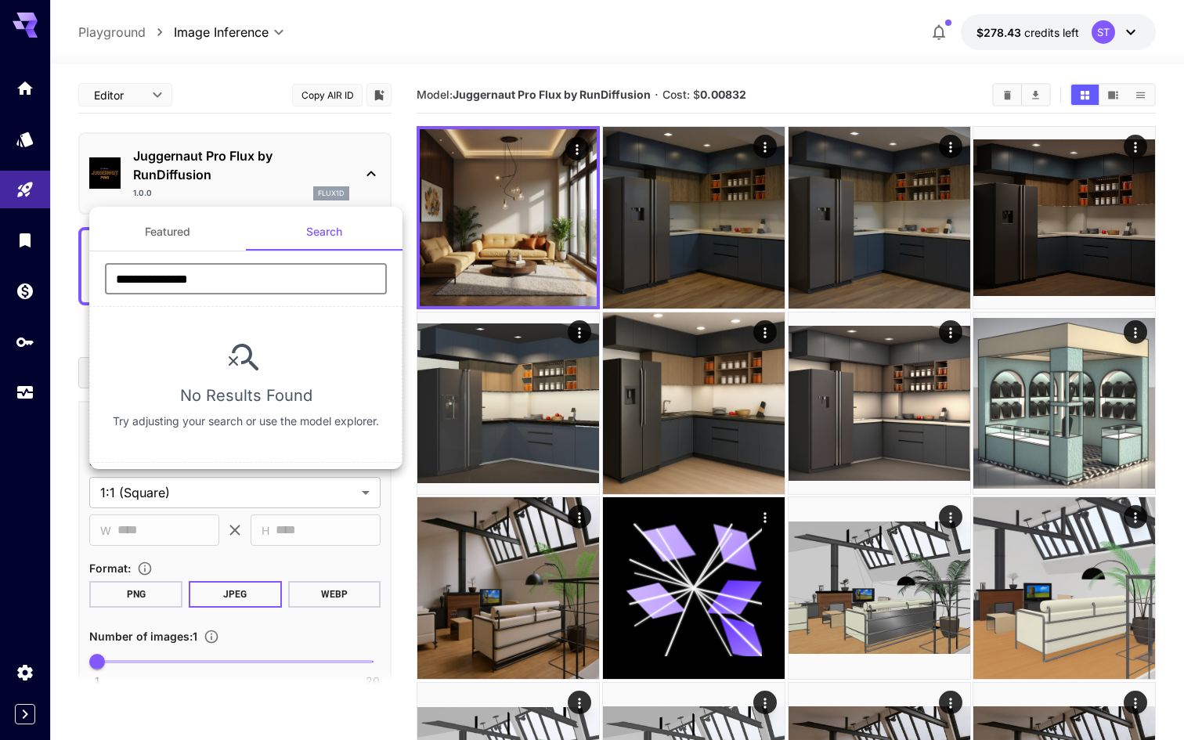
drag, startPoint x: 162, startPoint y: 280, endPoint x: 291, endPoint y: 280, distance: 128.4
click at [291, 280] on input "**********" at bounding box center [246, 278] width 282 height 31
type input "*******"
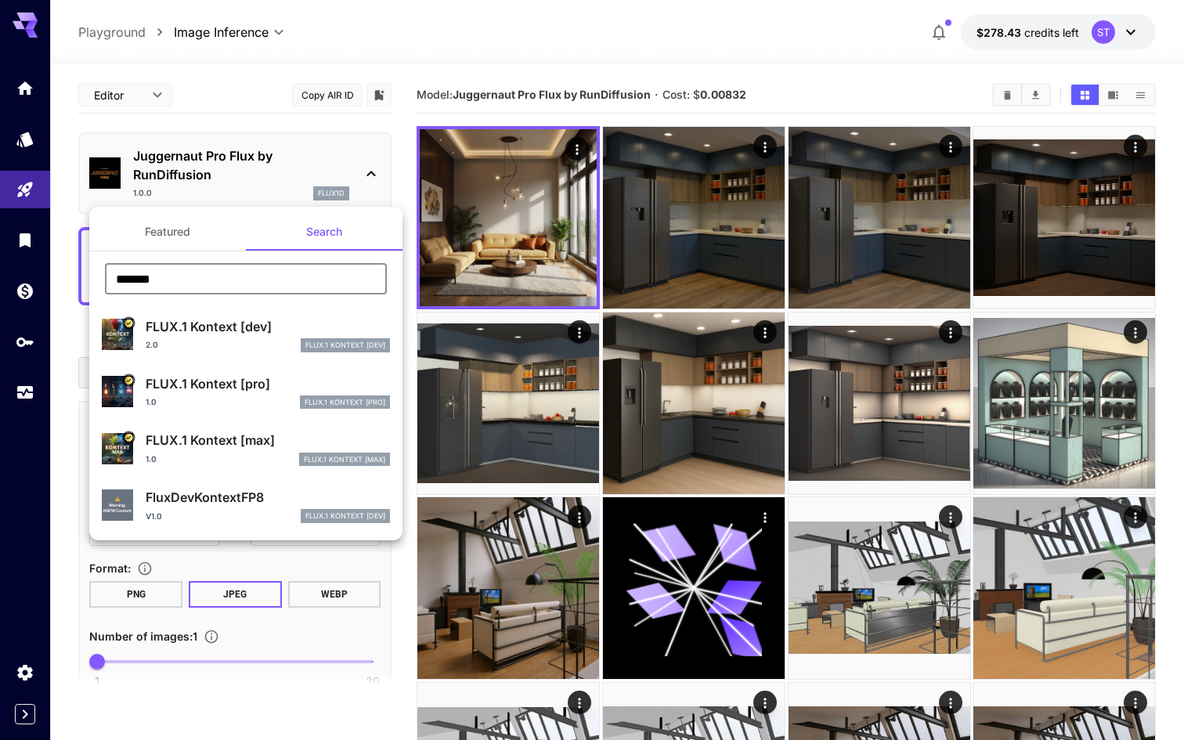
click at [226, 515] on div "V1.0 FLUX.1 Kontext [dev]" at bounding box center [268, 516] width 244 height 14
type input "**"
type input "***"
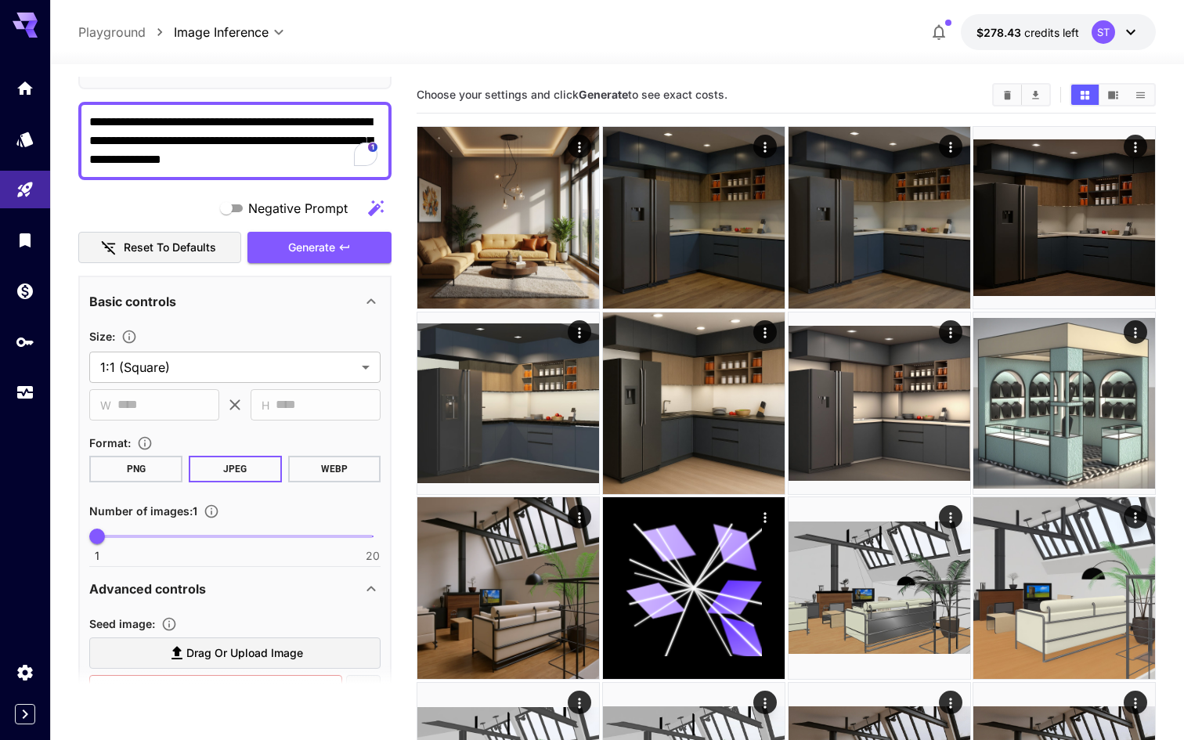
scroll to position [132, 0]
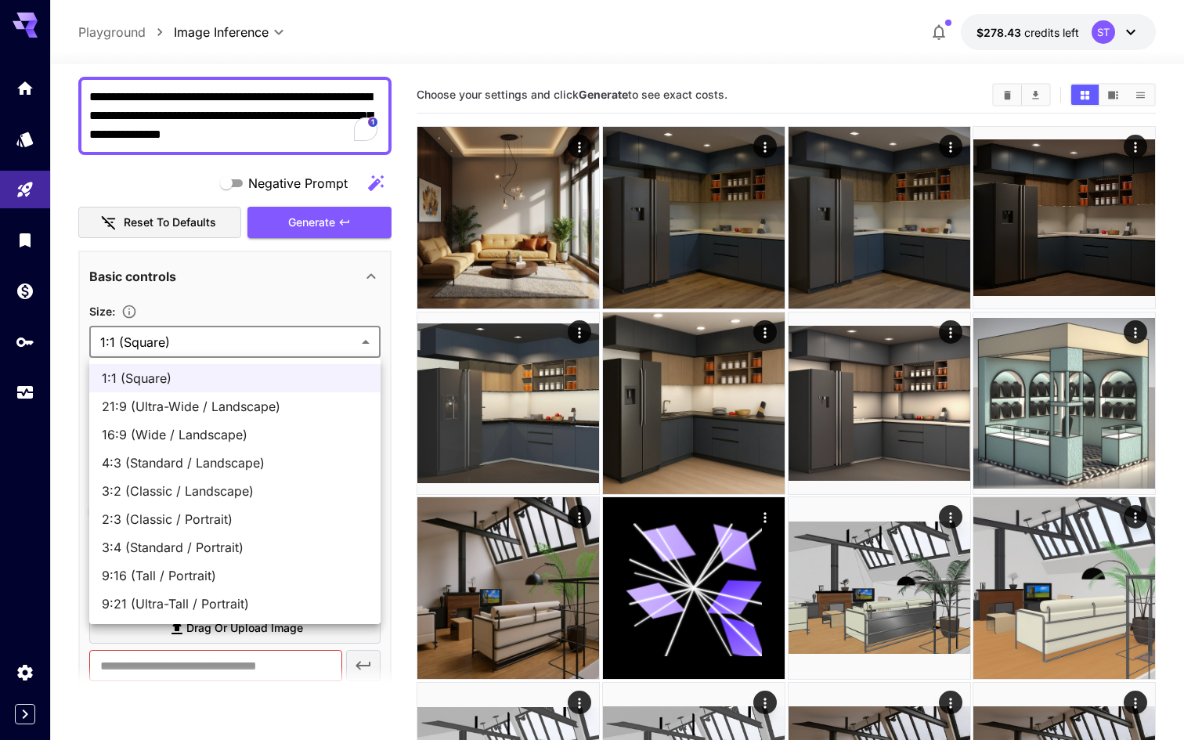
click at [294, 334] on div at bounding box center [592, 370] width 1184 height 740
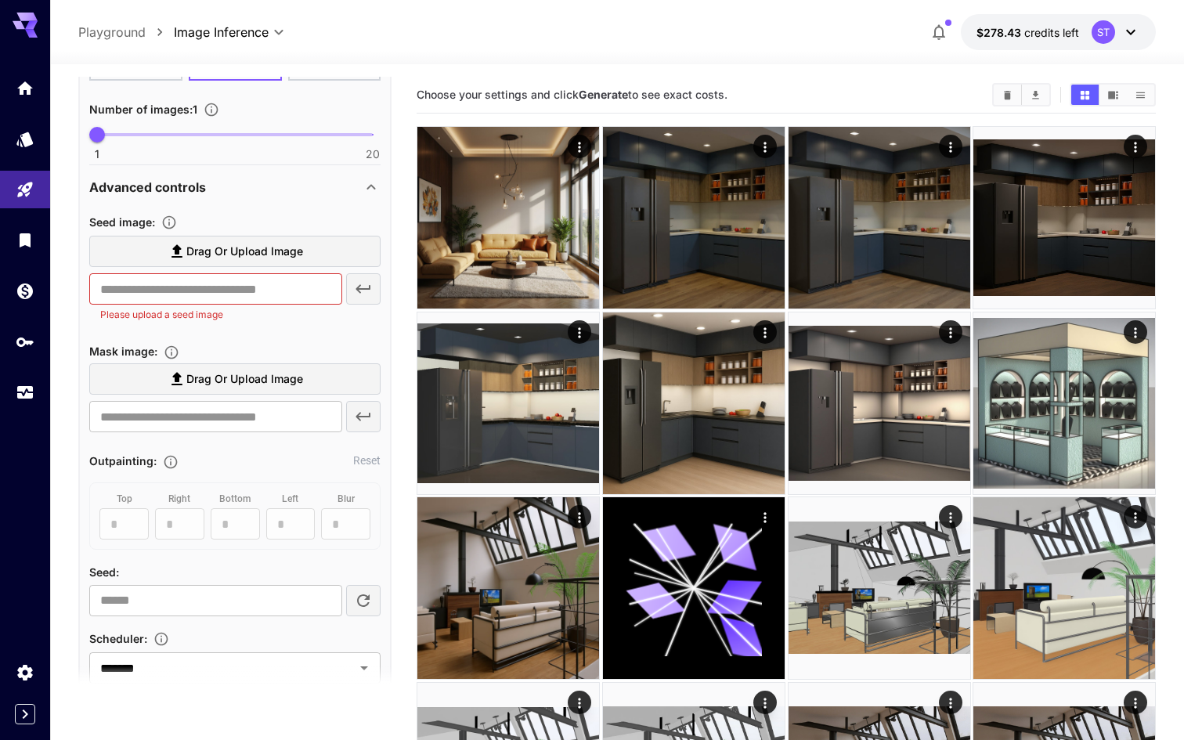
scroll to position [507, 0]
click at [284, 246] on span "Drag or upload image" at bounding box center [244, 253] width 117 height 20
click at [0, 0] on input "Drag or upload image" at bounding box center [0, 0] width 0 height 0
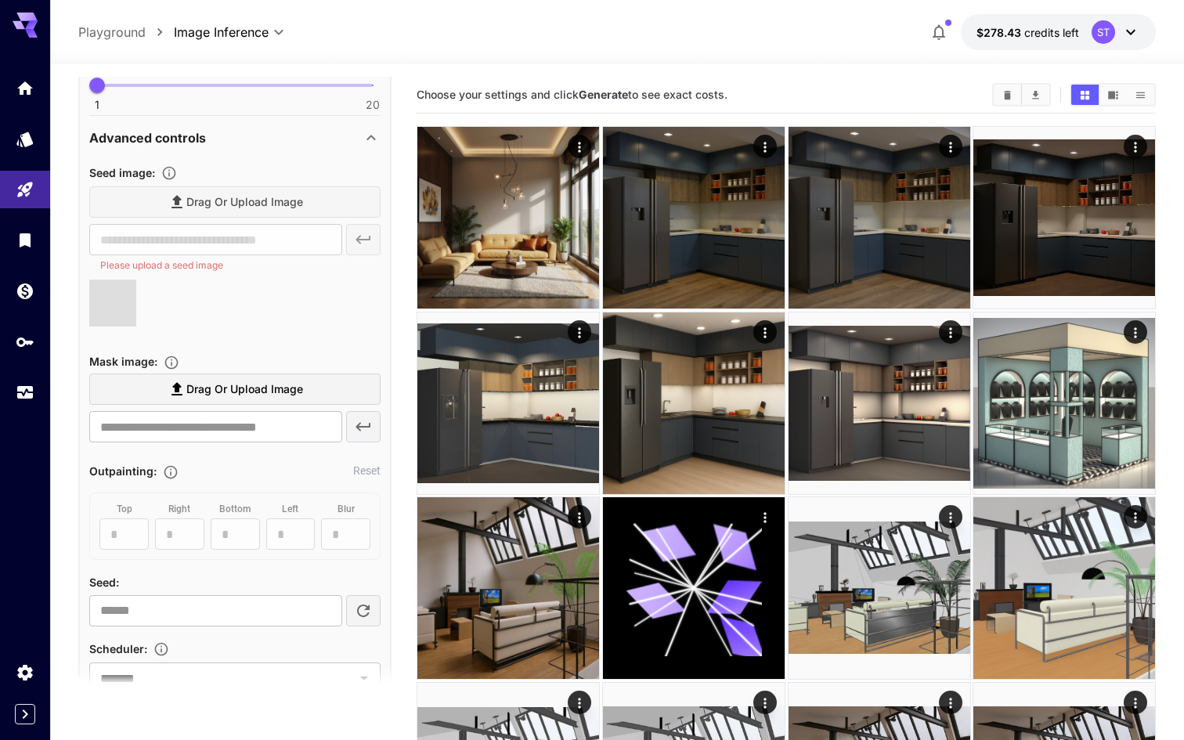
scroll to position [560, 0]
type input "**********"
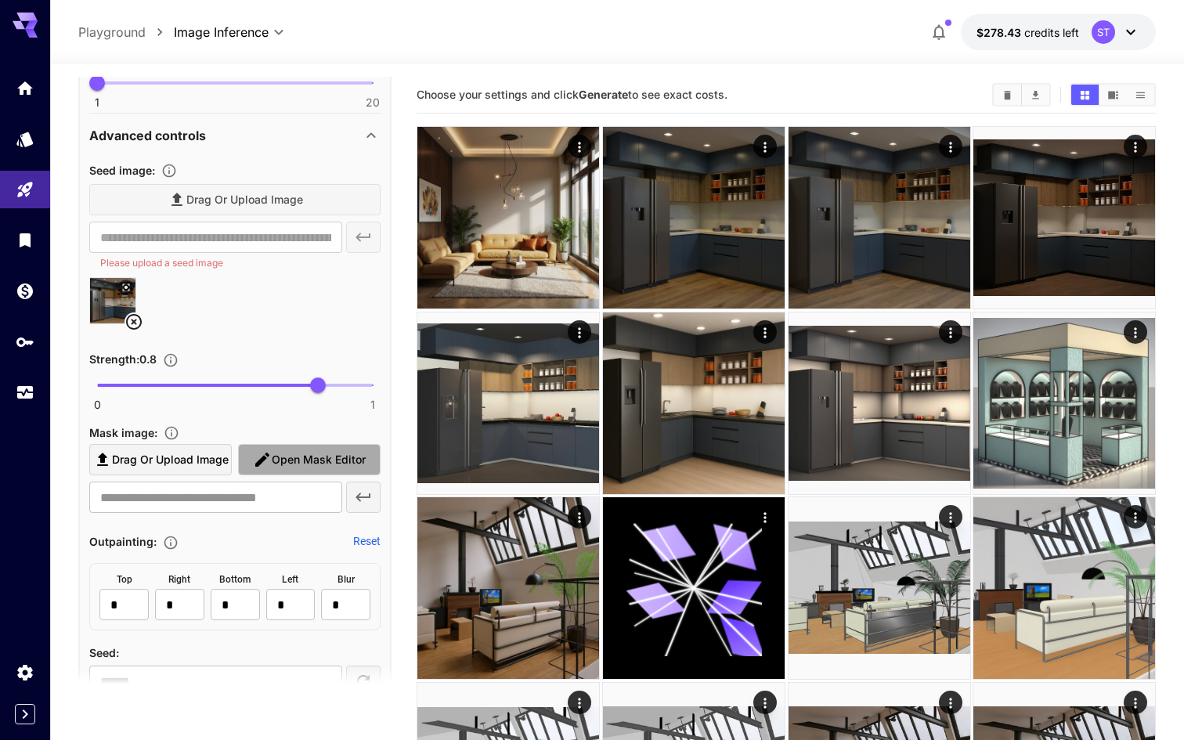
click at [337, 456] on span "Open Mask Editor" at bounding box center [319, 460] width 94 height 20
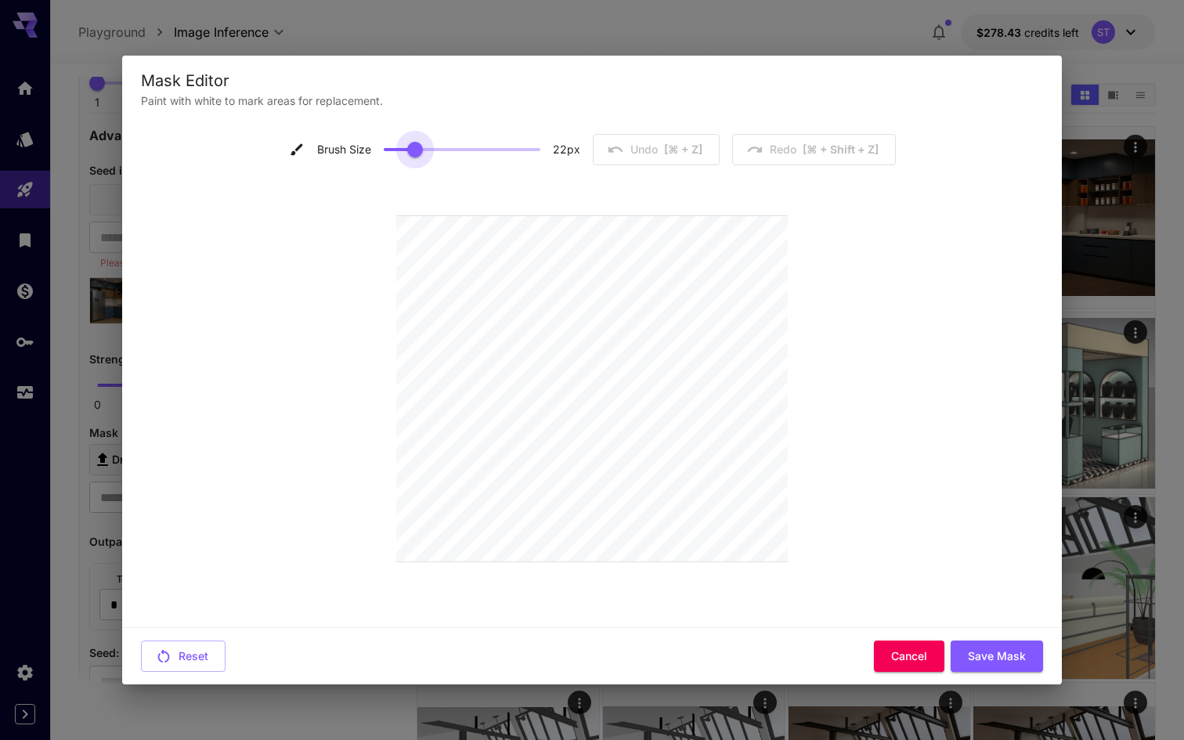
click at [417, 143] on span at bounding box center [462, 149] width 157 height 23
type input "**"
drag, startPoint x: 418, startPoint y: 148, endPoint x: 446, endPoint y: 148, distance: 27.4
click at [446, 148] on span at bounding box center [447, 150] width 16 height 16
click at [994, 652] on button "Save Mask" at bounding box center [997, 657] width 92 height 32
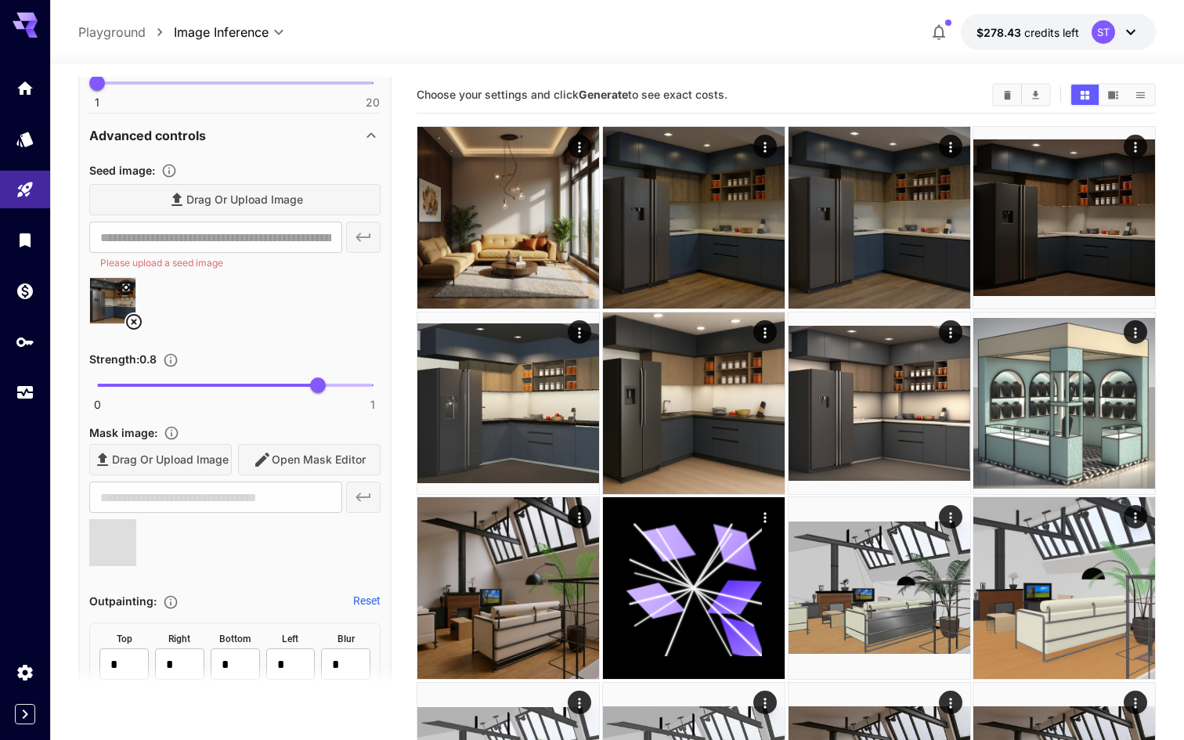
type input "**********"
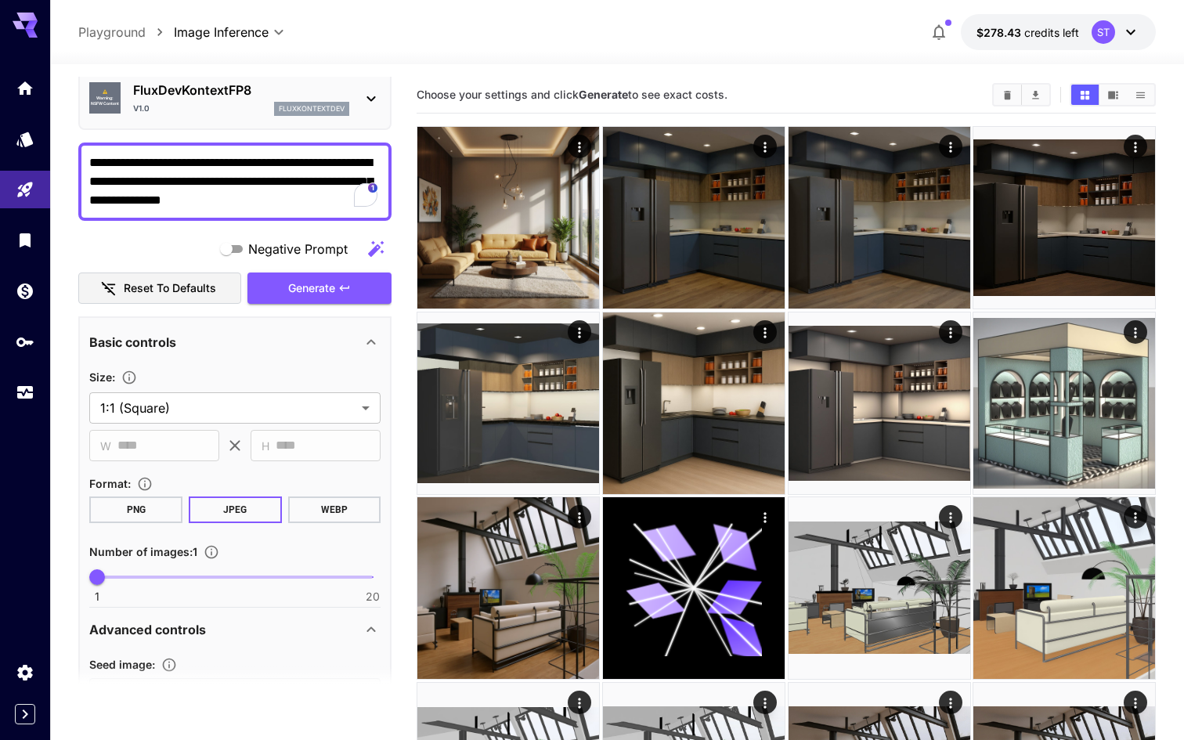
scroll to position [0, 0]
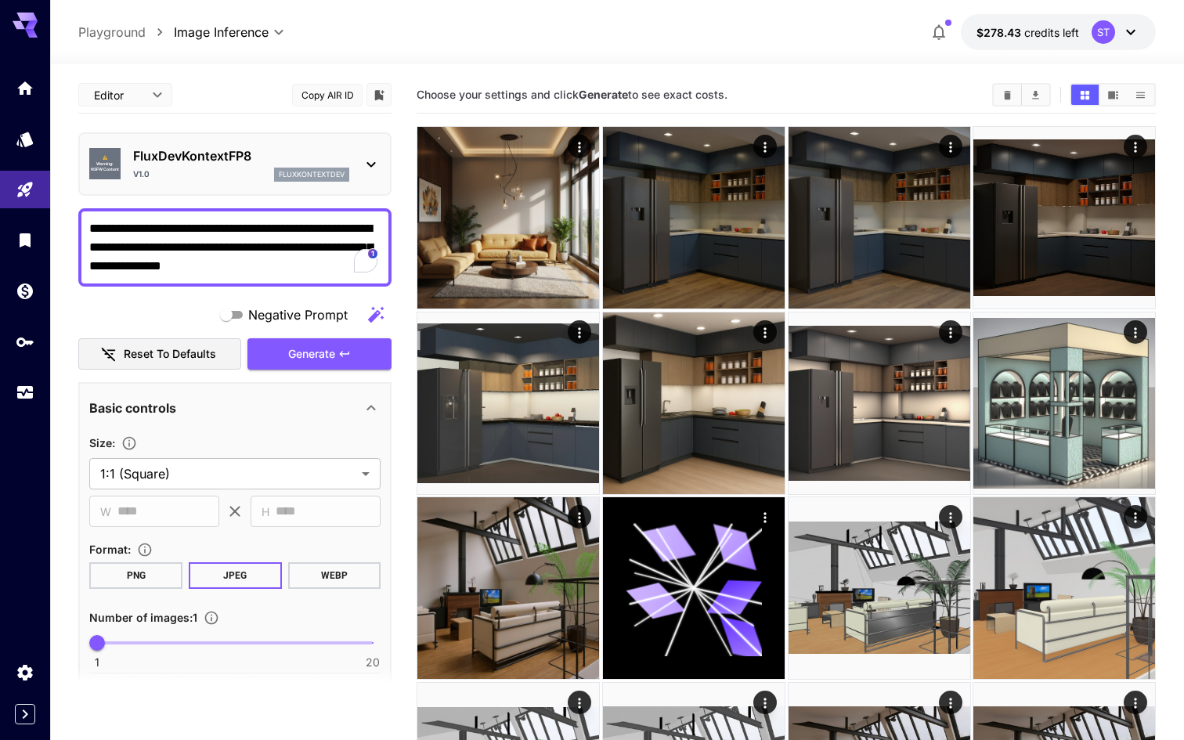
click at [203, 240] on textarea "**********" at bounding box center [234, 247] width 291 height 56
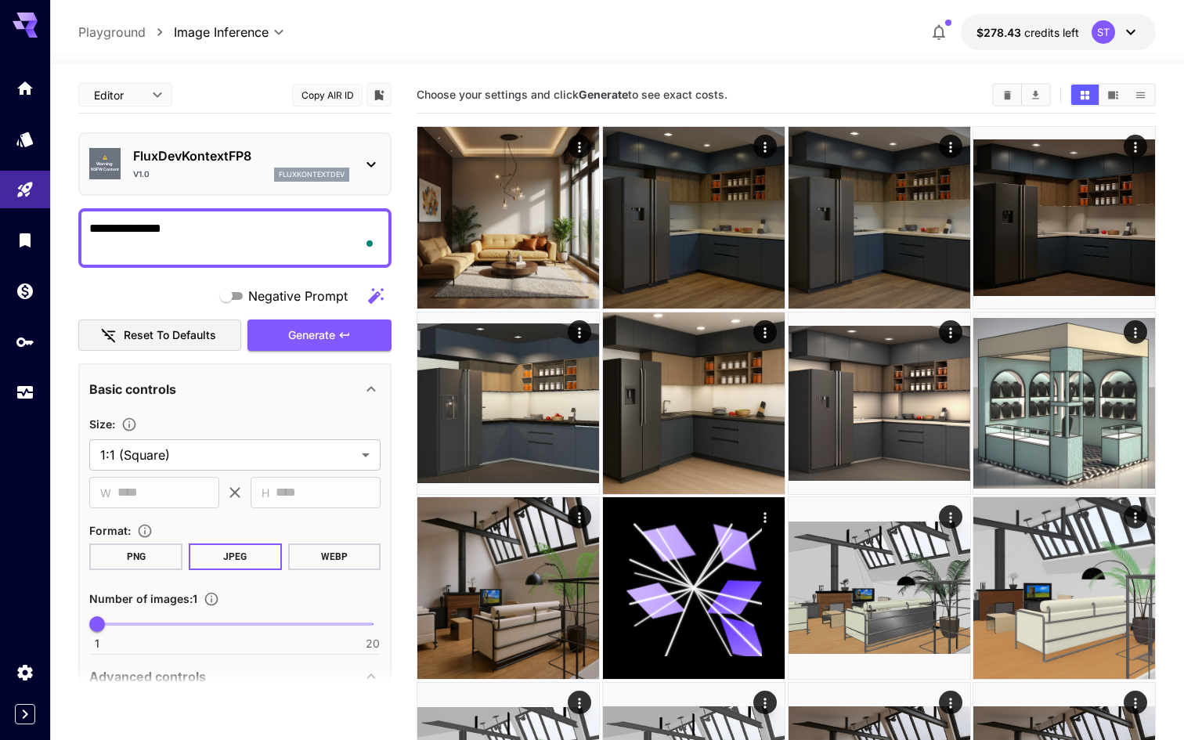
type textarea "**********"
click at [291, 337] on span "Generate" at bounding box center [311, 336] width 47 height 20
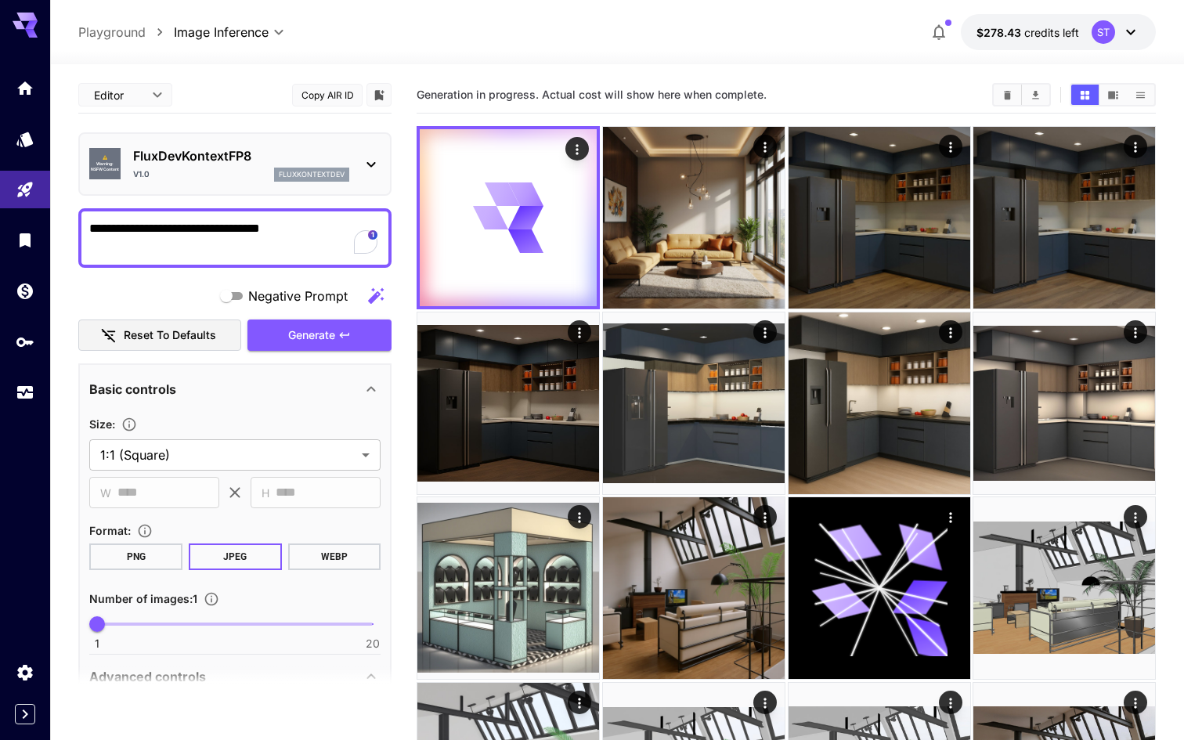
click at [202, 142] on div "⚠️ Warning: NSFW Content FluxDevKontextFP8 V1.0 fluxkontextdev" at bounding box center [234, 164] width 291 height 48
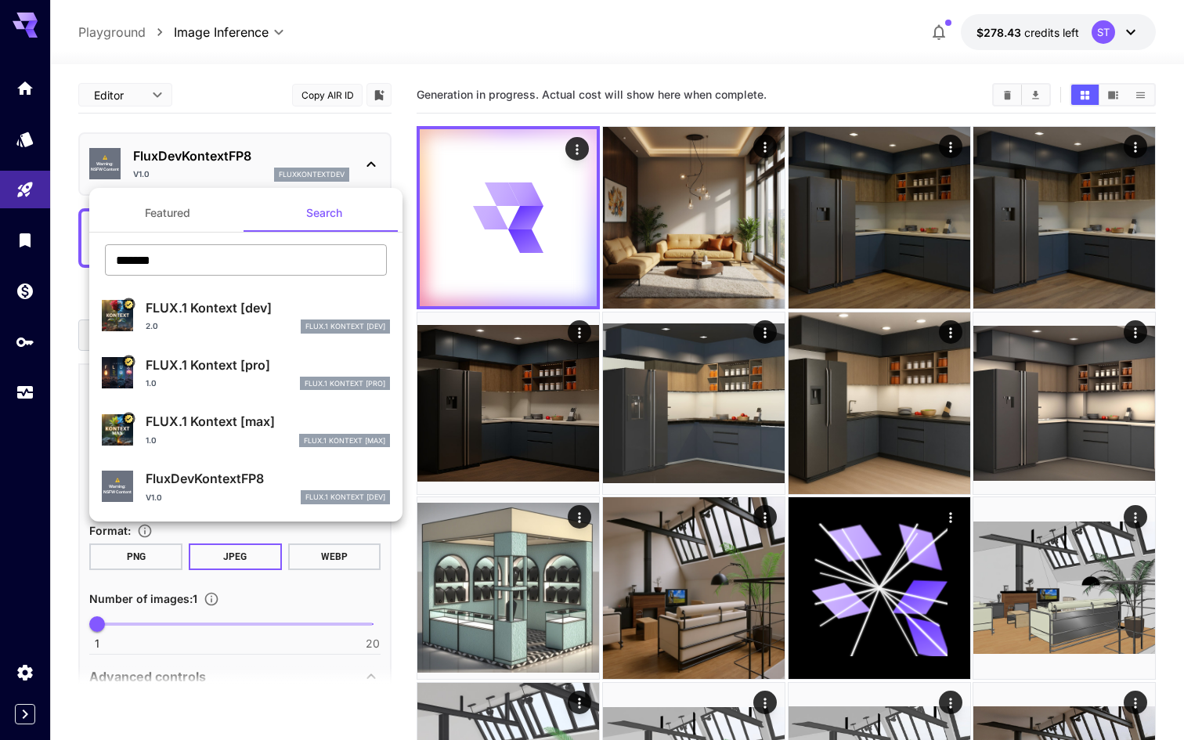
click at [181, 250] on input "*******" at bounding box center [246, 259] width 282 height 31
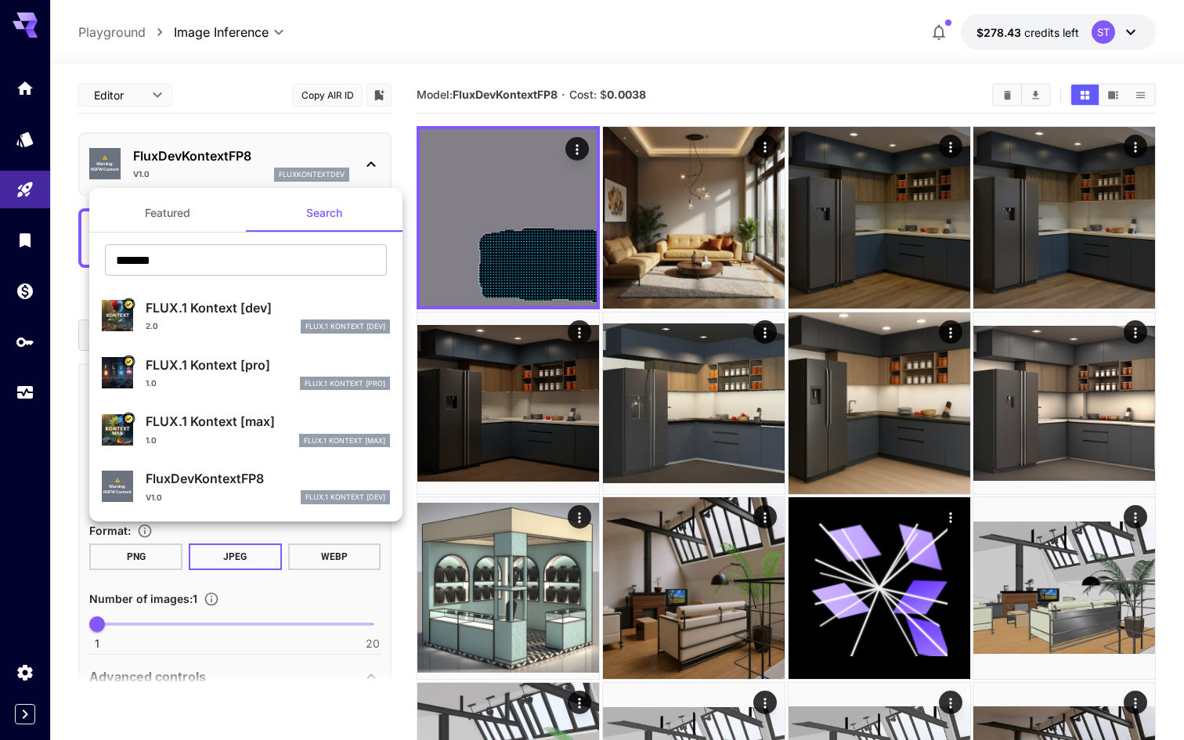
click at [724, 84] on div at bounding box center [592, 370] width 1184 height 740
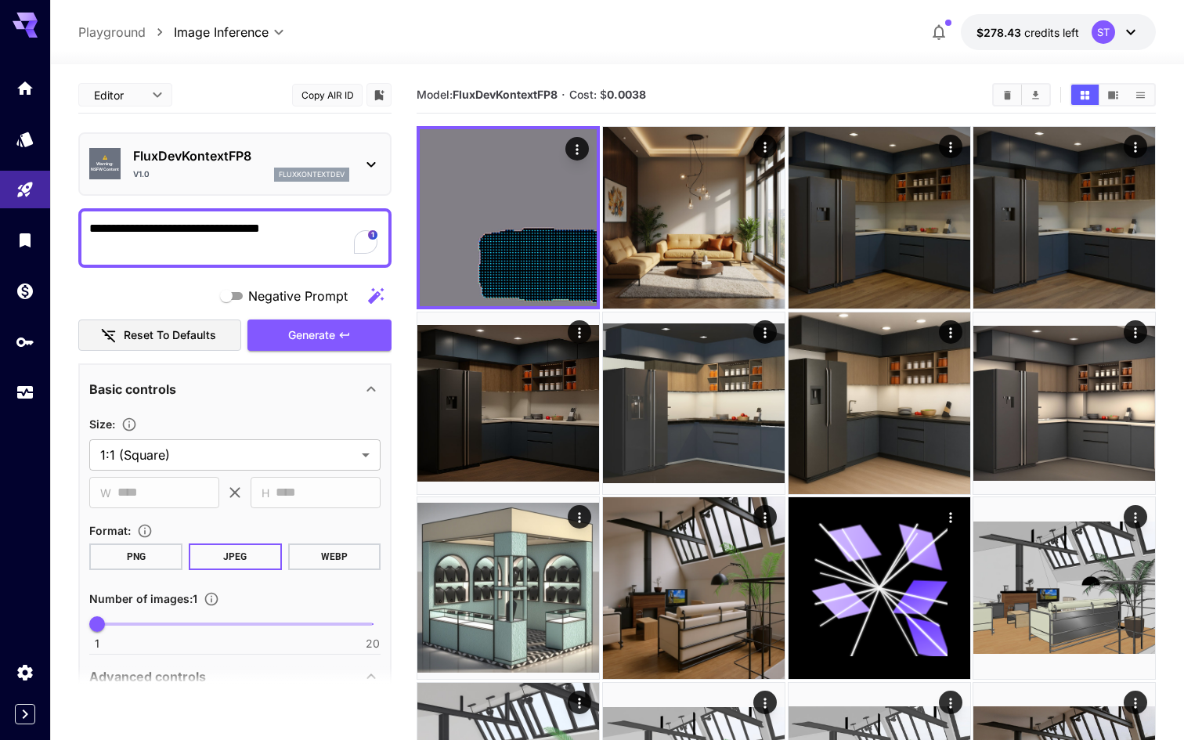
click at [315, 240] on textarea "**********" at bounding box center [234, 238] width 291 height 38
